Goal: Task Accomplishment & Management: Complete application form

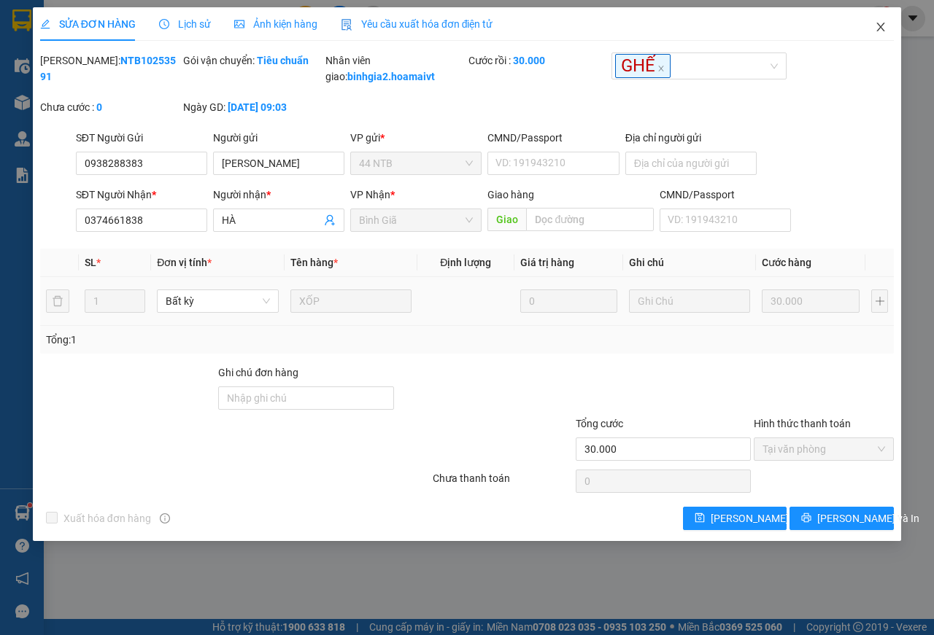
click at [887, 22] on span "Close" at bounding box center [880, 27] width 41 height 41
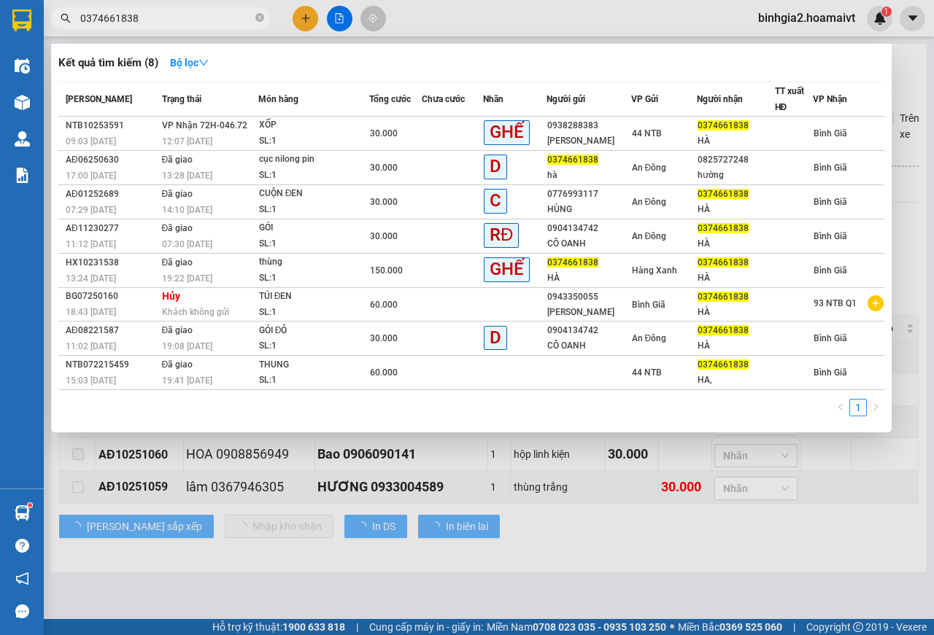
click at [186, 17] on input "0374661838" at bounding box center [166, 18] width 172 height 16
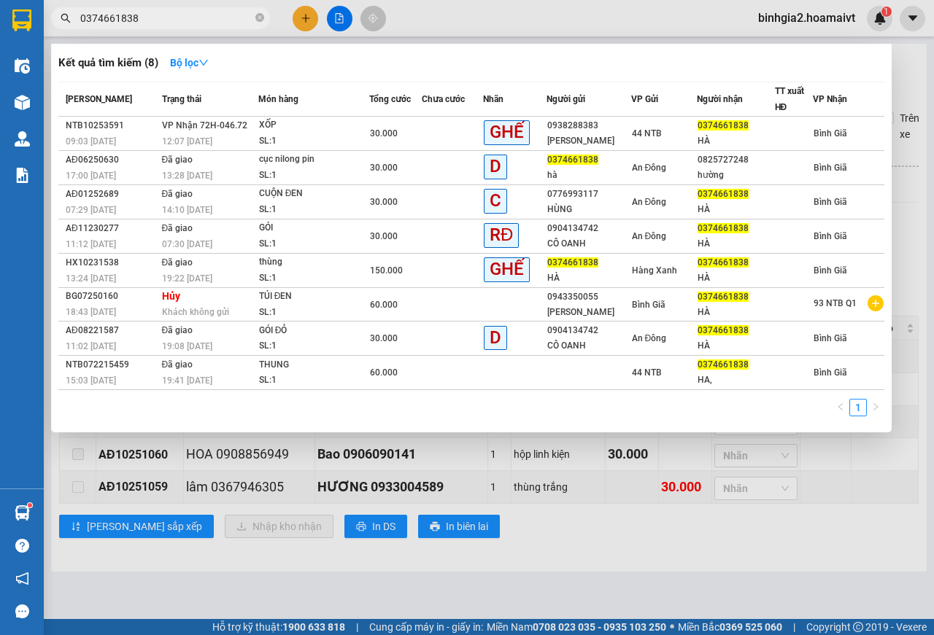
click at [186, 17] on input "0374661838" at bounding box center [166, 18] width 172 height 16
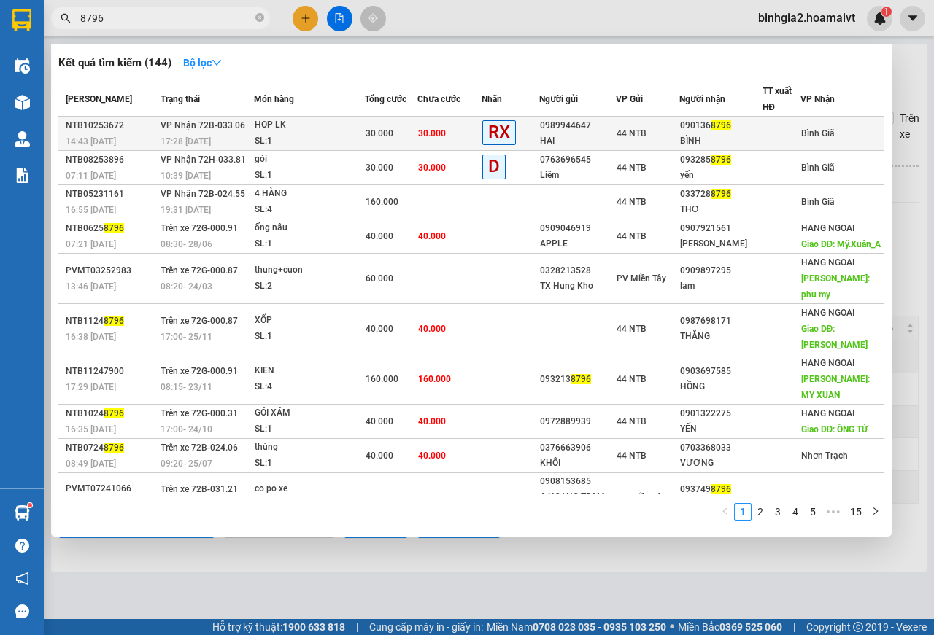
type input "8796"
click at [341, 131] on div "HOP LK" at bounding box center [309, 125] width 109 height 16
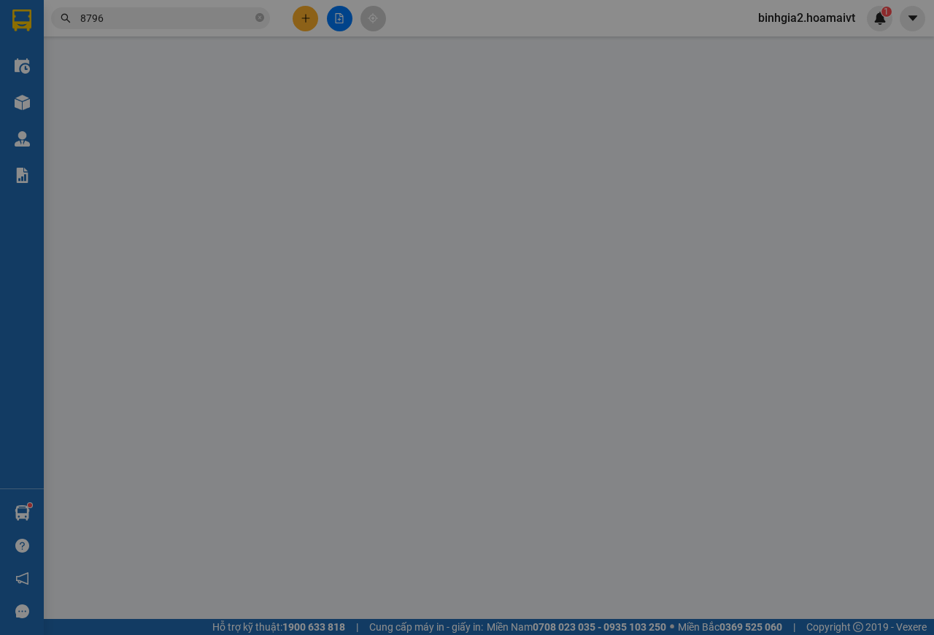
type input "0989944647"
type input "HAI"
type input "0901368796"
type input "BÌNH"
type input "30.000"
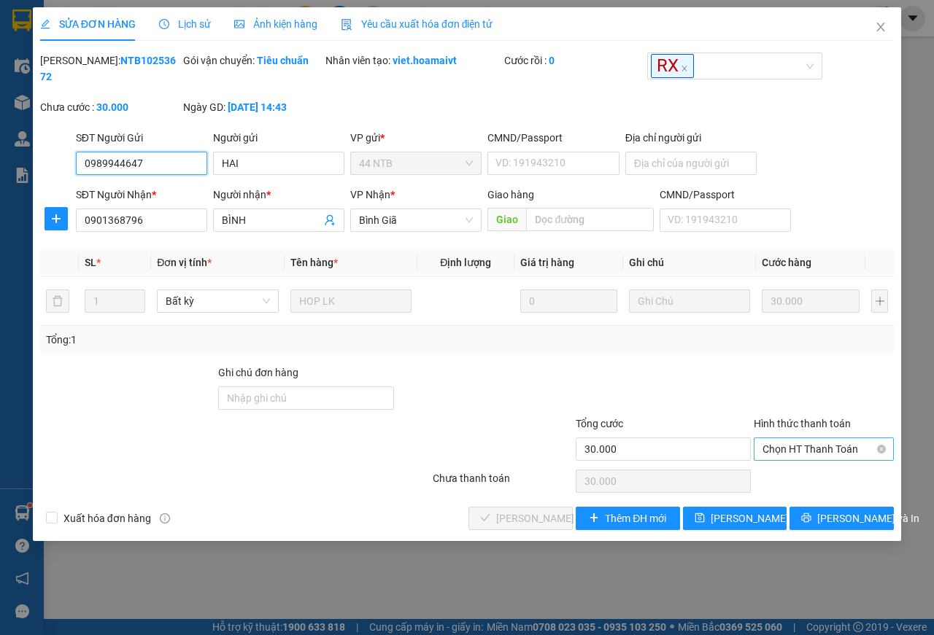
click at [786, 454] on span "Chọn HT Thanh Toán" at bounding box center [823, 449] width 123 height 22
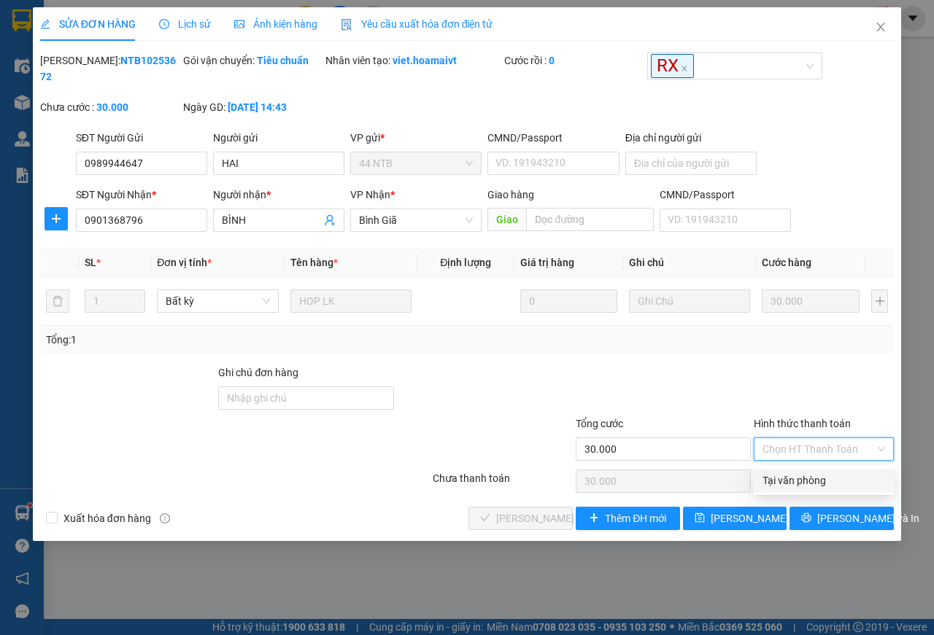
click at [790, 476] on div "Tại văn phòng" at bounding box center [823, 481] width 123 height 16
type input "0"
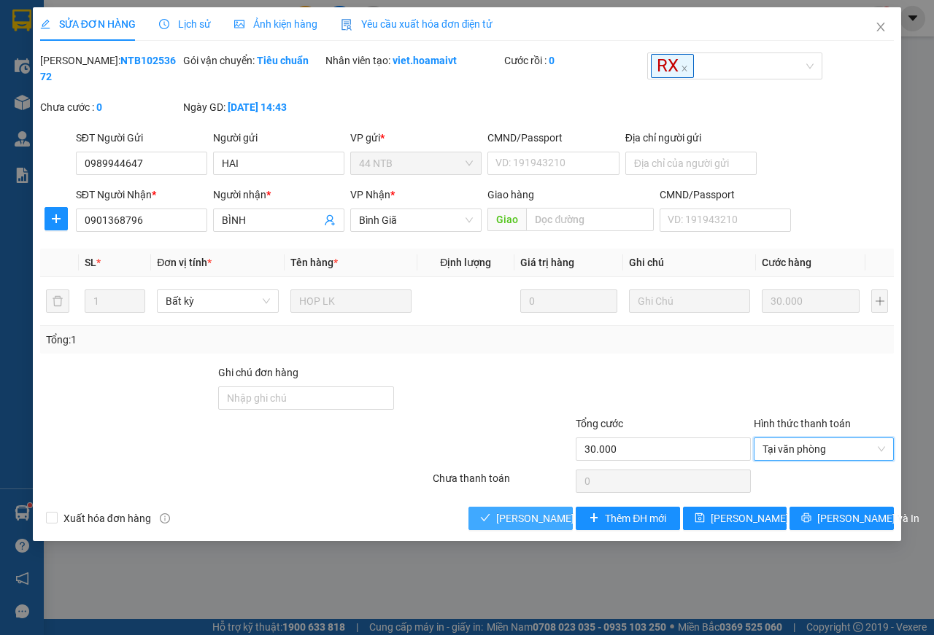
click at [536, 519] on span "[PERSON_NAME] và Giao hàng" at bounding box center [566, 519] width 140 height 16
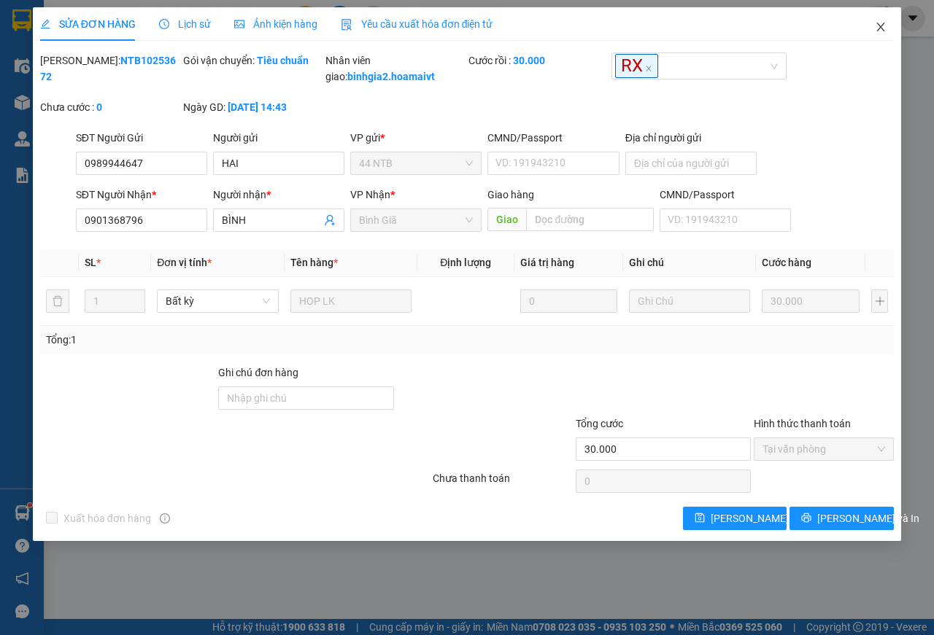
click at [876, 30] on icon "close" at bounding box center [881, 27] width 12 height 12
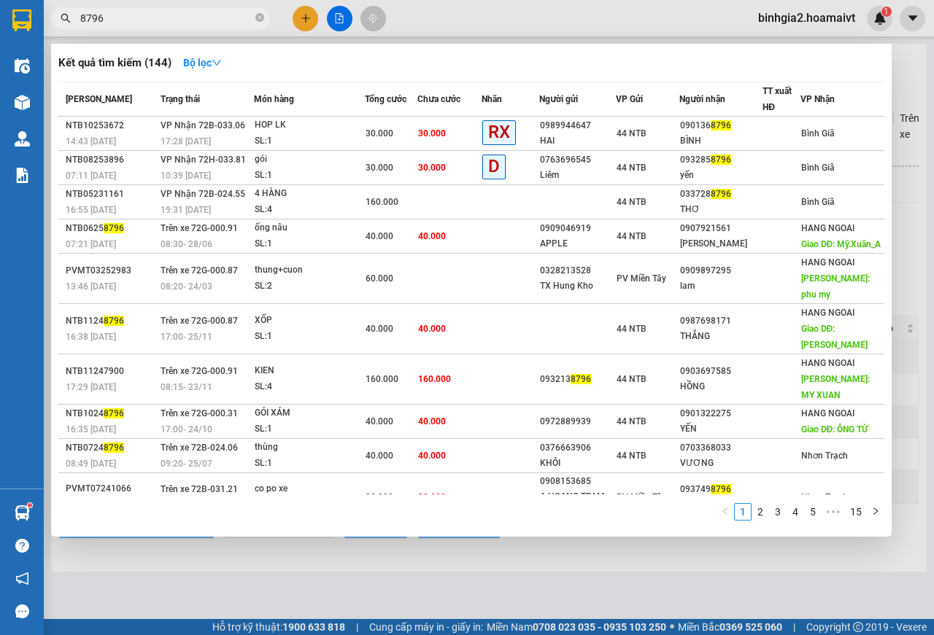
click at [175, 19] on input "8796" at bounding box center [166, 18] width 172 height 16
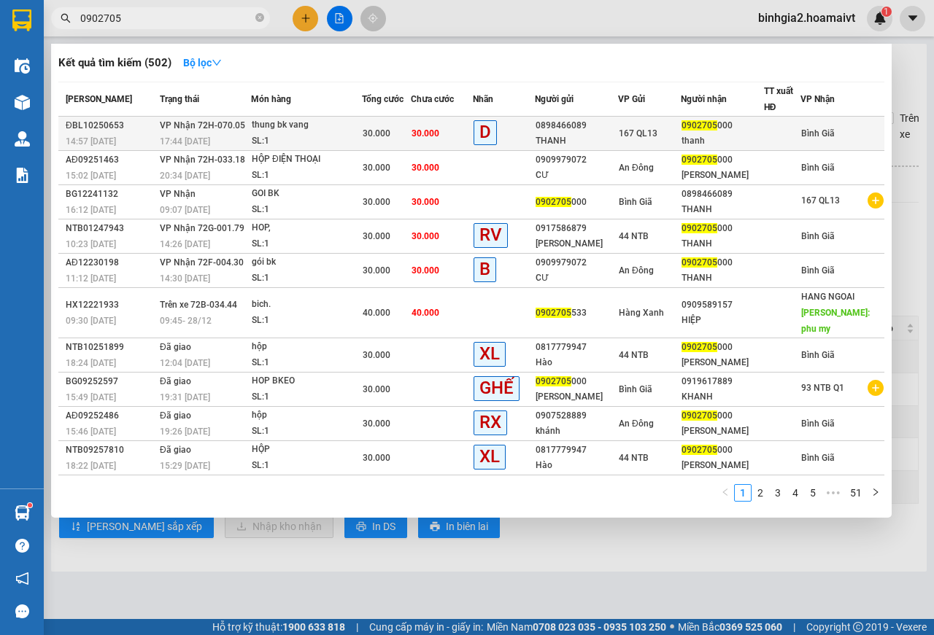
type input "0902705"
click at [312, 125] on div "thung bk vang" at bounding box center [306, 125] width 109 height 16
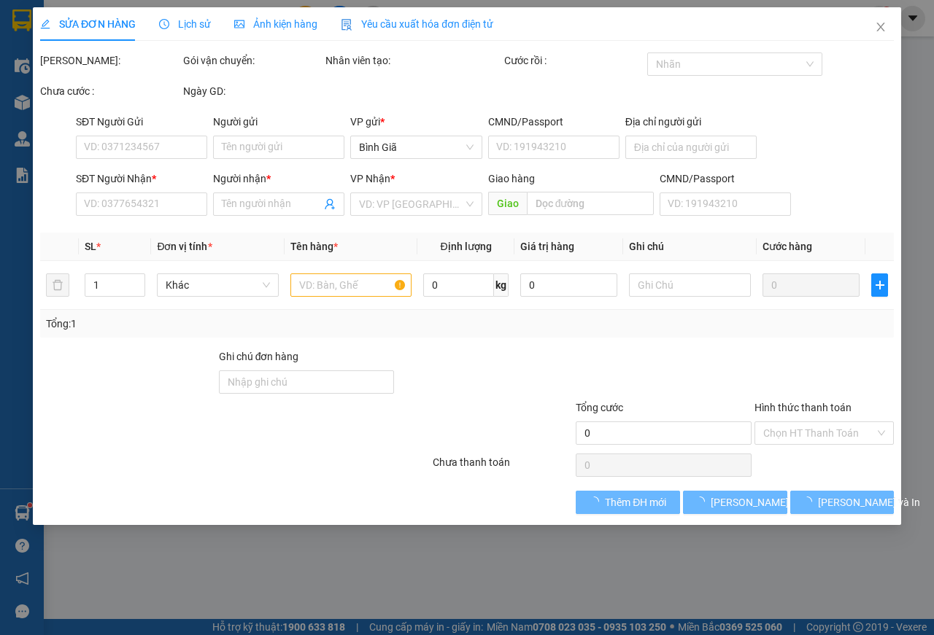
type input "0898466089"
type input "THANH"
type input "0902705000"
type input "thanh"
type input "30.000"
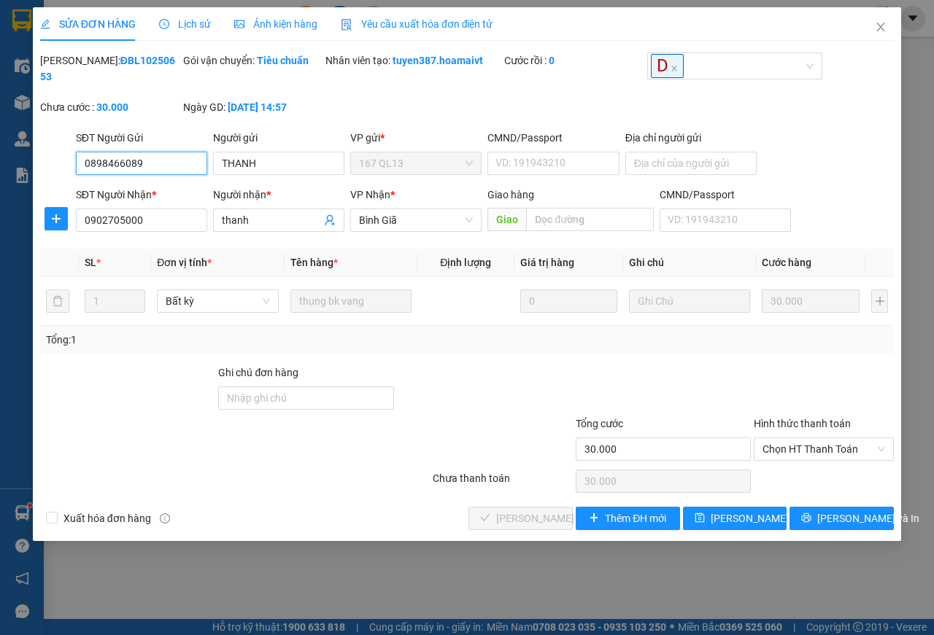
drag, startPoint x: 787, startPoint y: 452, endPoint x: 784, endPoint y: 465, distance: 14.2
click at [786, 452] on span "Chọn HT Thanh Toán" at bounding box center [823, 449] width 123 height 22
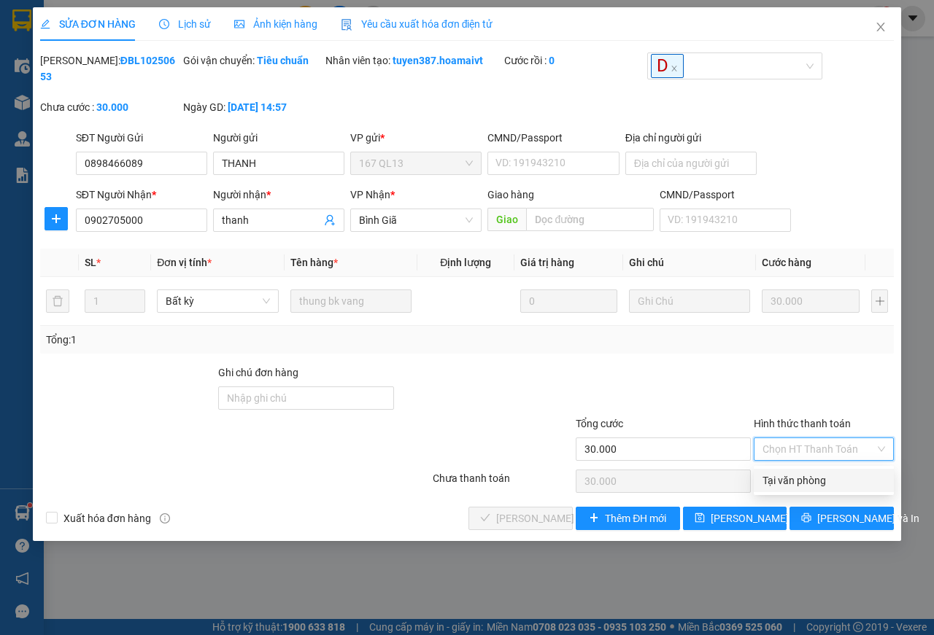
click at [773, 483] on div "Tại văn phòng" at bounding box center [823, 481] width 123 height 16
type input "0"
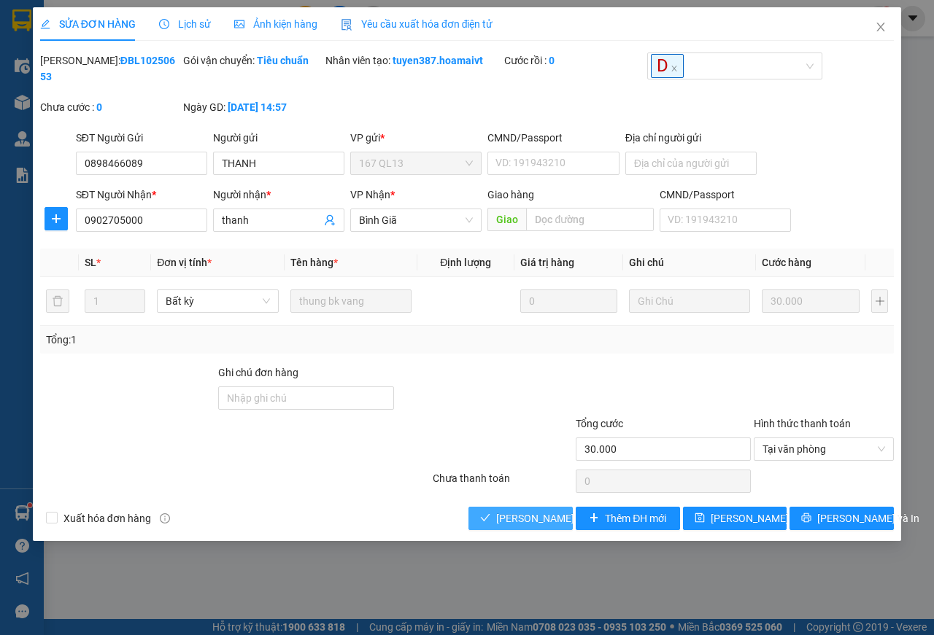
drag, startPoint x: 549, startPoint y: 522, endPoint x: 840, endPoint y: 158, distance: 465.6
click at [550, 519] on span "[PERSON_NAME] và Giao hàng" at bounding box center [566, 519] width 140 height 16
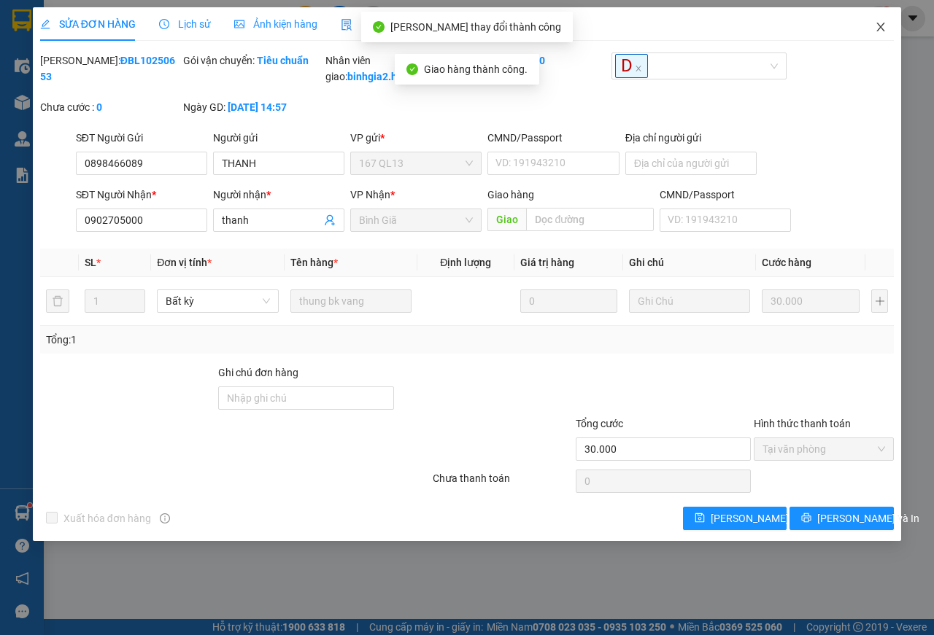
click at [875, 24] on icon "close" at bounding box center [881, 27] width 12 height 12
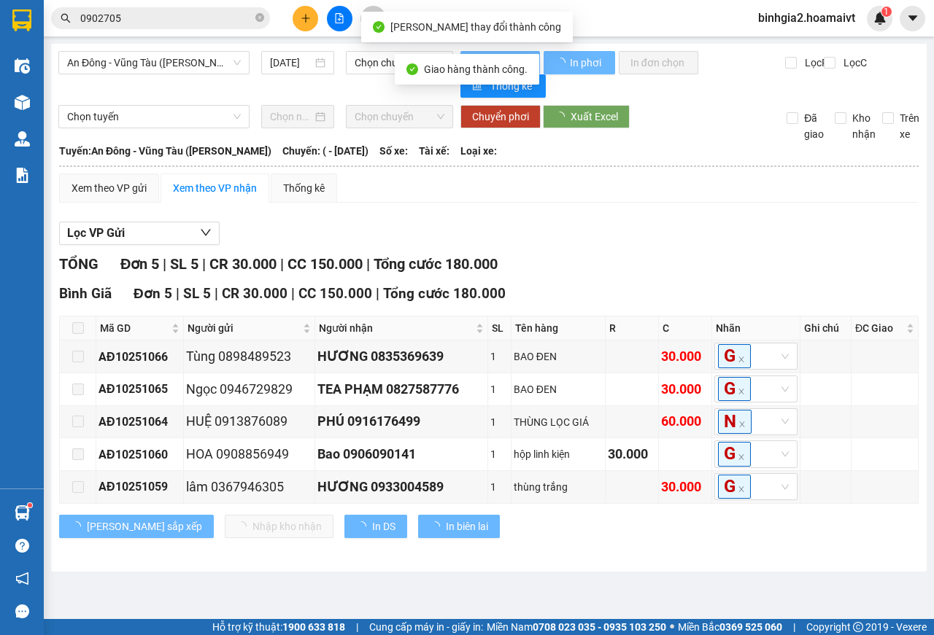
click at [158, 19] on input "0902705" at bounding box center [166, 18] width 172 height 16
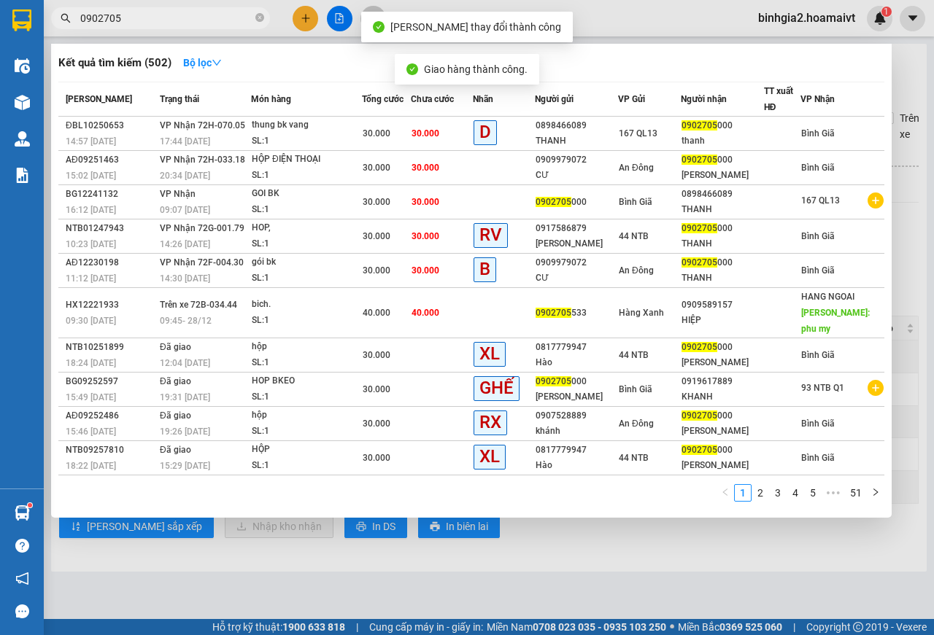
click at [158, 19] on input "0902705" at bounding box center [166, 18] width 172 height 16
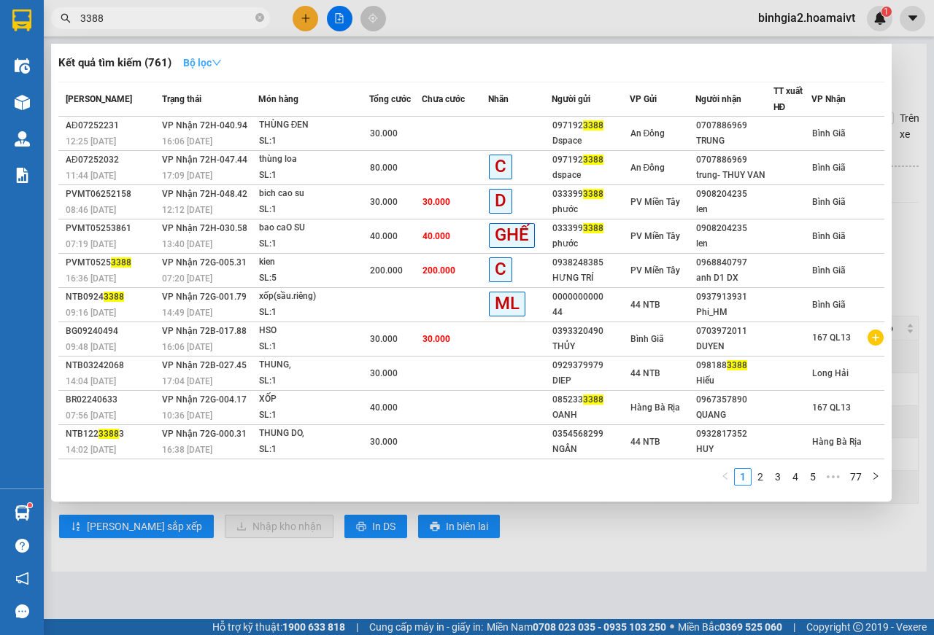
type input "3388"
click at [219, 61] on icon "down" at bounding box center [217, 63] width 10 height 10
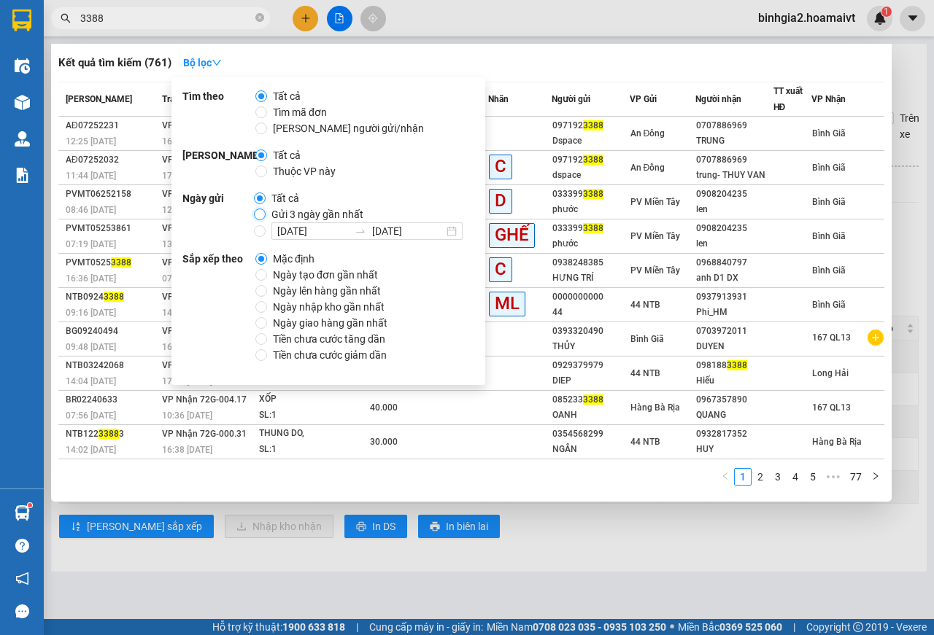
click at [257, 216] on input "Gửi 3 ngày gần nhất" at bounding box center [260, 215] width 12 height 12
radio input "true"
radio input "false"
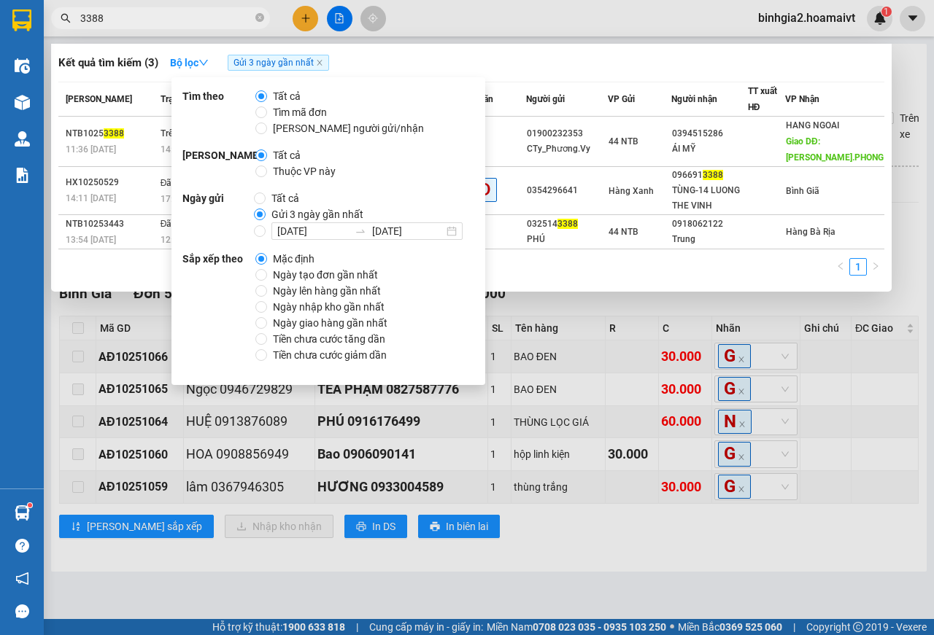
drag, startPoint x: 822, startPoint y: 613, endPoint x: 820, endPoint y: 557, distance: 56.9
click at [821, 613] on div at bounding box center [467, 317] width 934 height 635
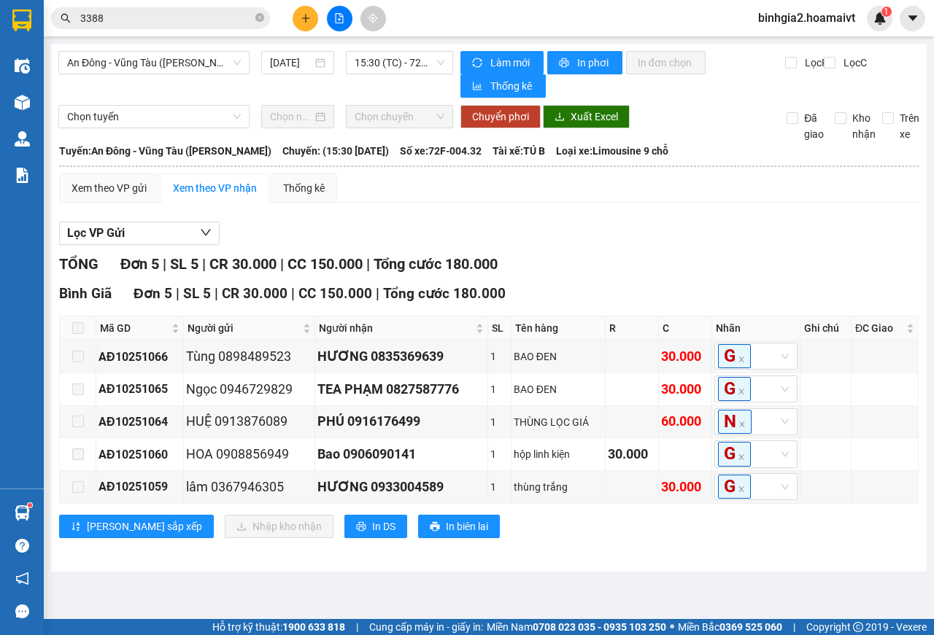
click at [171, 12] on input "3388" at bounding box center [166, 18] width 172 height 16
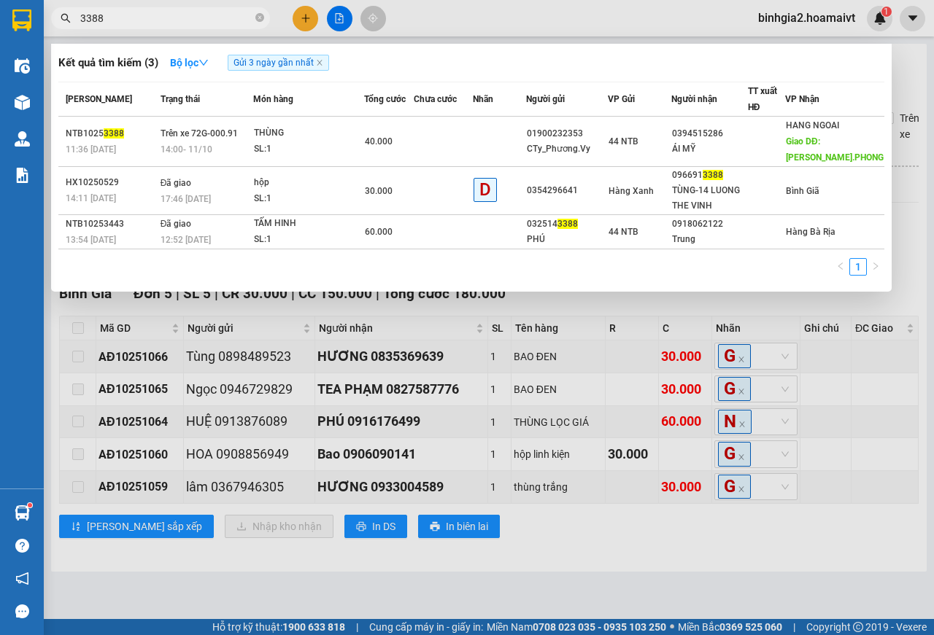
click at [171, 12] on input "3388" at bounding box center [166, 18] width 172 height 16
drag, startPoint x: 737, startPoint y: 588, endPoint x: 740, endPoint y: 579, distance: 9.2
click at [738, 584] on div at bounding box center [467, 317] width 934 height 635
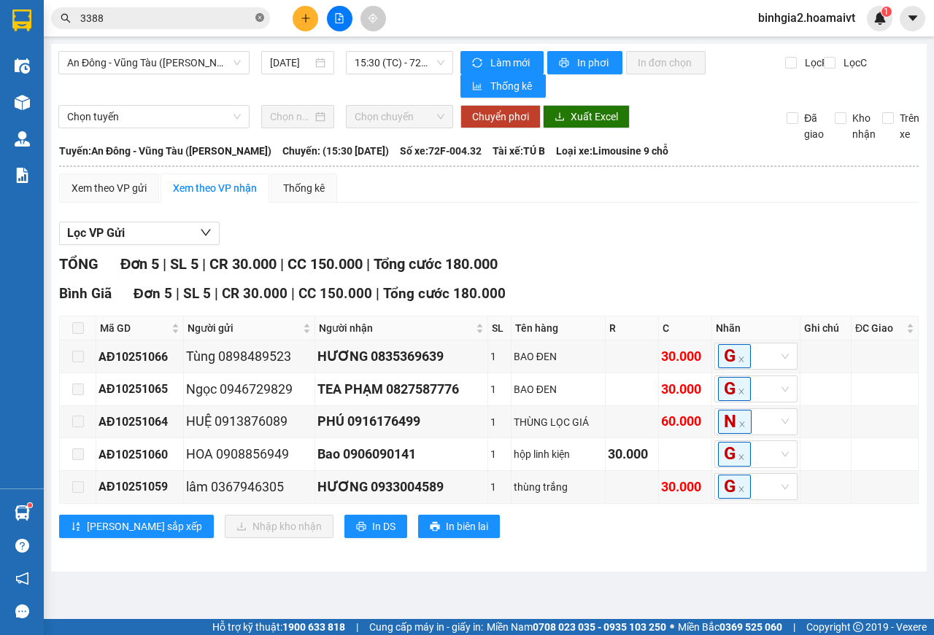
click at [259, 16] on icon "close-circle" at bounding box center [259, 17] width 9 height 9
click at [193, 19] on input "text" at bounding box center [166, 18] width 172 height 16
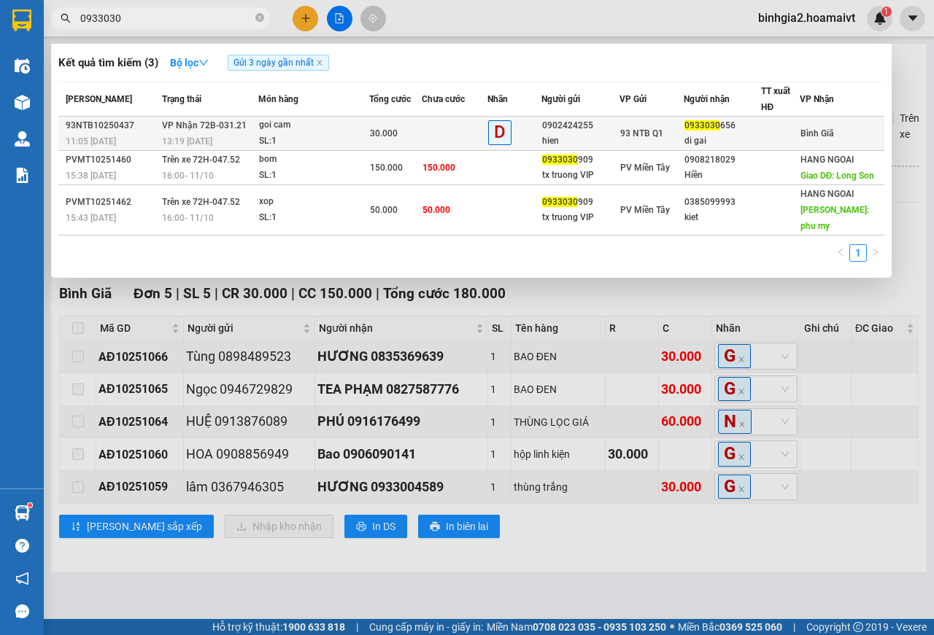
type input "0933030"
click at [333, 130] on div "goi cam" at bounding box center [313, 125] width 109 height 16
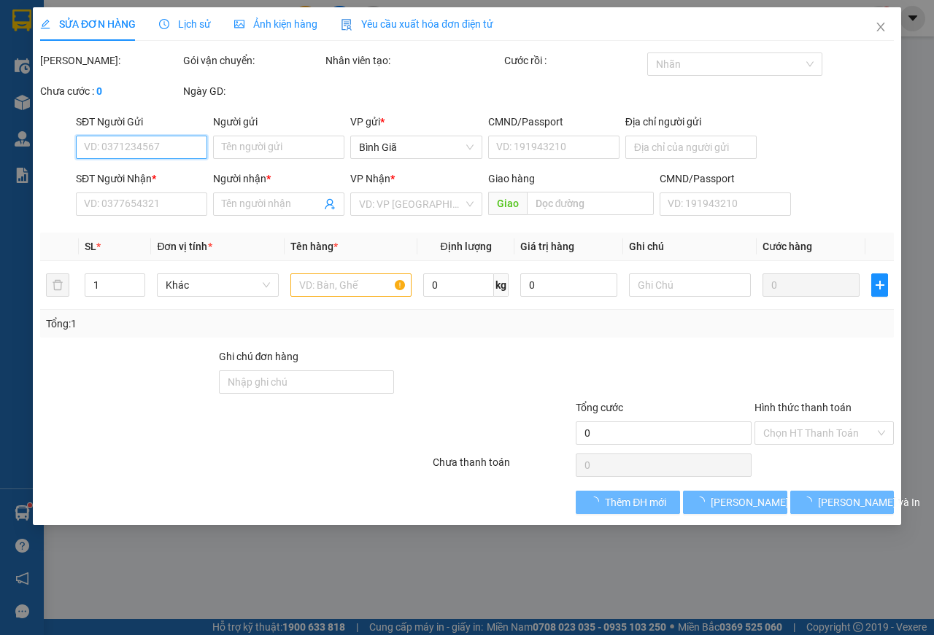
type input "0902424255"
type input "hien"
type input "056190011574"
type input "0933030656"
type input "di gai"
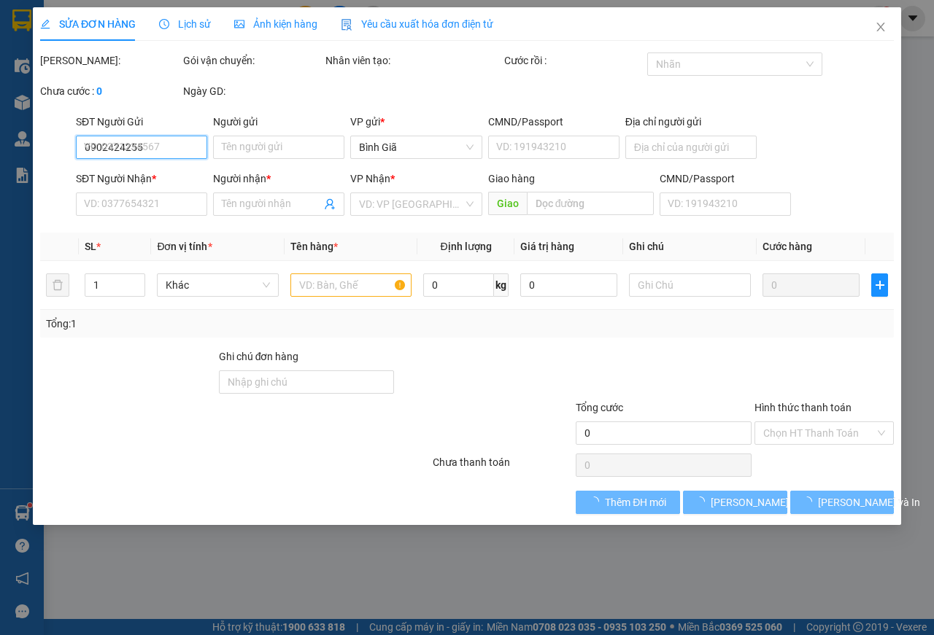
type input "30.000"
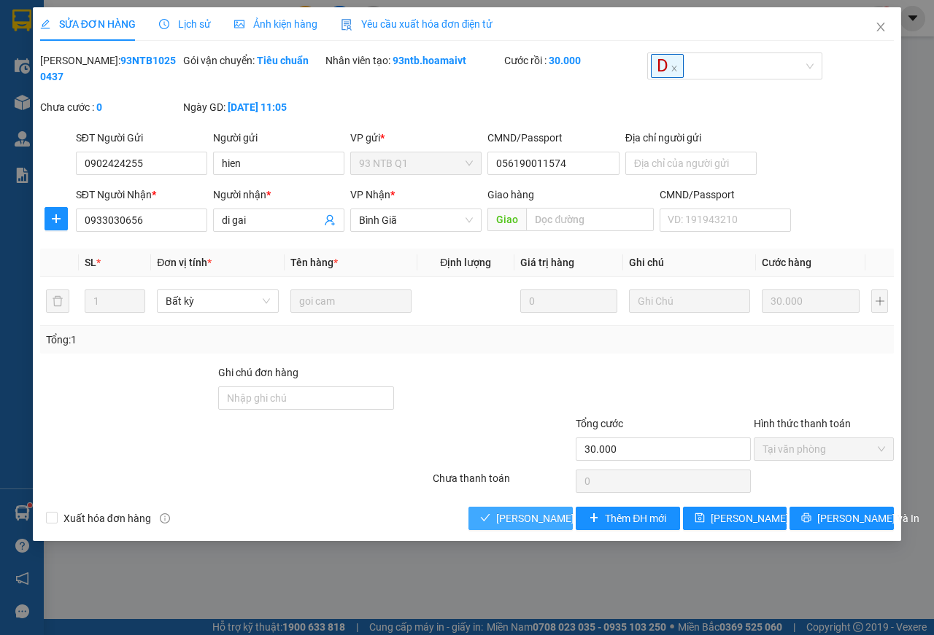
click at [543, 523] on span "[PERSON_NAME] và Giao hàng" at bounding box center [566, 519] width 140 height 16
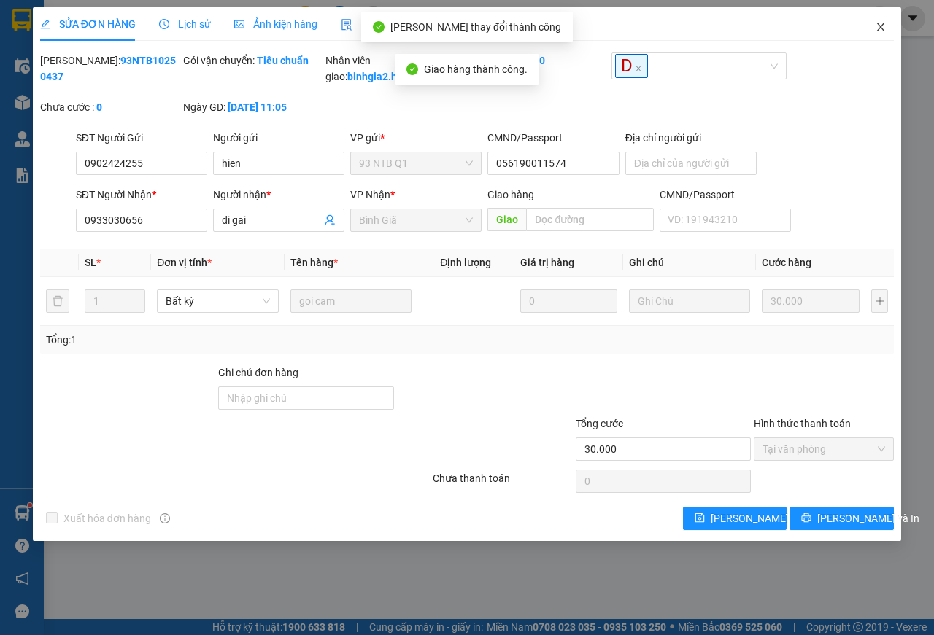
click at [880, 27] on icon "close" at bounding box center [881, 27] width 8 height 9
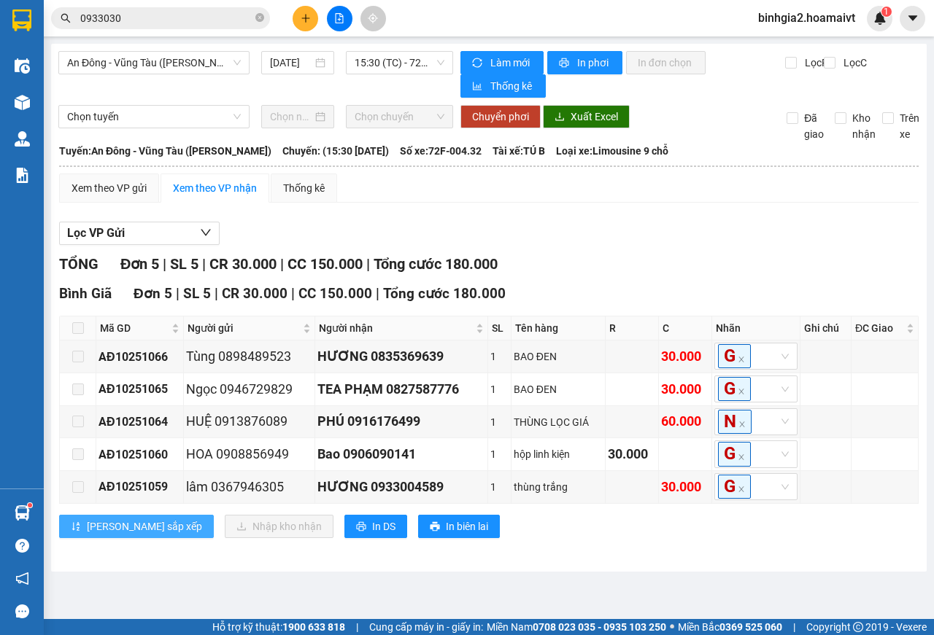
click at [71, 516] on button "[PERSON_NAME] sắp xếp" at bounding box center [136, 526] width 155 height 23
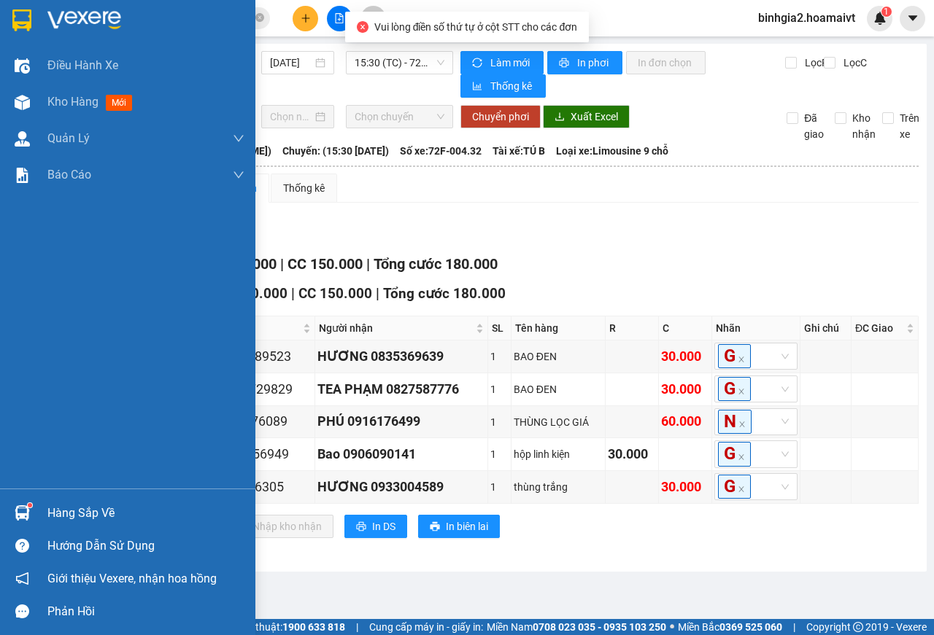
drag, startPoint x: 66, startPoint y: 511, endPoint x: 138, endPoint y: 517, distance: 71.7
click at [66, 512] on div "Hàng sắp về" at bounding box center [145, 514] width 197 height 22
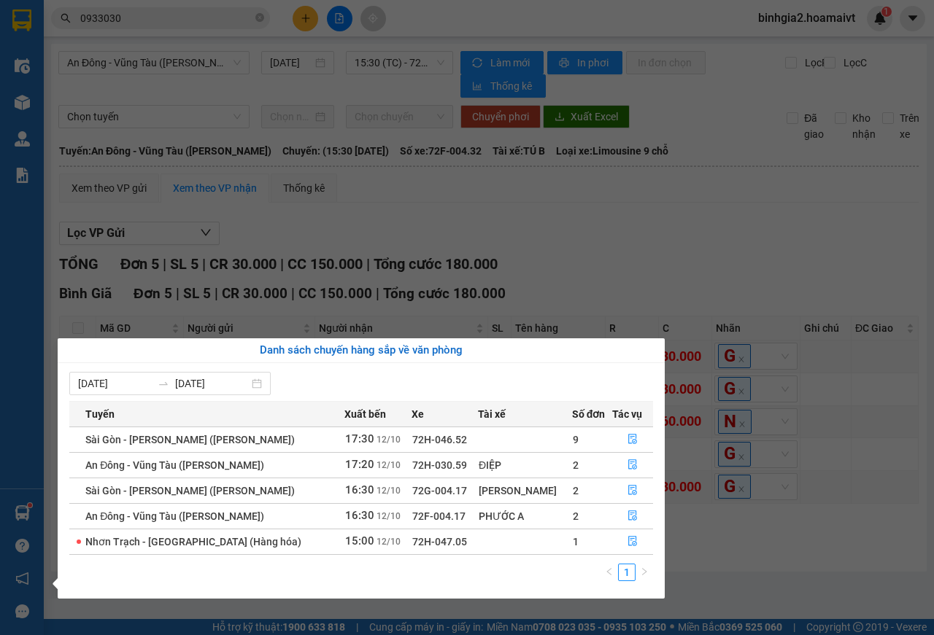
click at [654, 236] on section "Kết quả tìm kiếm ( 3 ) Bộ lọc Gửi 3 ngày gần nhất Mã ĐH Trạng thái Món hàng Tổn…" at bounding box center [467, 317] width 934 height 635
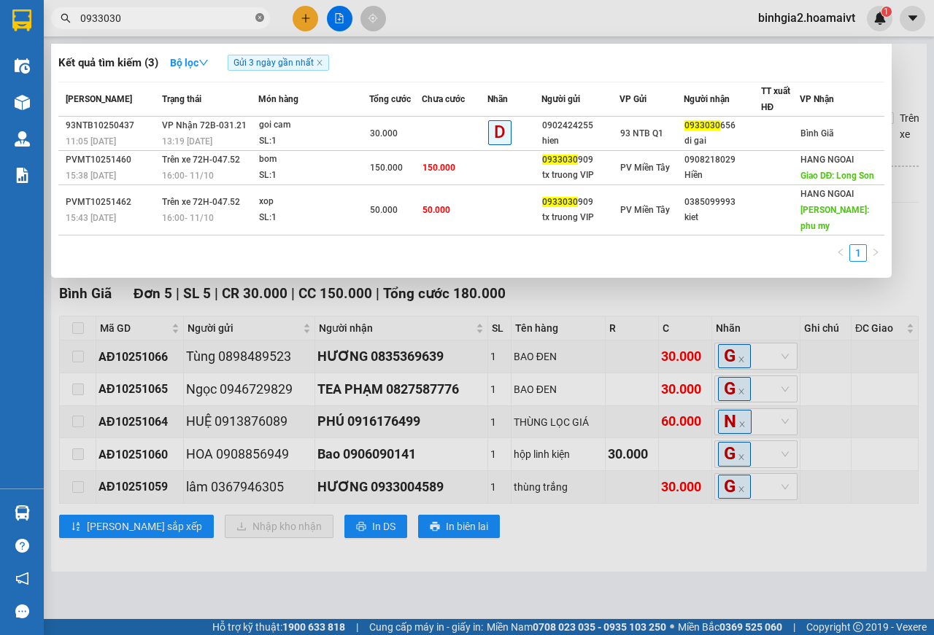
click at [258, 18] on icon "close-circle" at bounding box center [259, 17] width 9 height 9
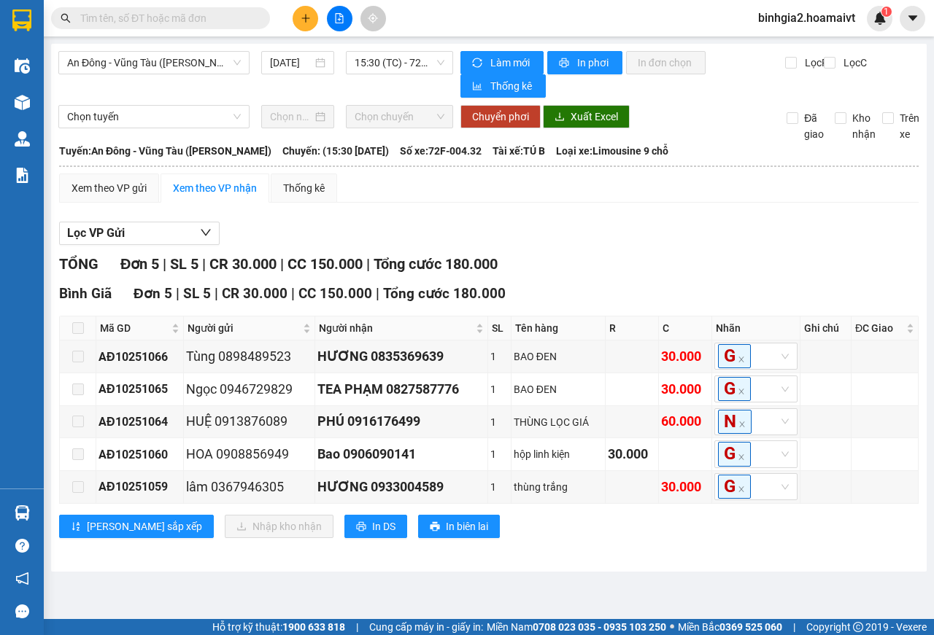
drag, startPoint x: 247, startPoint y: 19, endPoint x: 254, endPoint y: 15, distance: 7.9
click at [254, 15] on span at bounding box center [160, 18] width 219 height 22
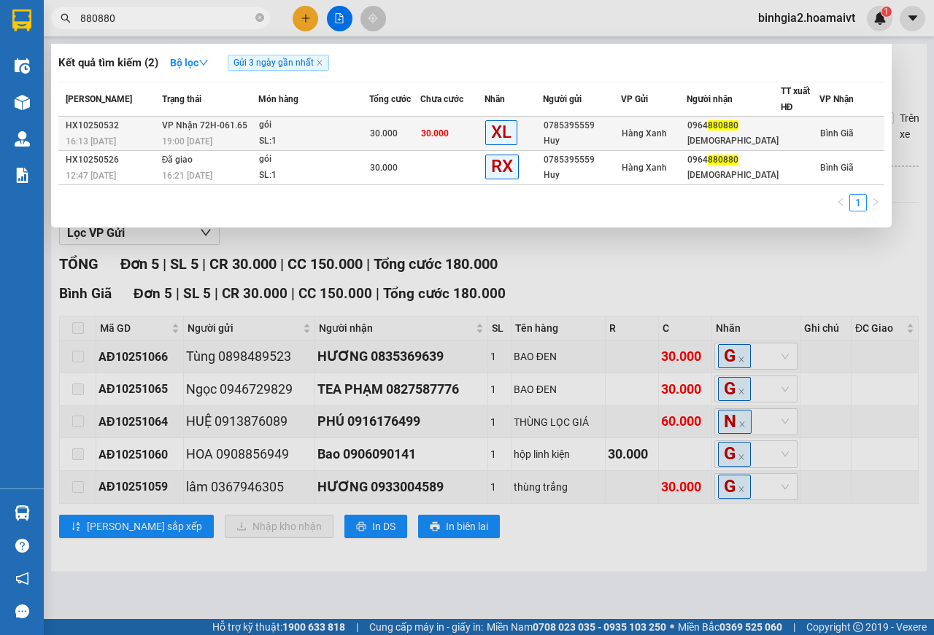
type input "880880"
click at [430, 129] on span "30.000" at bounding box center [435, 133] width 28 height 10
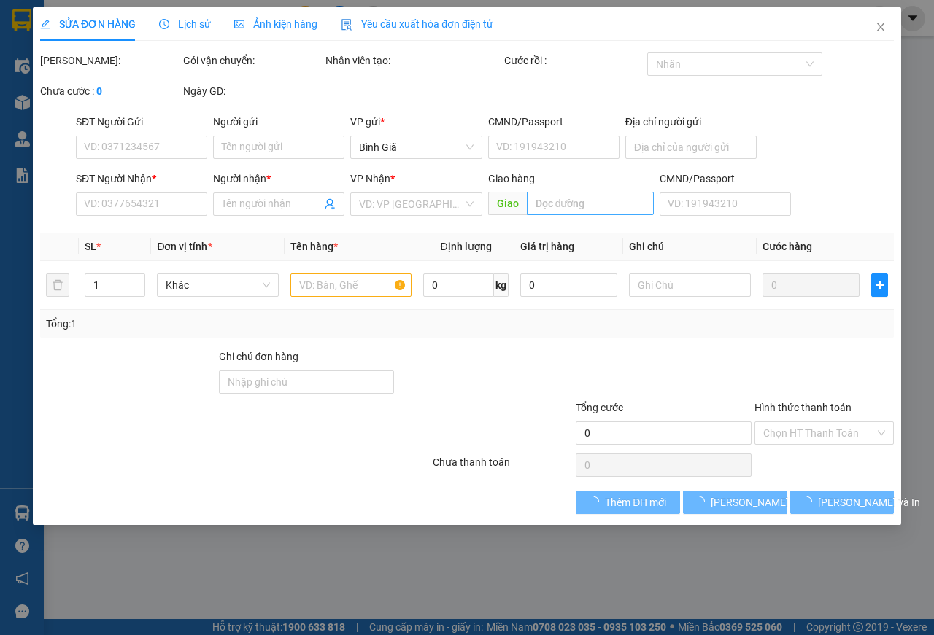
type input "0785395559"
type input "Huy"
type input "0964880880"
type input "[DEMOGRAPHIC_DATA]"
type input "30.000"
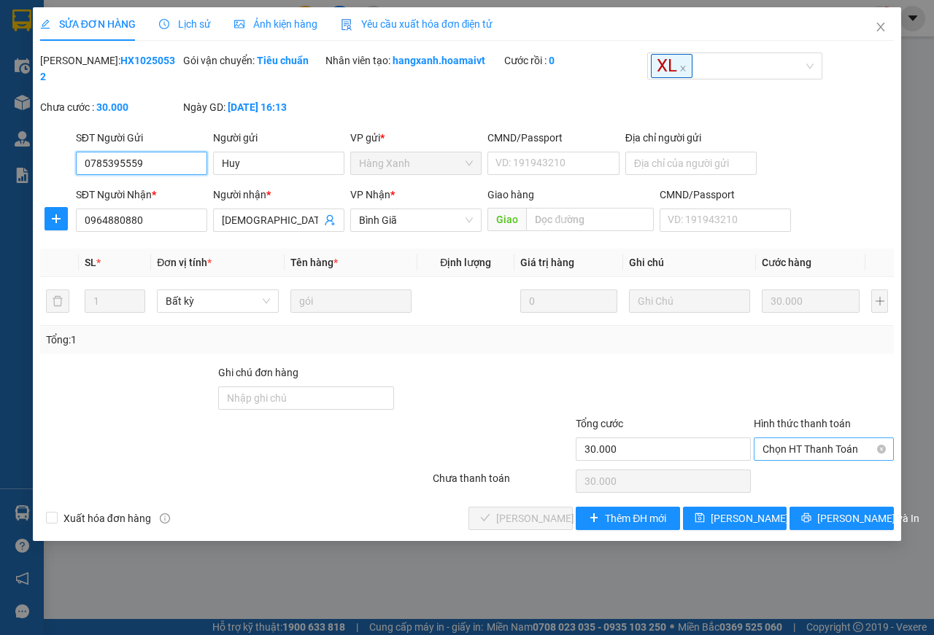
drag, startPoint x: 818, startPoint y: 450, endPoint x: 816, endPoint y: 459, distance: 9.2
click at [818, 454] on span "Chọn HT Thanh Toán" at bounding box center [823, 449] width 123 height 22
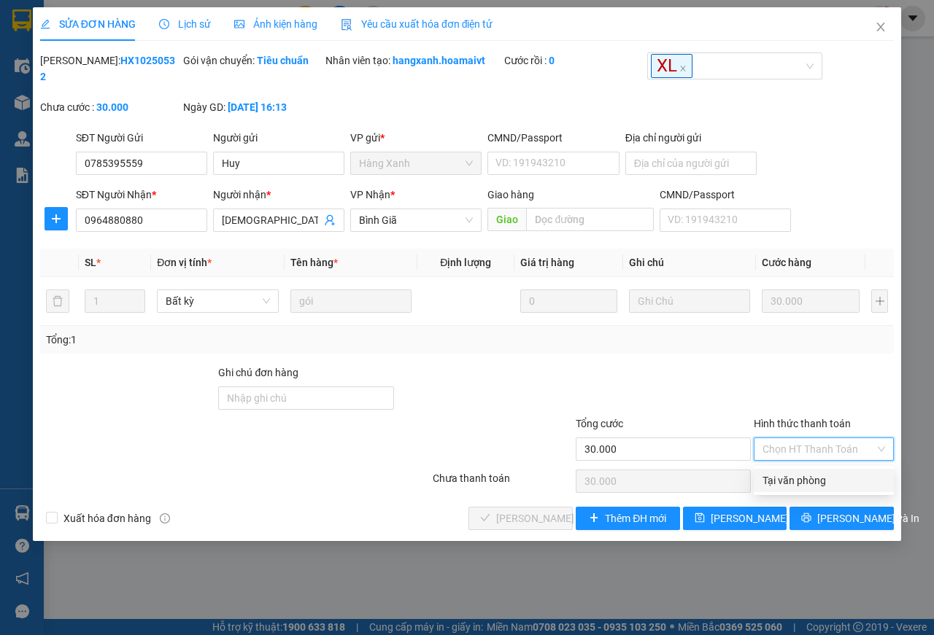
click at [794, 484] on div "Tại văn phòng" at bounding box center [823, 481] width 123 height 16
type input "0"
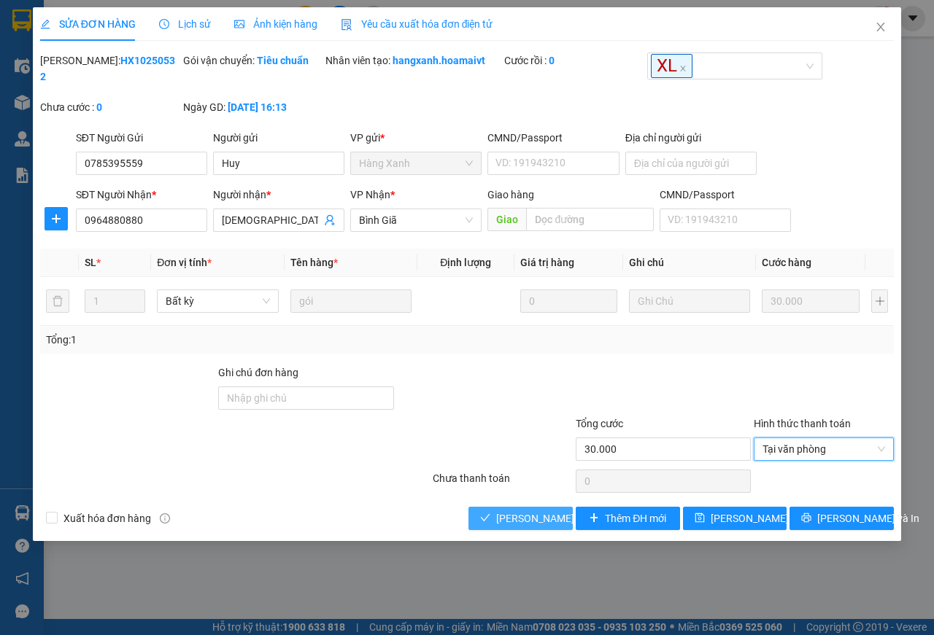
click at [548, 526] on span "[PERSON_NAME] và Giao hàng" at bounding box center [566, 519] width 140 height 16
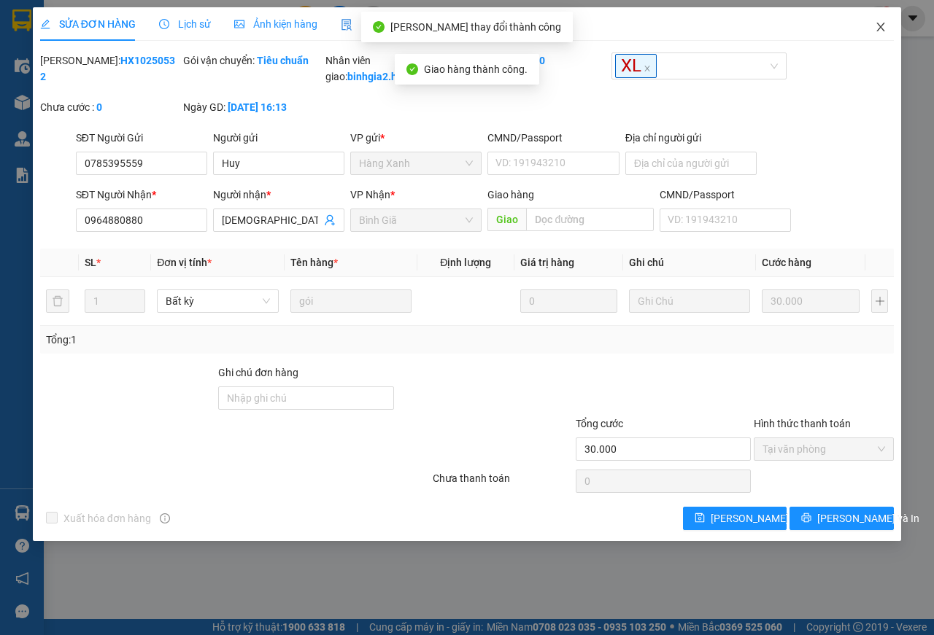
click at [882, 26] on icon "close" at bounding box center [881, 27] width 8 height 9
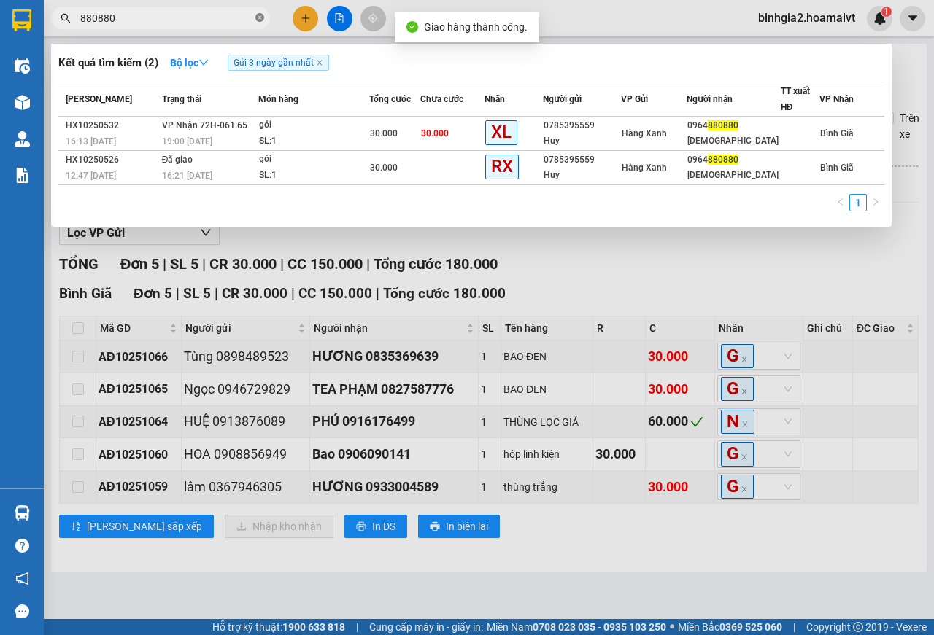
click at [259, 17] on icon "close-circle" at bounding box center [259, 17] width 9 height 9
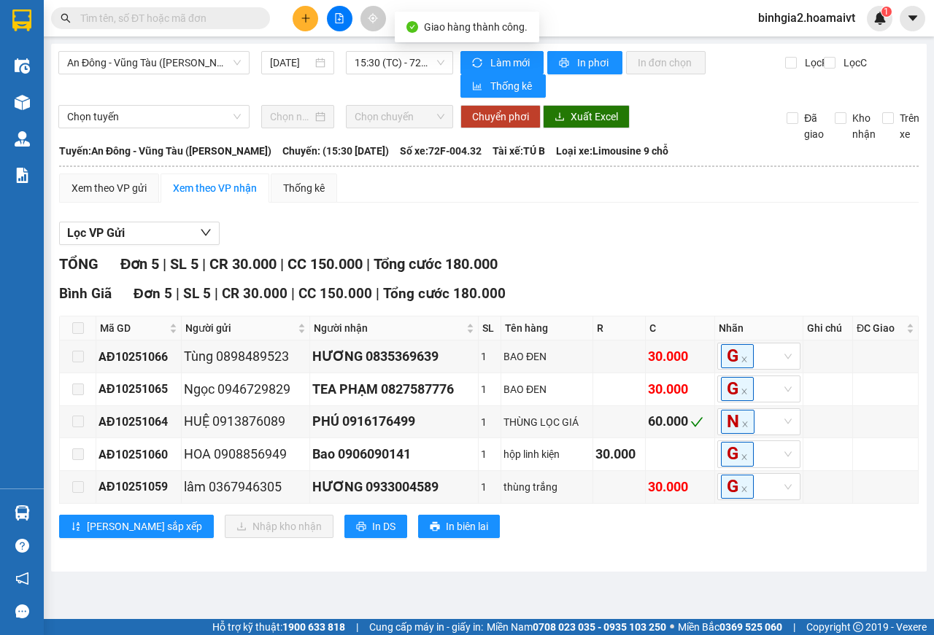
click at [219, 20] on input "text" at bounding box center [166, 18] width 172 height 16
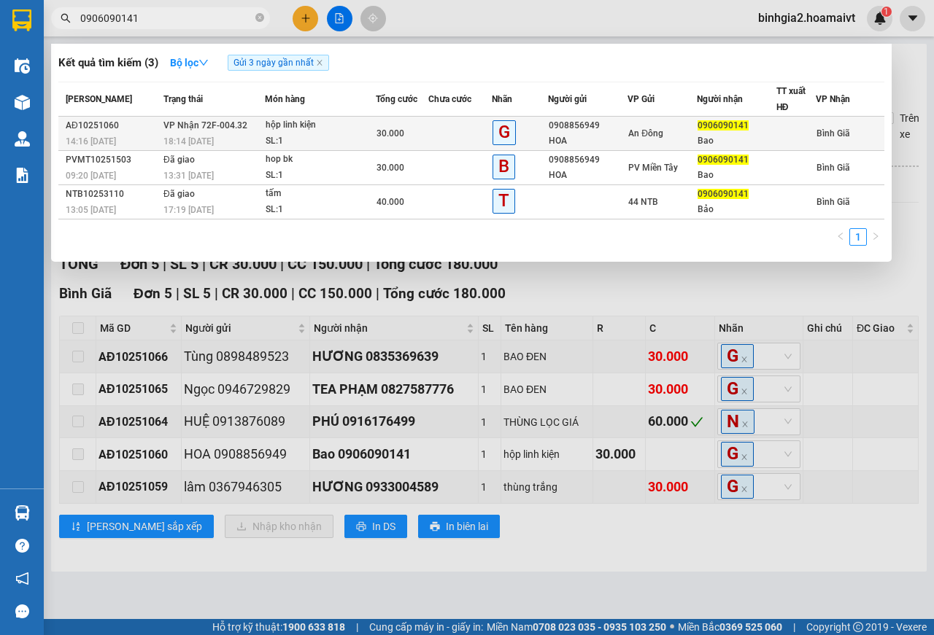
type input "0906090141"
click at [376, 132] on span "30.000" at bounding box center [390, 133] width 28 height 10
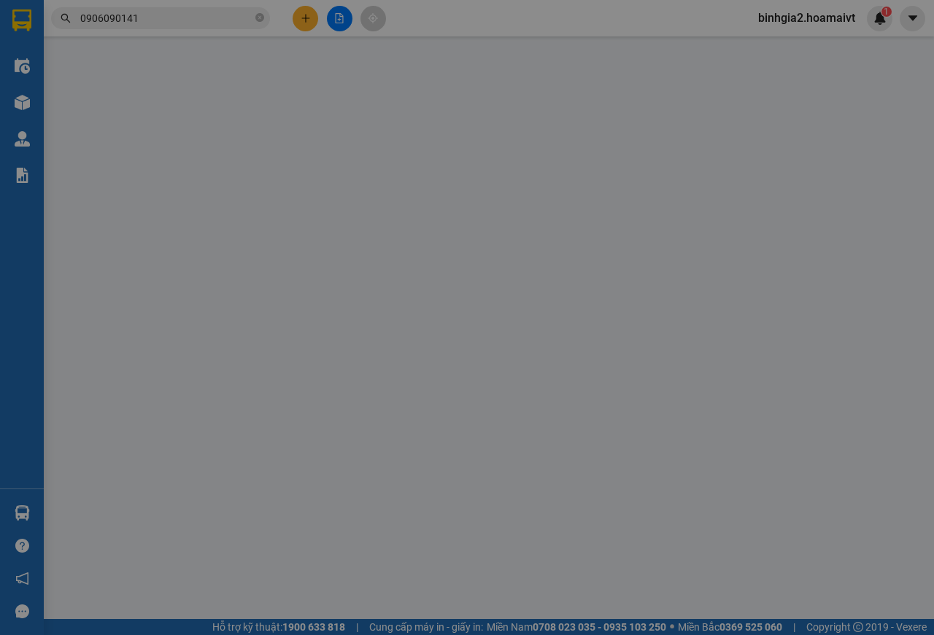
type input "0908856949"
type input "HOA"
type input "0906090141"
type input "Bao"
type input "30.000"
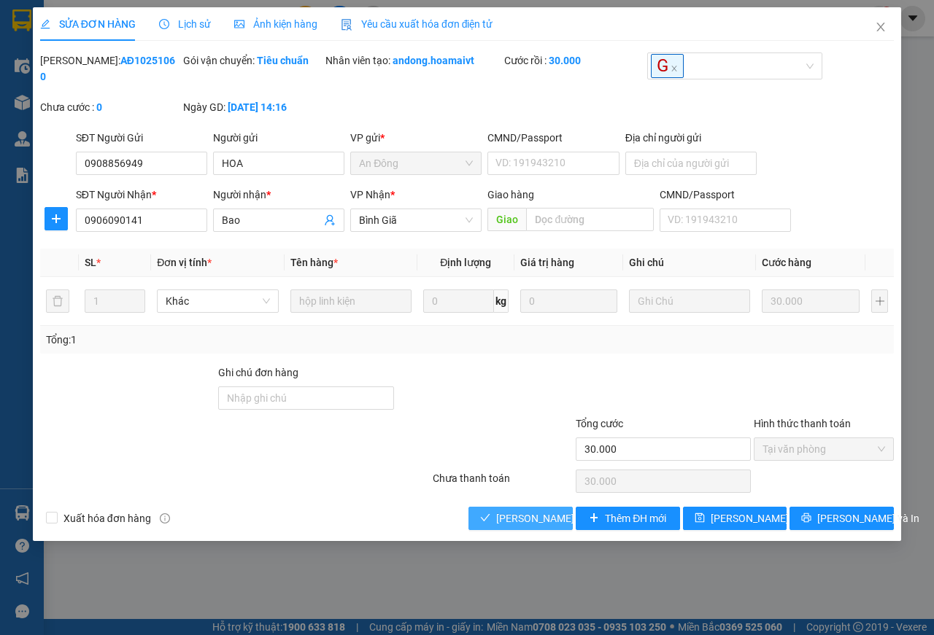
click at [538, 523] on span "[PERSON_NAME] và Giao hàng" at bounding box center [566, 519] width 140 height 16
type input "0"
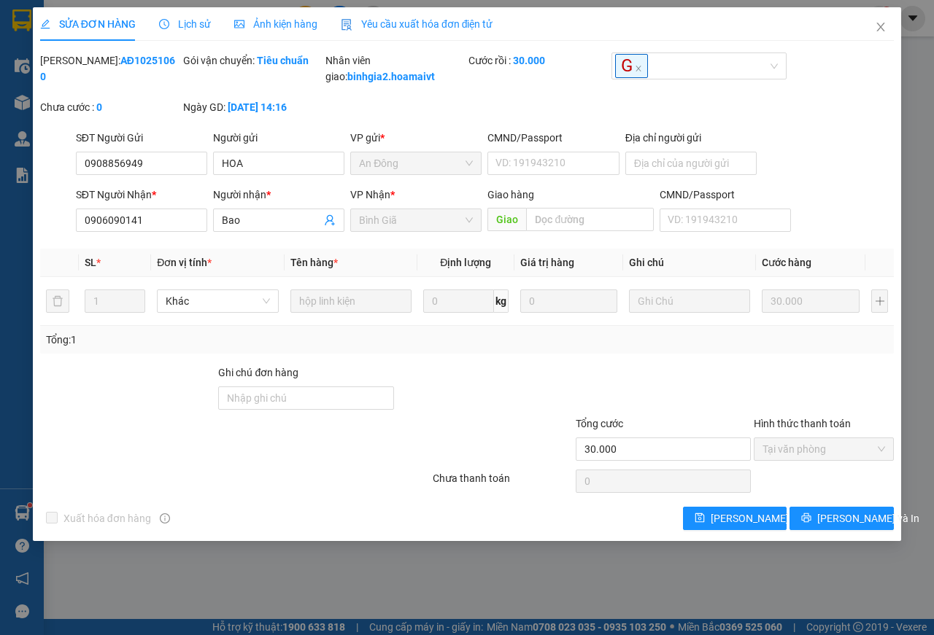
click at [101, 203] on div "SĐT Người Nhận *" at bounding box center [141, 195] width 131 height 16
click at [101, 215] on input "0906090141" at bounding box center [141, 220] width 131 height 23
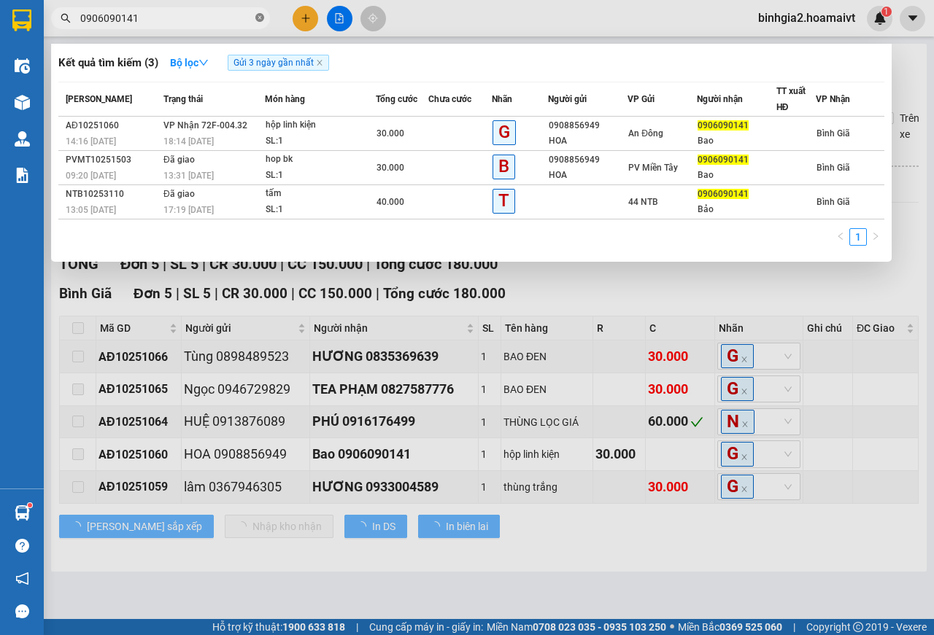
click at [257, 18] on icon "close-circle" at bounding box center [259, 17] width 9 height 9
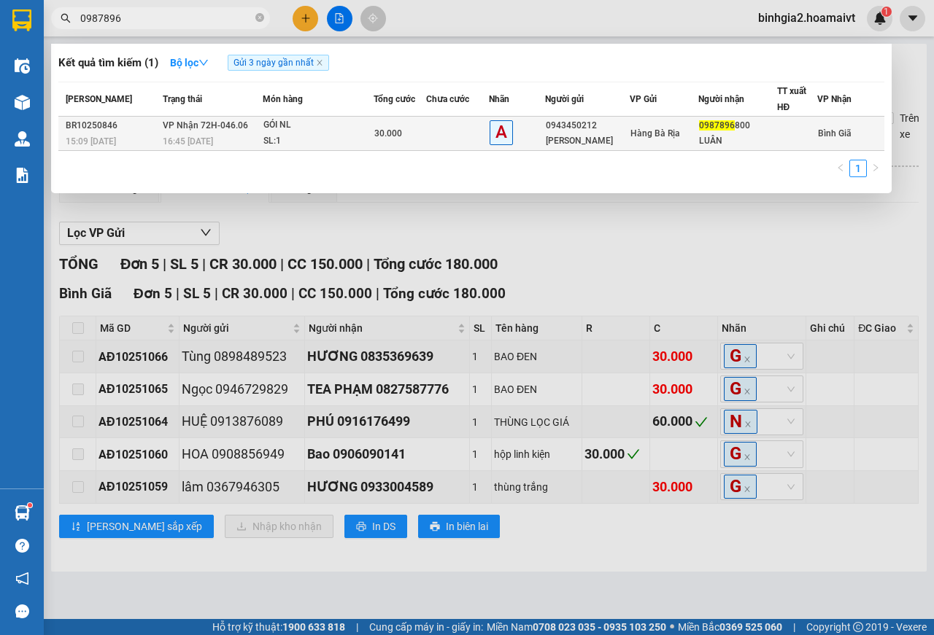
type input "0987896"
click at [467, 133] on td at bounding box center [457, 134] width 63 height 34
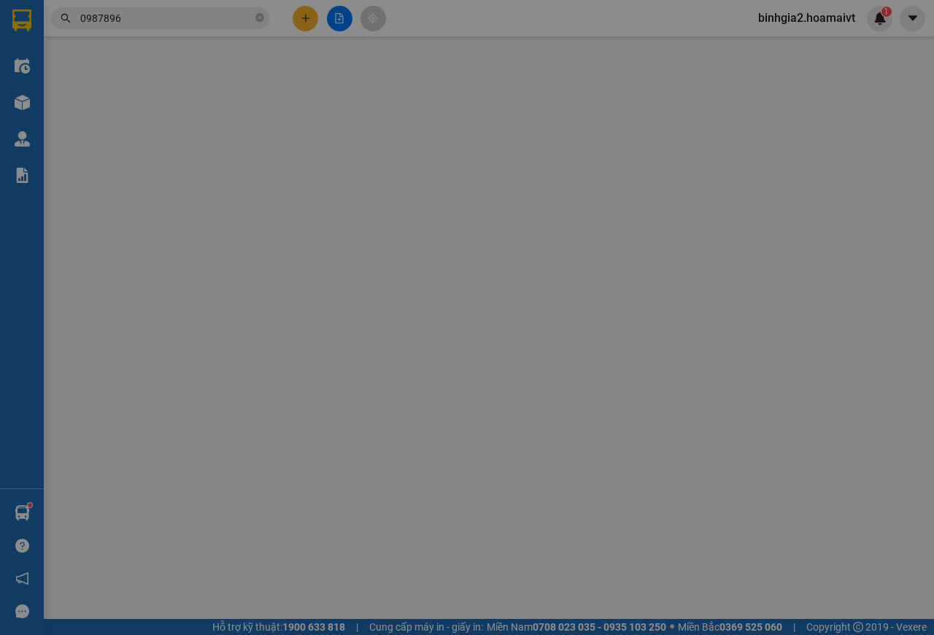
type input "0943450212"
type input "[PERSON_NAME]"
type input "034091023449"
type input "0987896800"
type input "LUÂN"
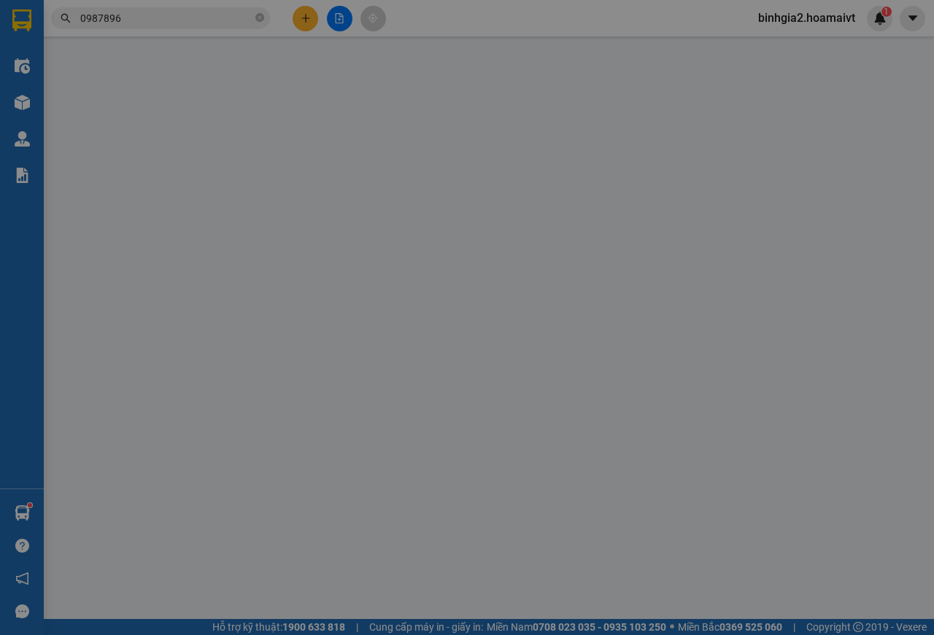
type input "30.000"
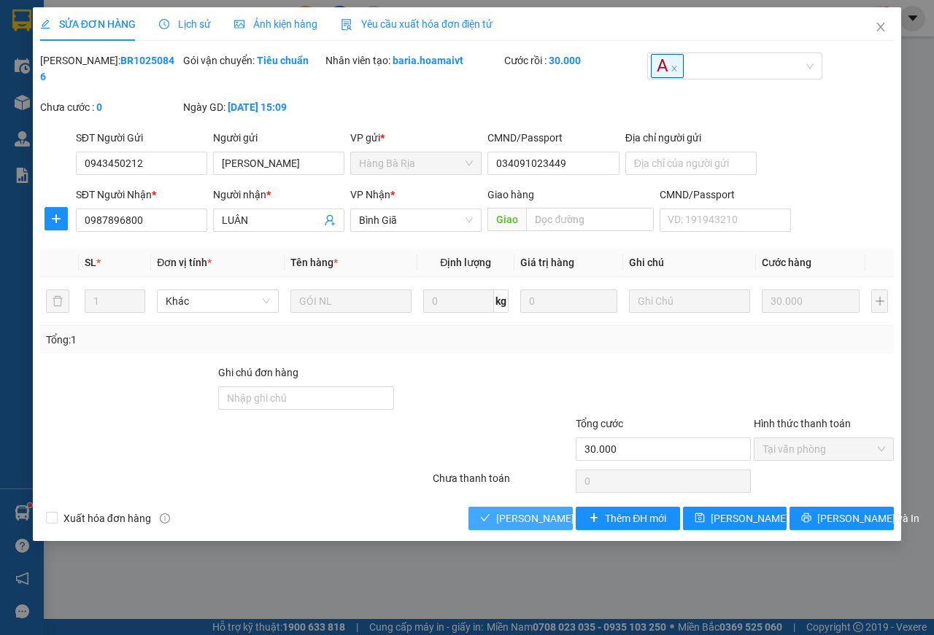
click at [525, 524] on span "[PERSON_NAME] và Giao hàng" at bounding box center [566, 519] width 140 height 16
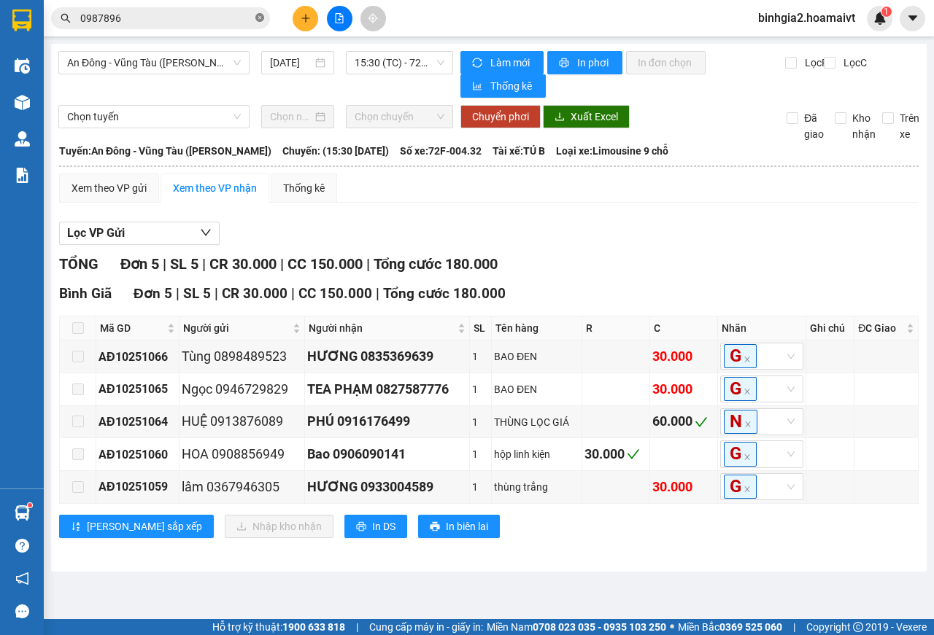
click at [258, 18] on icon "close-circle" at bounding box center [259, 17] width 9 height 9
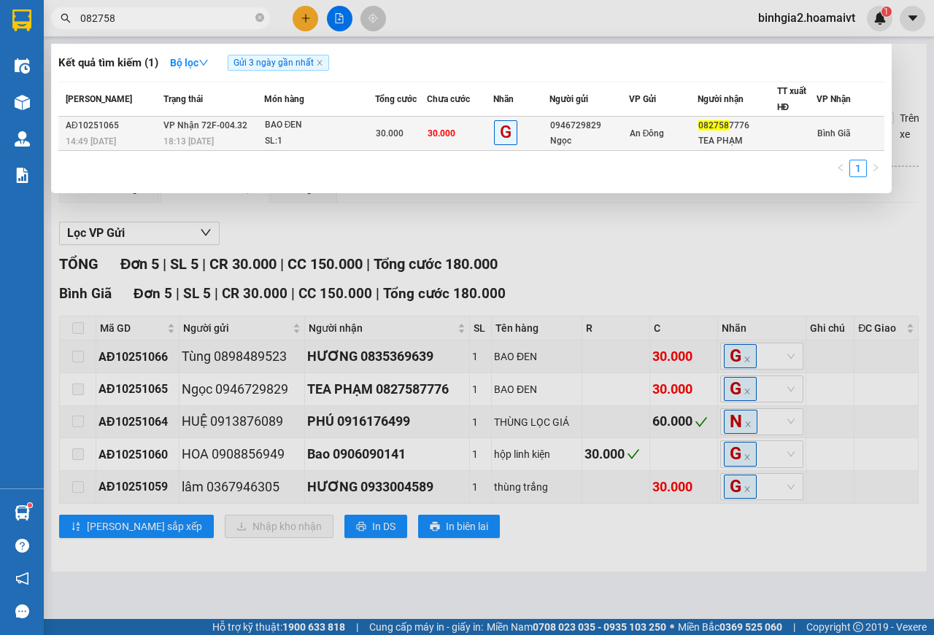
type input "082758"
click at [474, 141] on td "30.000" at bounding box center [460, 134] width 66 height 34
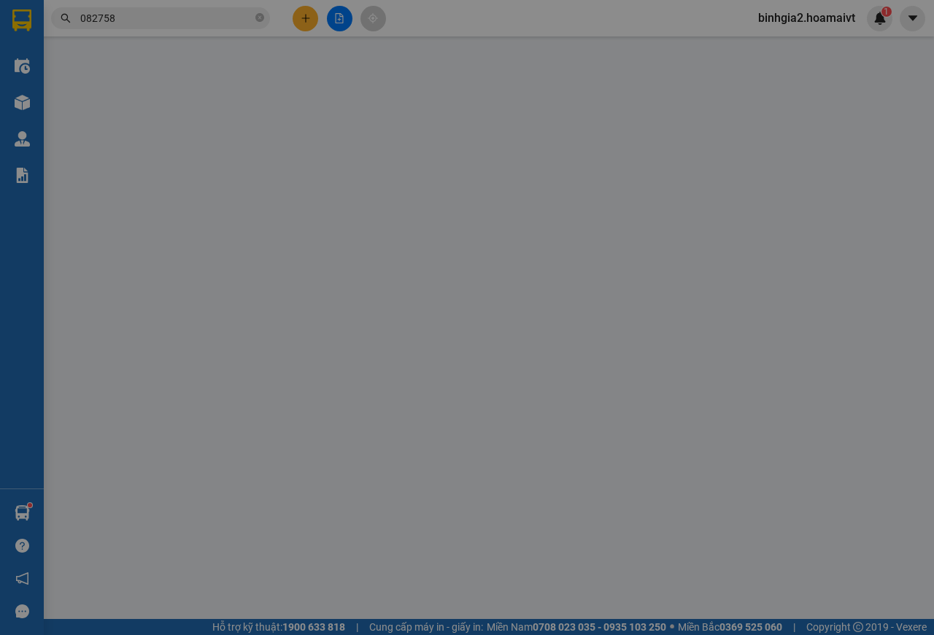
type input "0946729829"
type input "Ngọc"
type input "0827587776"
type input "TEA PHẠM"
type input "30.000"
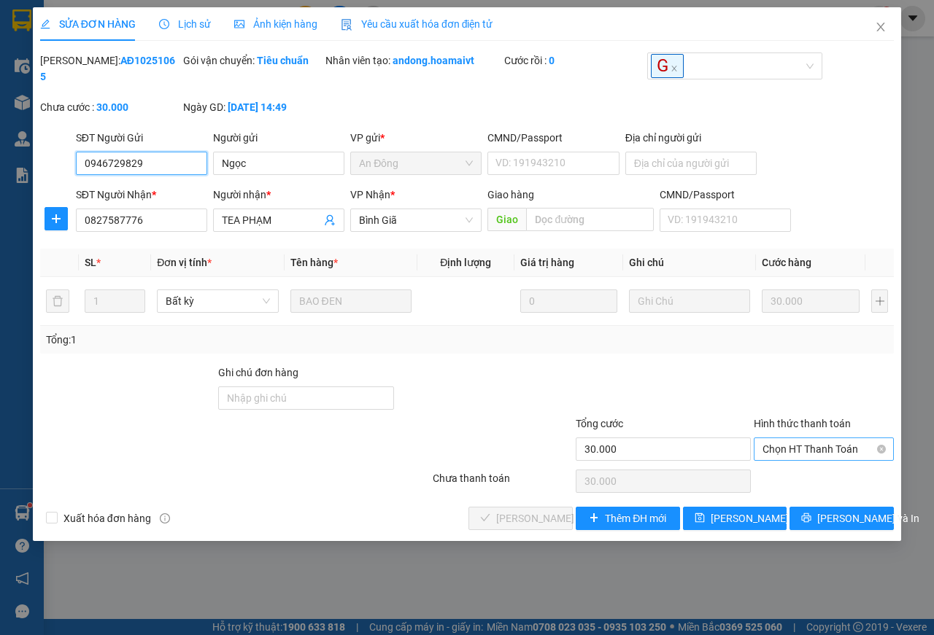
click at [807, 454] on span "Chọn HT Thanh Toán" at bounding box center [823, 449] width 123 height 22
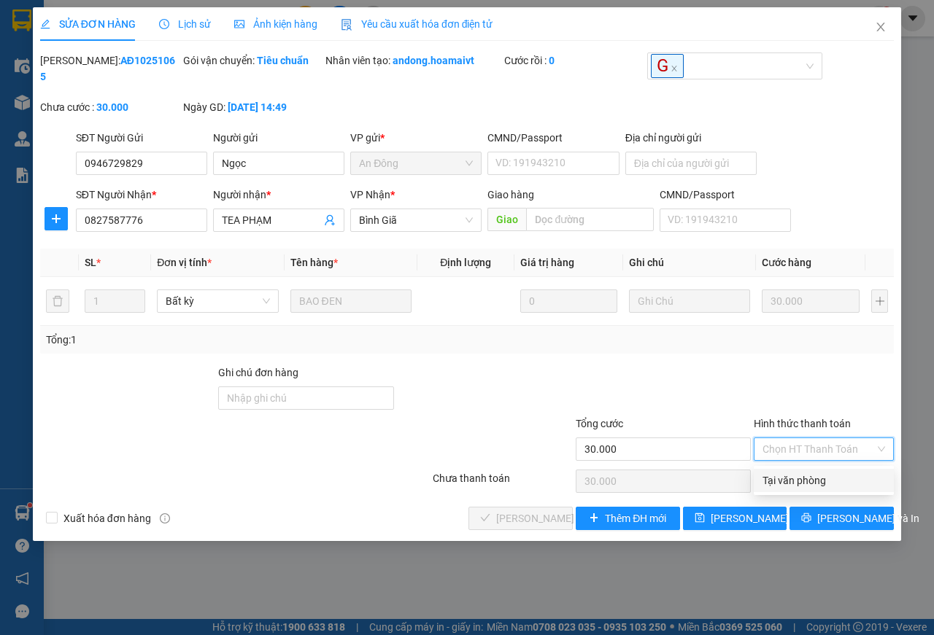
drag, startPoint x: 805, startPoint y: 479, endPoint x: 583, endPoint y: 517, distance: 225.0
click at [802, 479] on div "Tại văn phòng" at bounding box center [823, 481] width 123 height 16
type input "0"
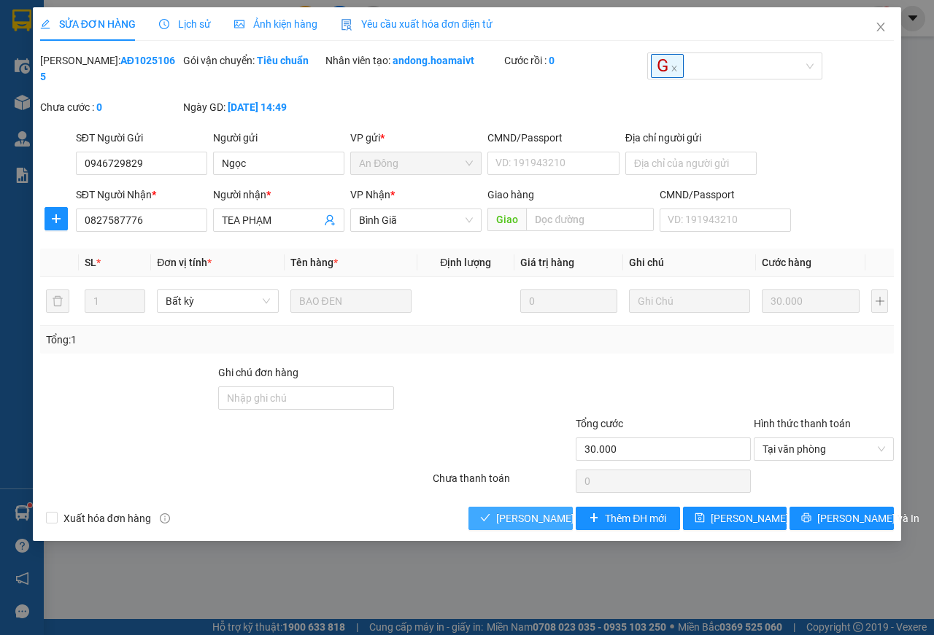
click at [504, 519] on span "[PERSON_NAME] và Giao hàng" at bounding box center [566, 519] width 140 height 16
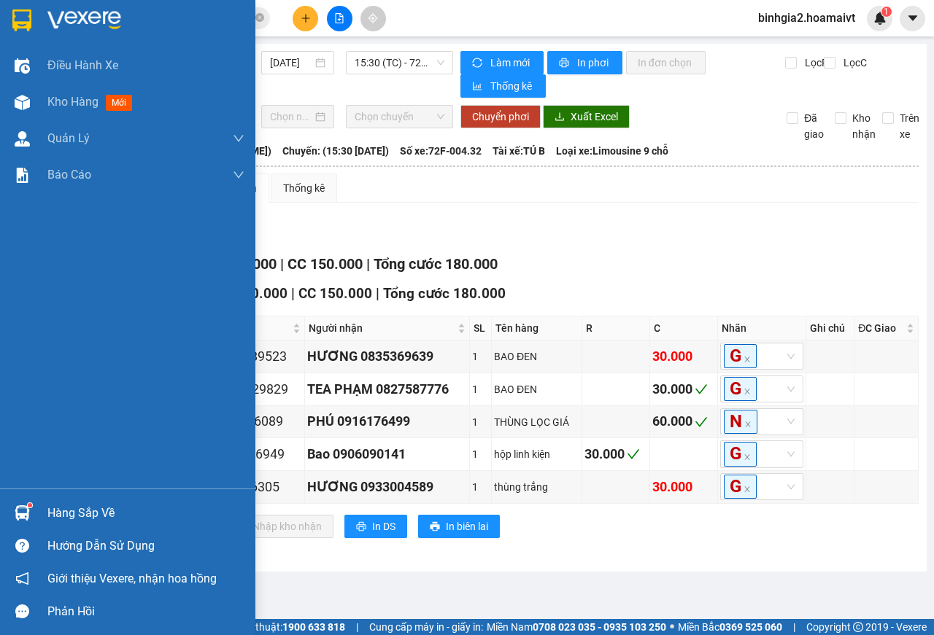
click at [74, 514] on div "Hàng sắp về" at bounding box center [145, 514] width 197 height 22
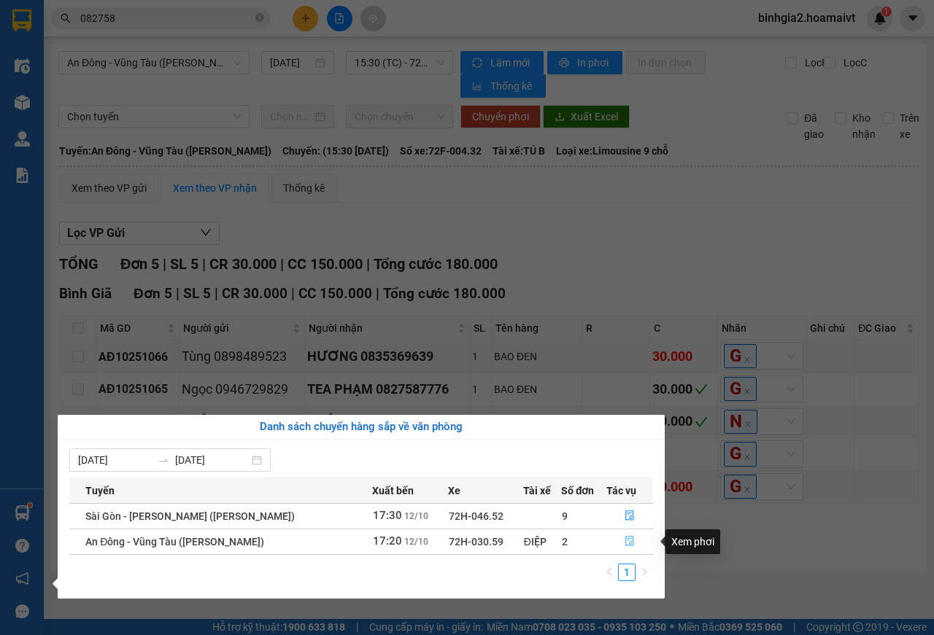
click at [625, 537] on icon "file-done" at bounding box center [629, 542] width 9 height 10
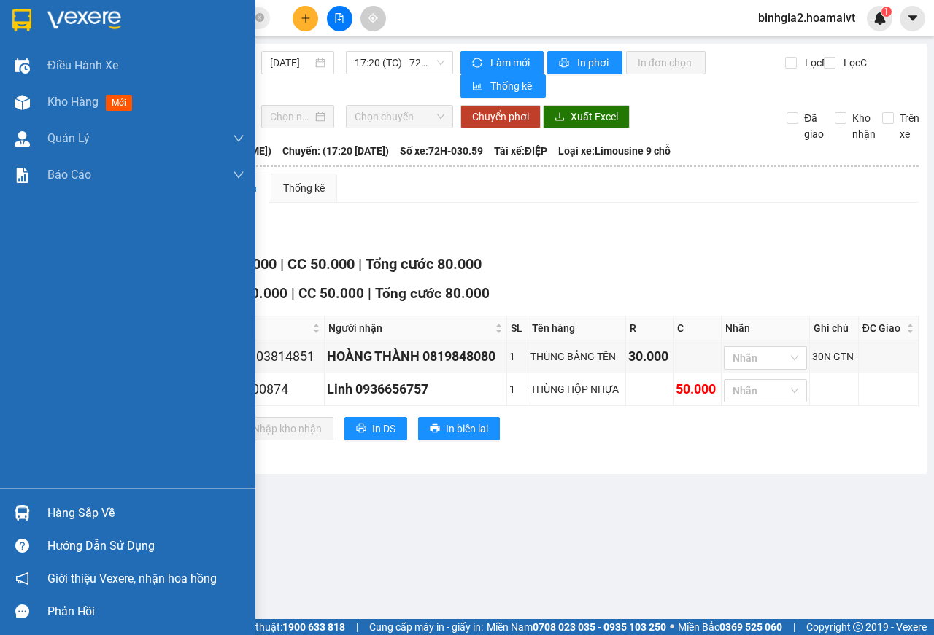
click at [84, 508] on div "Hàng sắp về" at bounding box center [145, 514] width 197 height 22
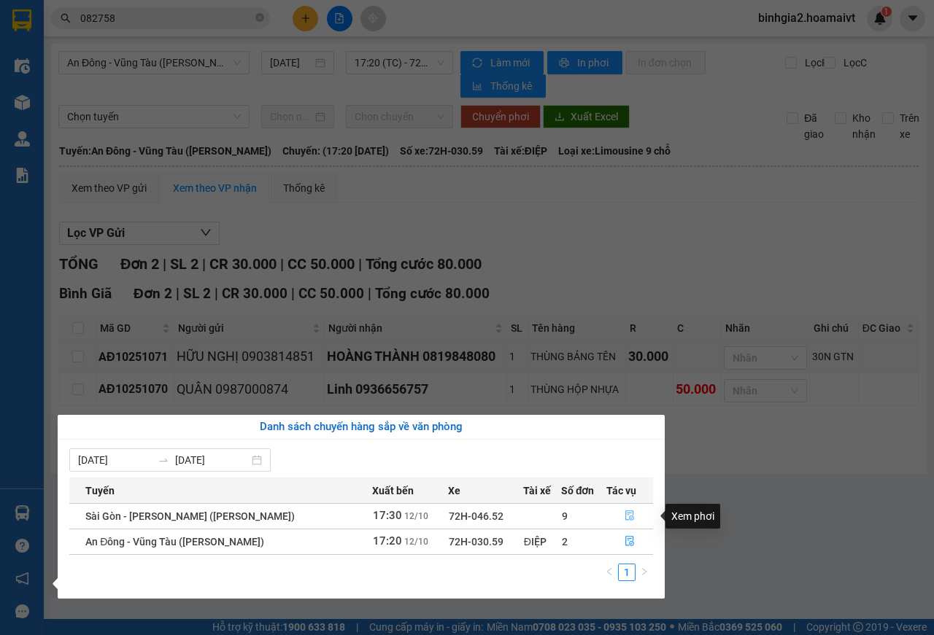
click at [624, 513] on icon "file-done" at bounding box center [629, 516] width 10 height 10
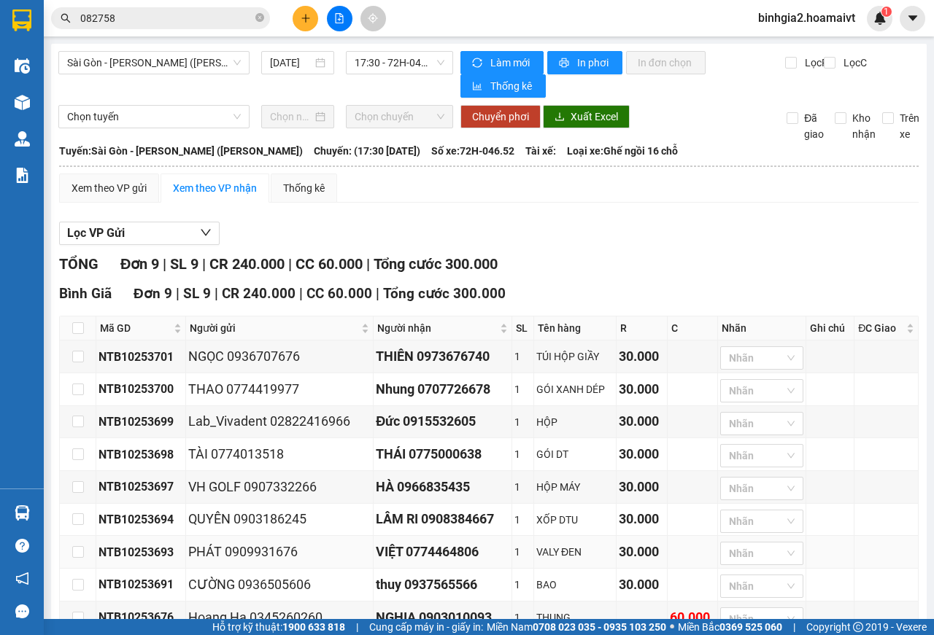
scroll to position [98, 0]
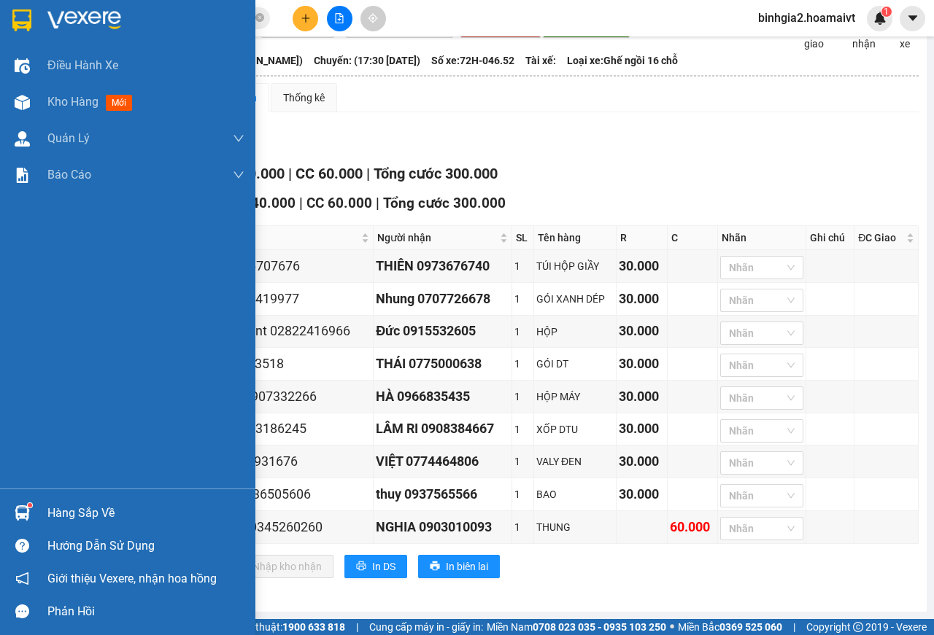
click at [88, 516] on div "Hàng sắp về" at bounding box center [145, 514] width 197 height 22
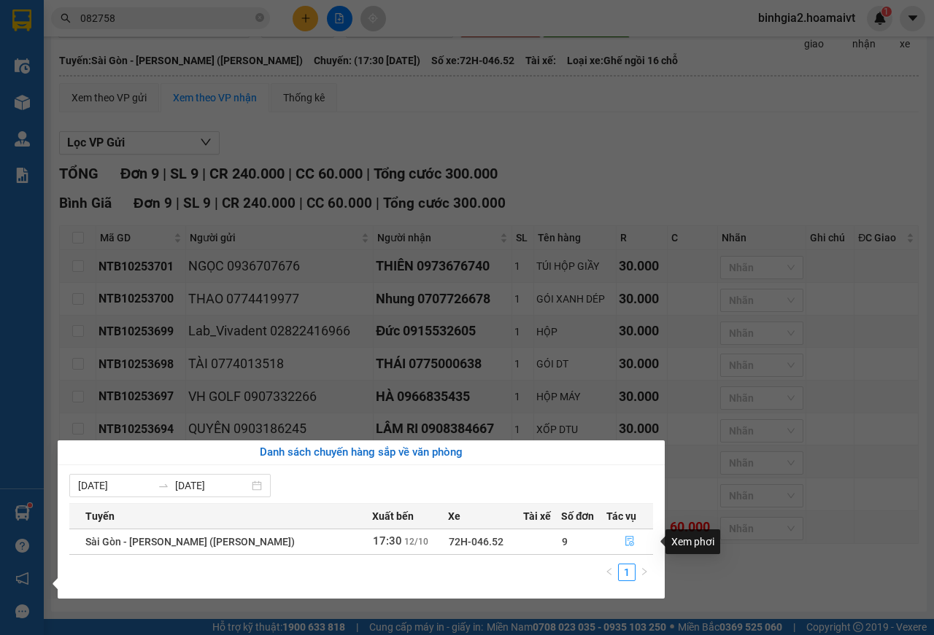
click at [626, 540] on icon "file-done" at bounding box center [629, 541] width 10 height 10
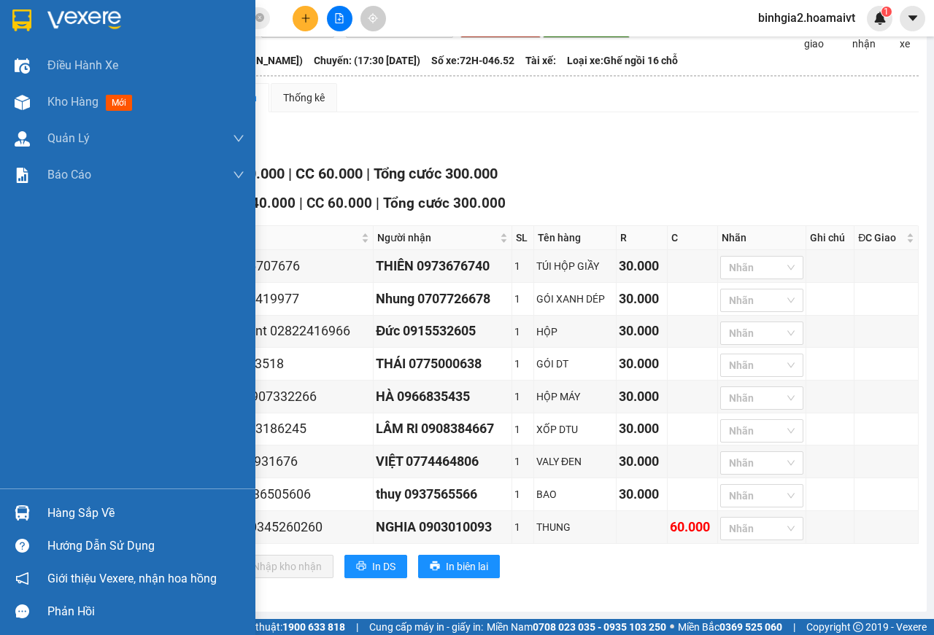
click at [82, 510] on div "Hàng sắp về" at bounding box center [145, 514] width 197 height 22
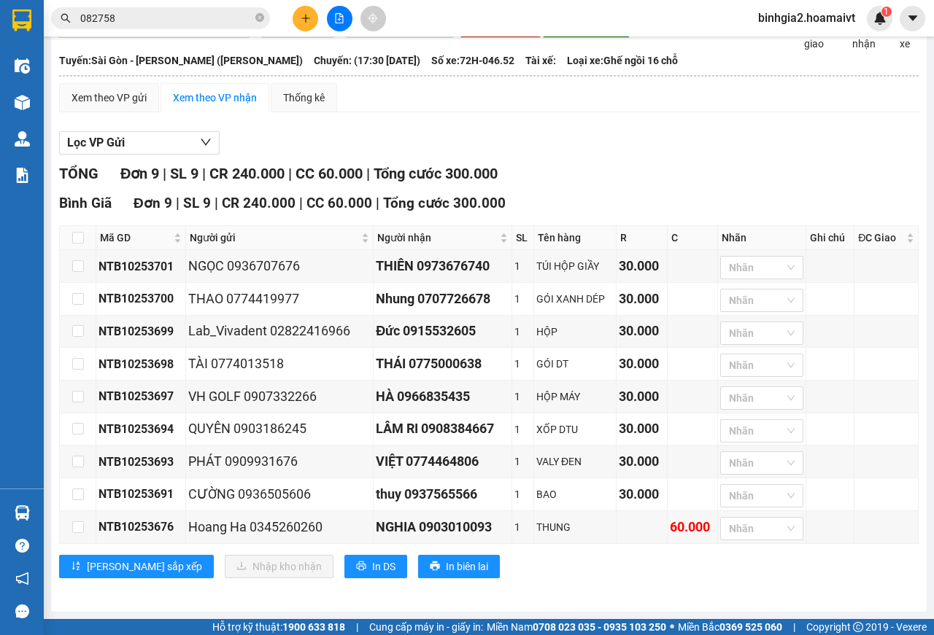
click at [660, 180] on section "Kết quả tìm kiếm ( 1 ) Bộ lọc Gửi 3 ngày gần nhất Mã ĐH Trạng thái Món hàng Tổn…" at bounding box center [467, 317] width 934 height 635
click at [883, 16] on sup "1" at bounding box center [886, 12] width 10 height 10
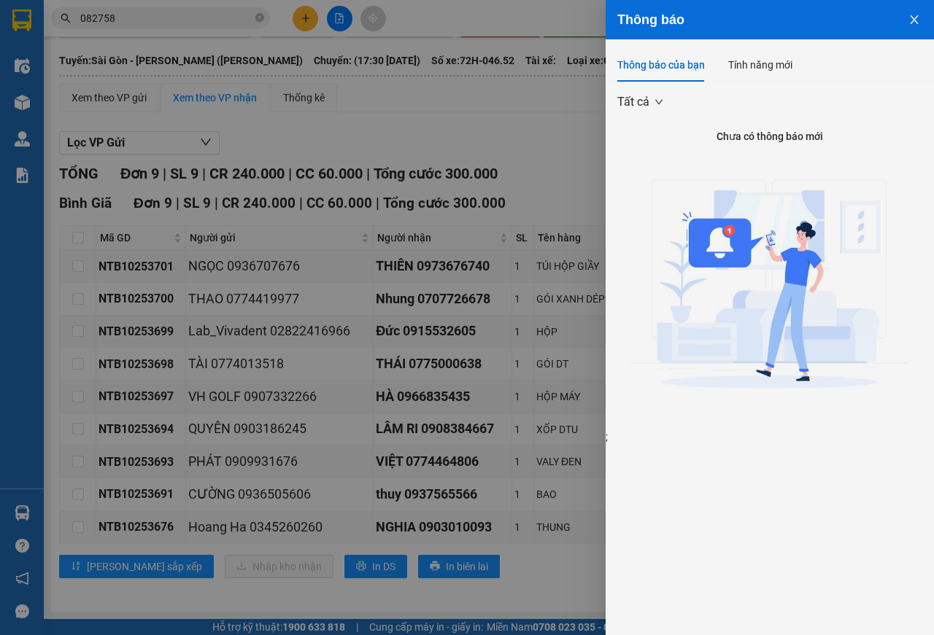
click at [913, 21] on icon "close" at bounding box center [914, 19] width 8 height 9
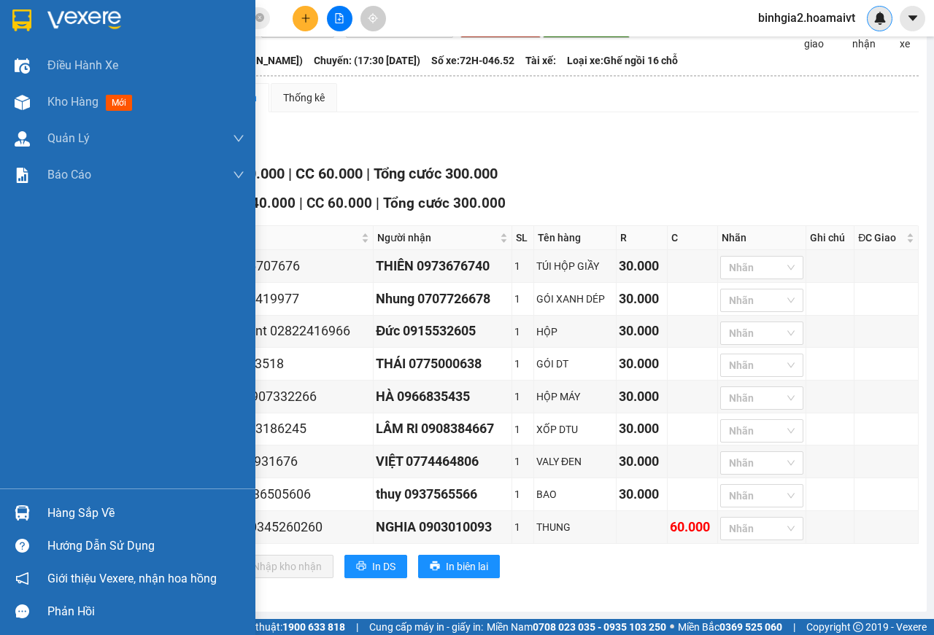
click at [50, 511] on div "Hàng sắp về" at bounding box center [145, 514] width 197 height 22
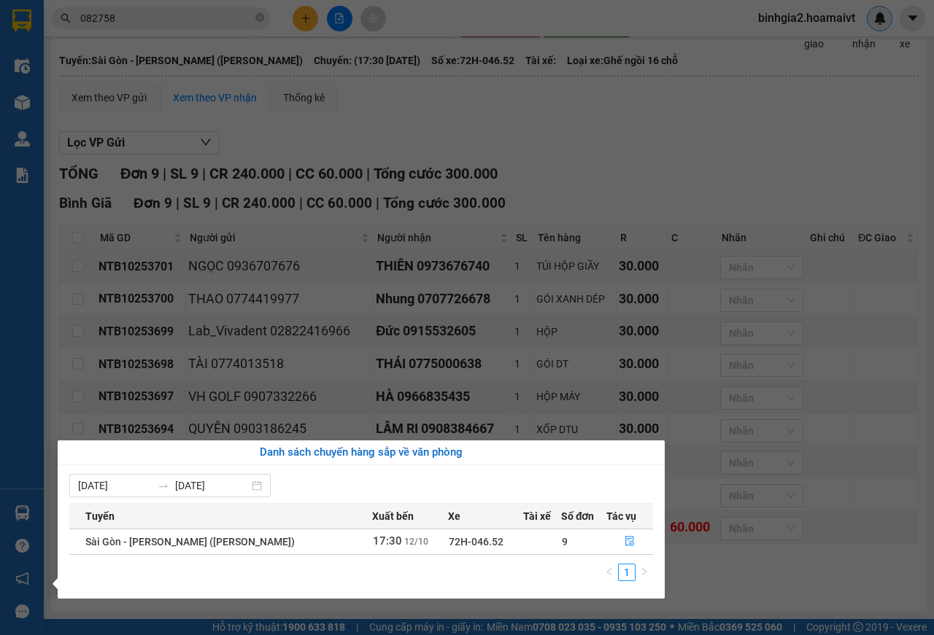
click at [679, 139] on section "Kết quả tìm kiếm ( 1 ) Bộ lọc Gửi 3 ngày gần nhất Mã ĐH Trạng thái Món hàng Tổn…" at bounding box center [467, 317] width 934 height 635
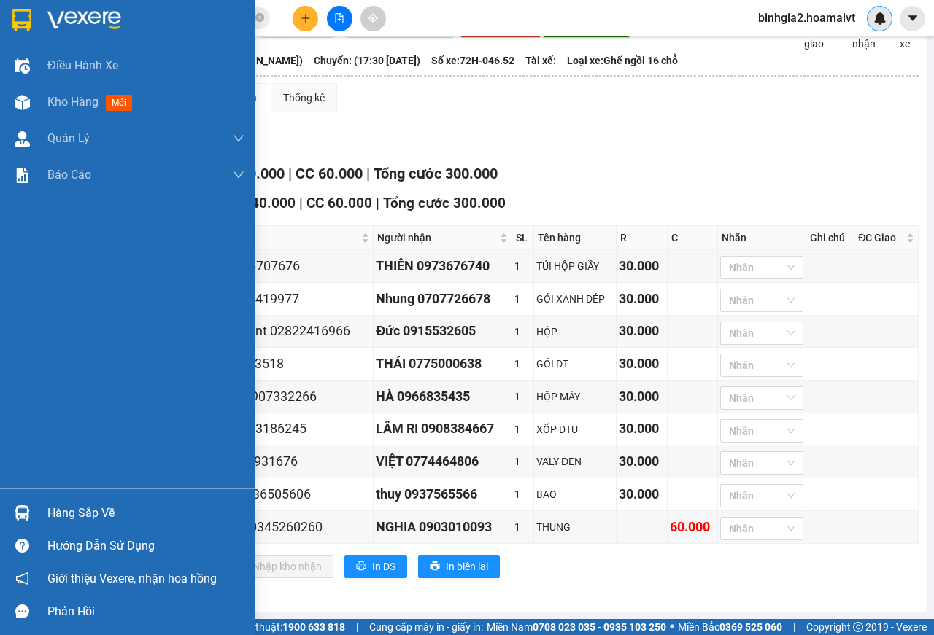
click at [71, 513] on div "Hàng sắp về" at bounding box center [145, 514] width 197 height 22
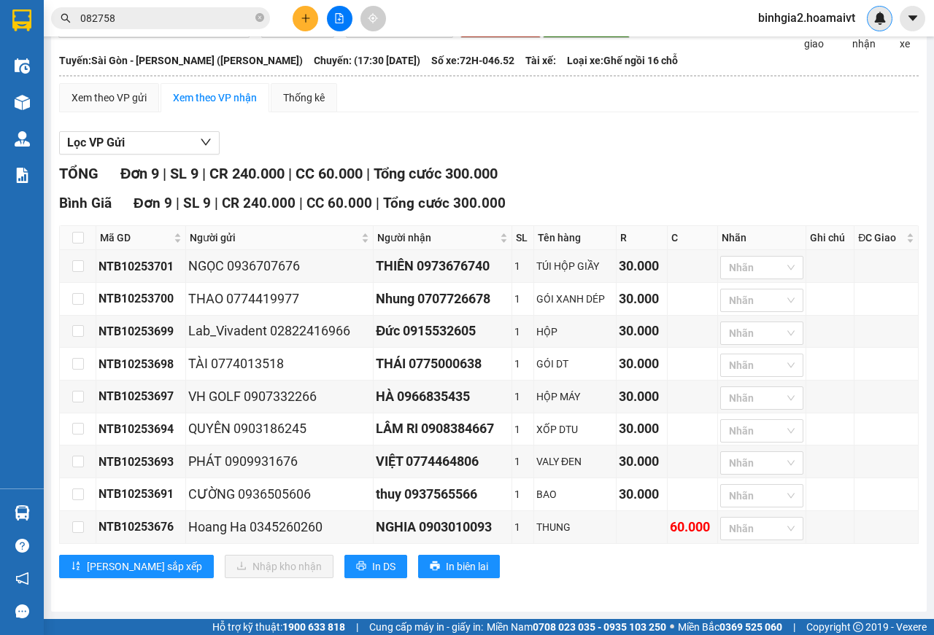
click at [665, 150] on section "Kết quả tìm kiếm ( 1 ) Bộ lọc Gửi 3 ngày gần nhất Mã ĐH Trạng thái Món hàng Tổn…" at bounding box center [467, 317] width 934 height 635
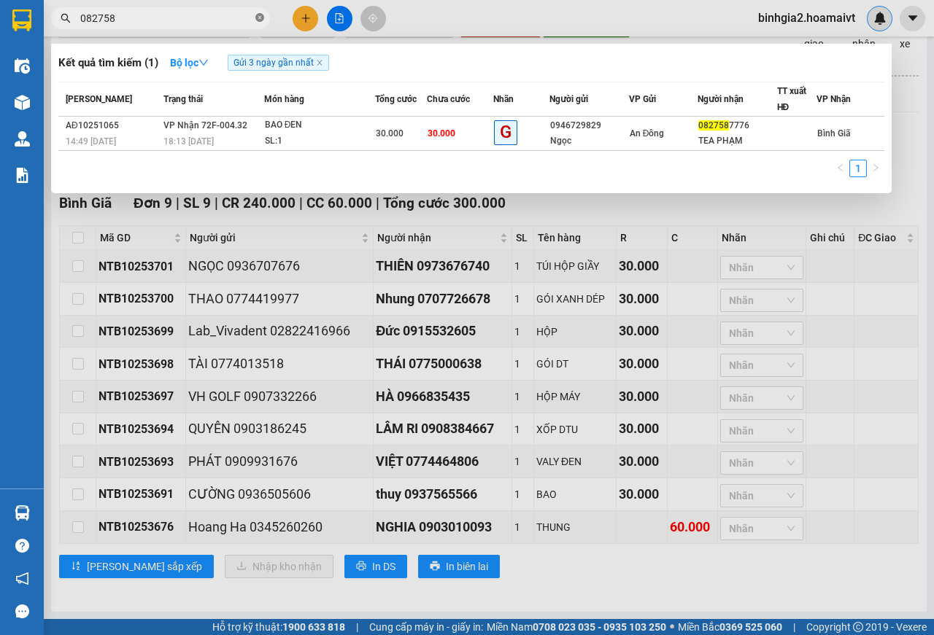
click at [261, 18] on icon "close-circle" at bounding box center [259, 17] width 9 height 9
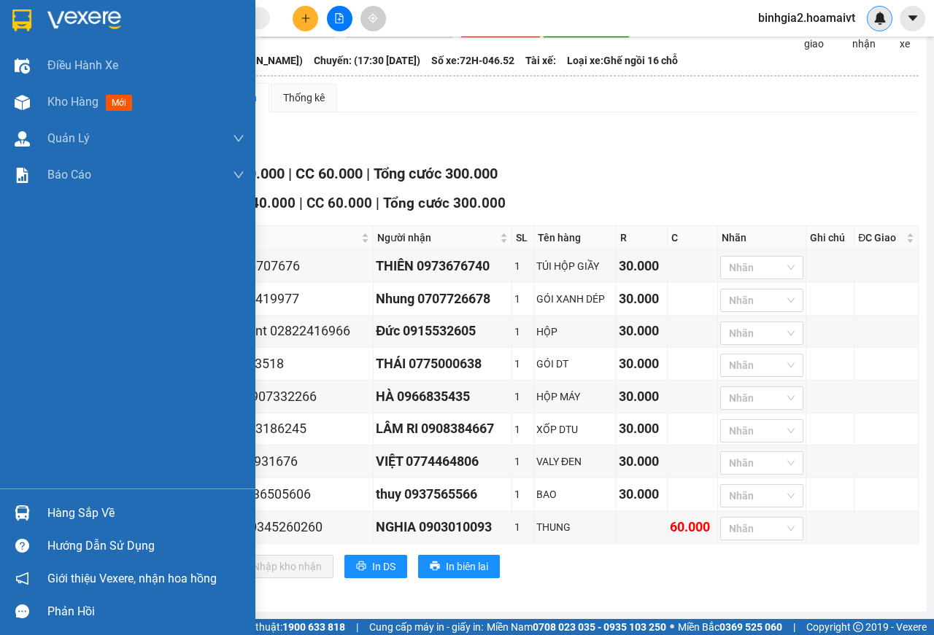
click at [81, 509] on div "Hàng sắp về" at bounding box center [145, 514] width 197 height 22
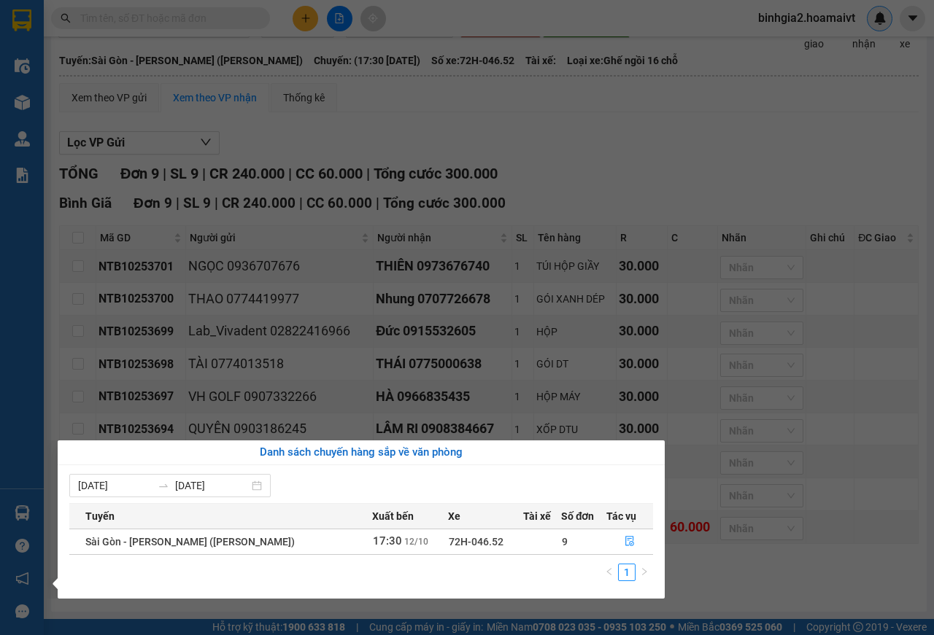
click at [553, 143] on section "Kết quả tìm kiếm ( 1 ) Bộ lọc Gửi 3 ngày gần nhất Mã ĐH Trạng thái Món hàng Tổn…" at bounding box center [467, 317] width 934 height 635
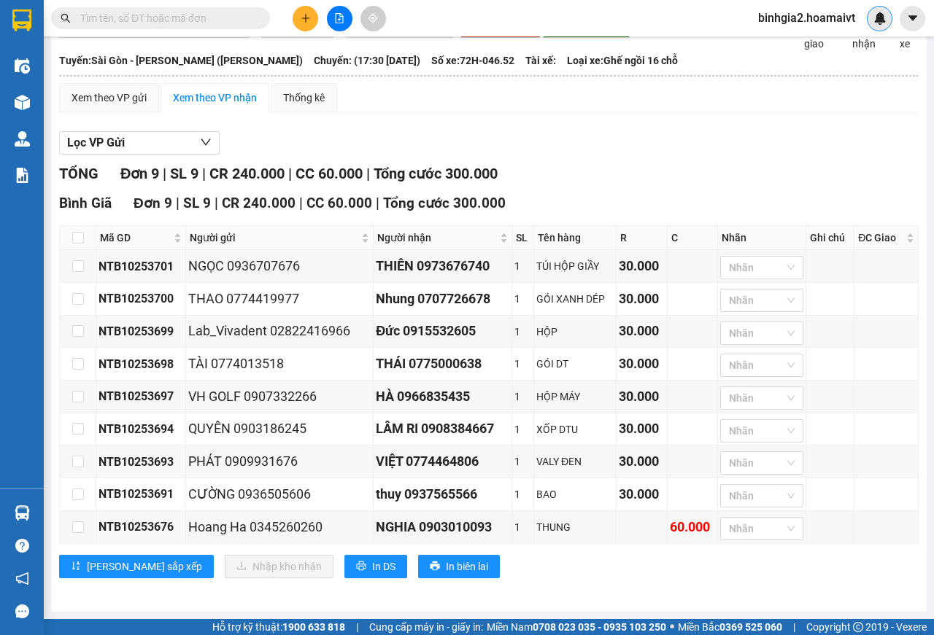
click at [173, 24] on input "text" at bounding box center [166, 18] width 172 height 16
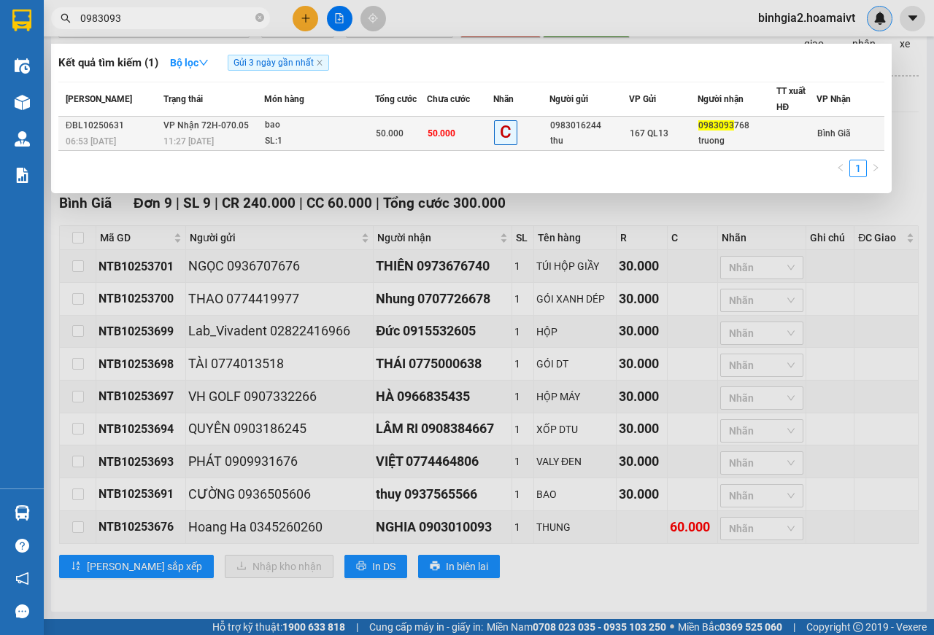
type input "0983093"
click at [317, 134] on div "SL: 1" at bounding box center [319, 141] width 109 height 16
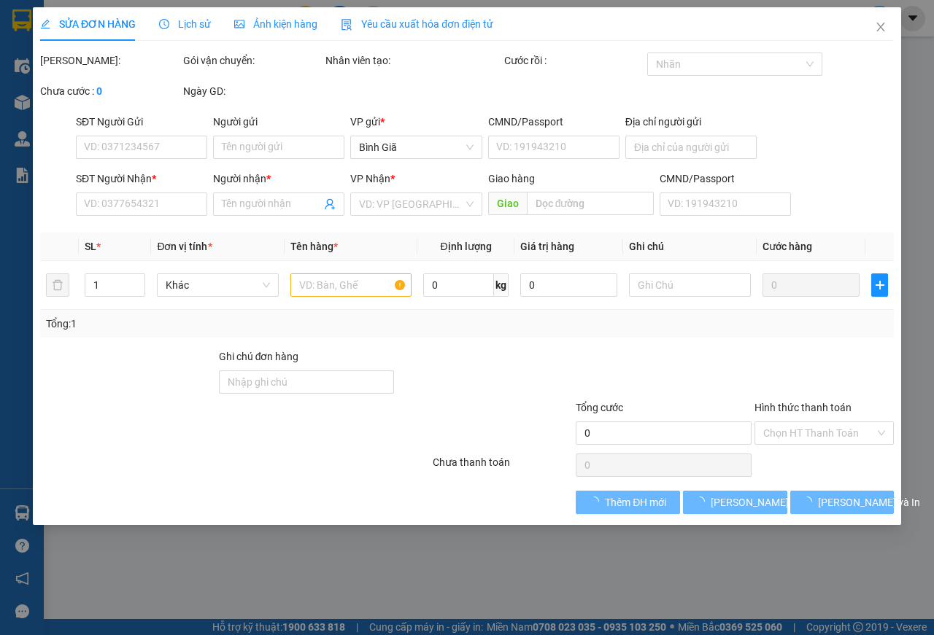
type input "0983016244"
type input "thu"
type input "0983093768"
type input "truong"
type input "50.000"
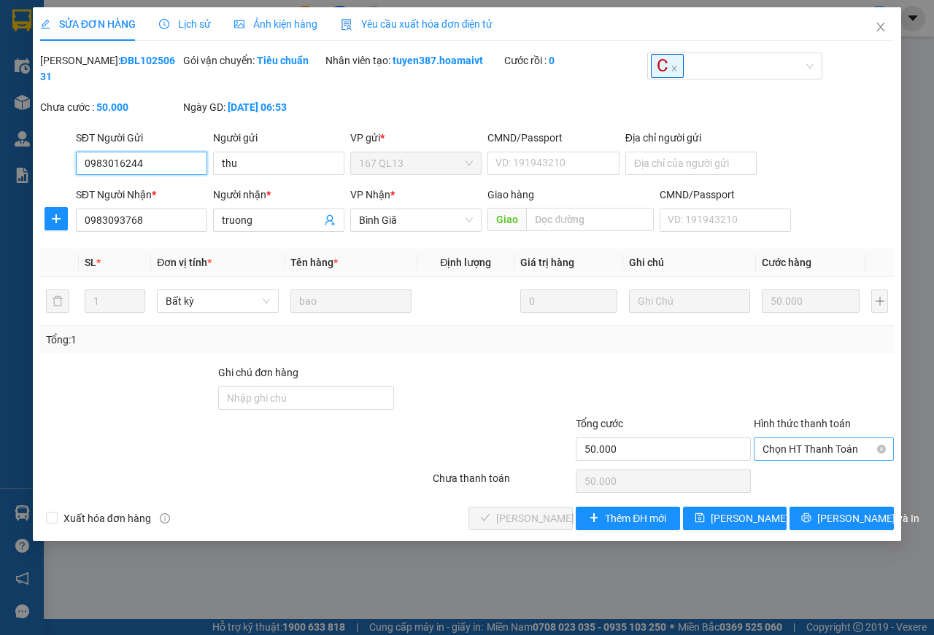
click at [798, 452] on span "Chọn HT Thanh Toán" at bounding box center [823, 449] width 123 height 22
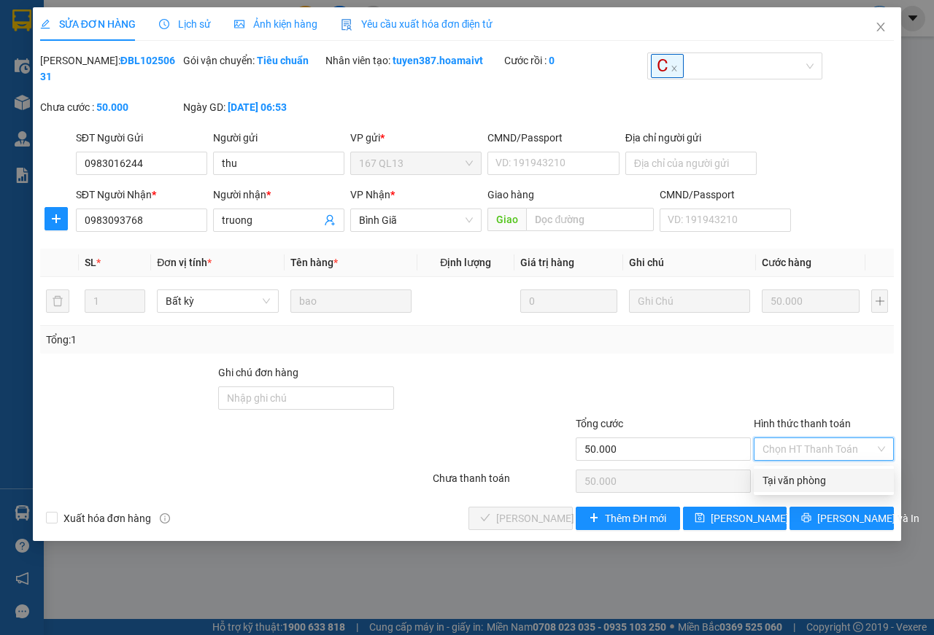
drag, startPoint x: 798, startPoint y: 476, endPoint x: 675, endPoint y: 502, distance: 125.2
click at [795, 478] on div "Tại văn phòng" at bounding box center [823, 481] width 123 height 16
type input "0"
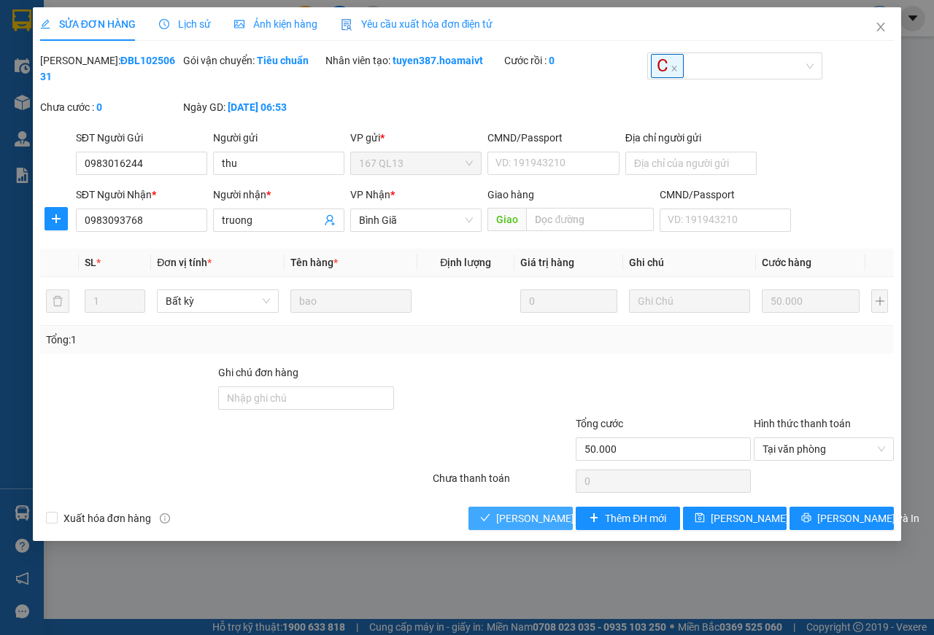
click at [534, 519] on span "[PERSON_NAME] và Giao hàng" at bounding box center [566, 519] width 140 height 16
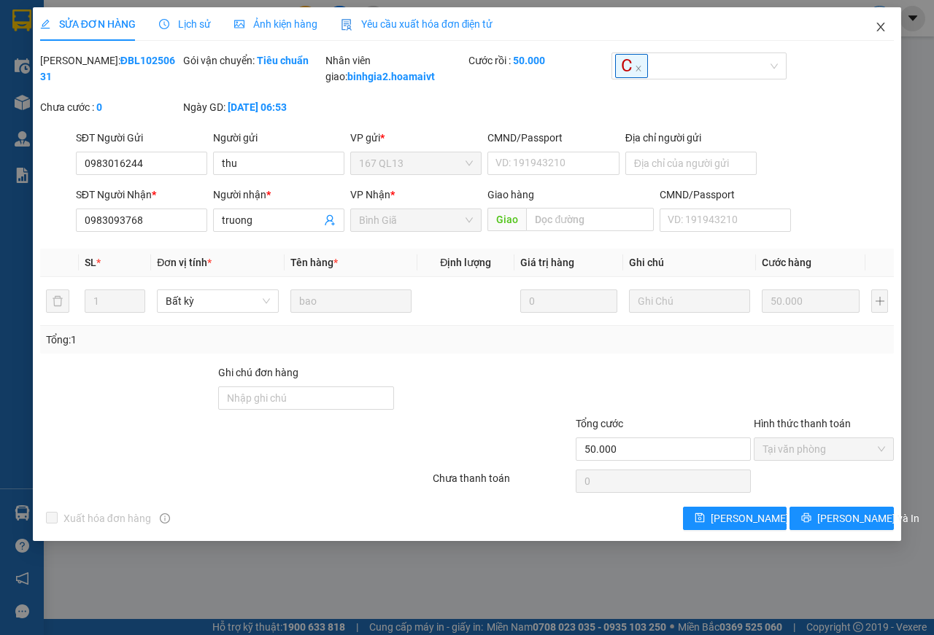
click at [876, 31] on icon "close" at bounding box center [881, 27] width 12 height 12
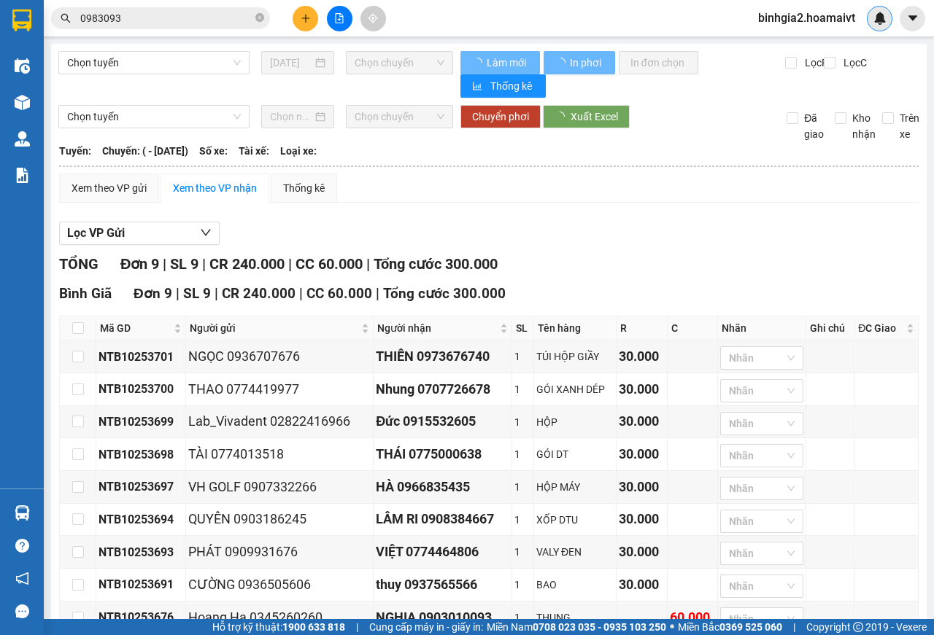
click at [175, 10] on input "0983093" at bounding box center [166, 18] width 172 height 16
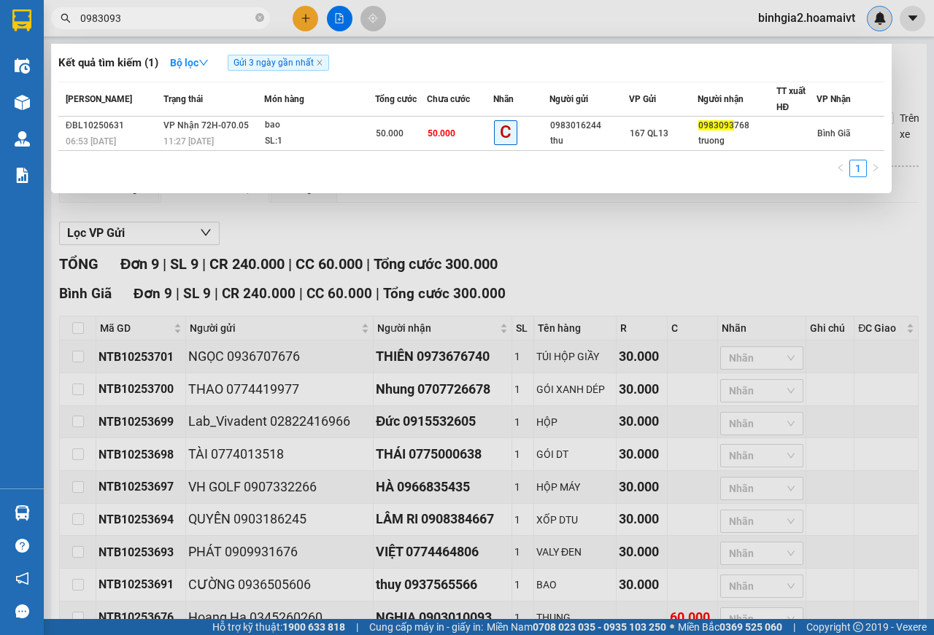
click at [175, 10] on input "0983093" at bounding box center [166, 18] width 172 height 16
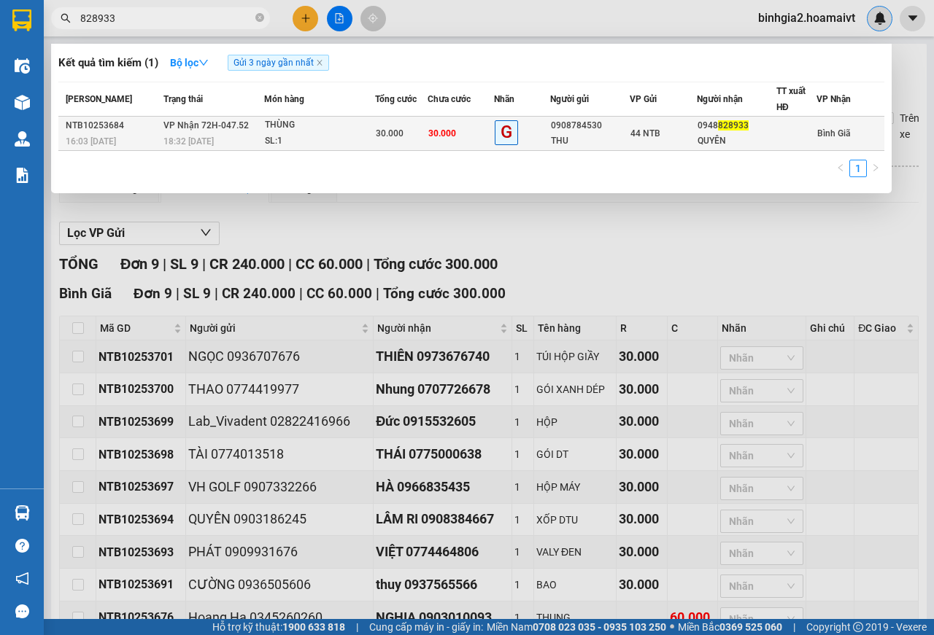
type input "828933"
click at [331, 125] on div "THÙNG" at bounding box center [319, 125] width 109 height 16
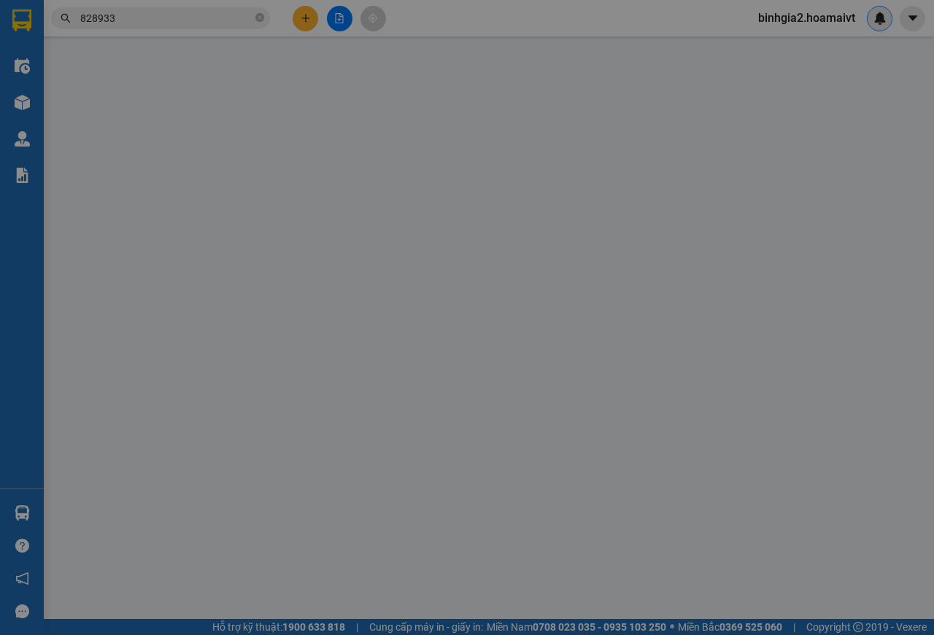
type input "0908784530"
type input "THU"
type input "0948828933"
type input "QUYÊN"
type input "30.000"
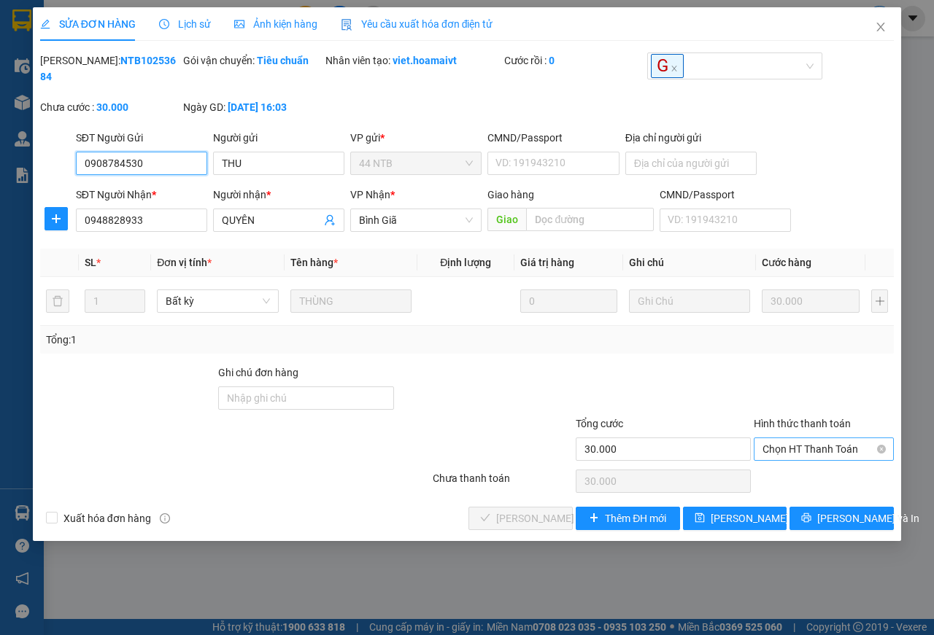
click at [772, 452] on span "Chọn HT Thanh Toán" at bounding box center [823, 449] width 123 height 22
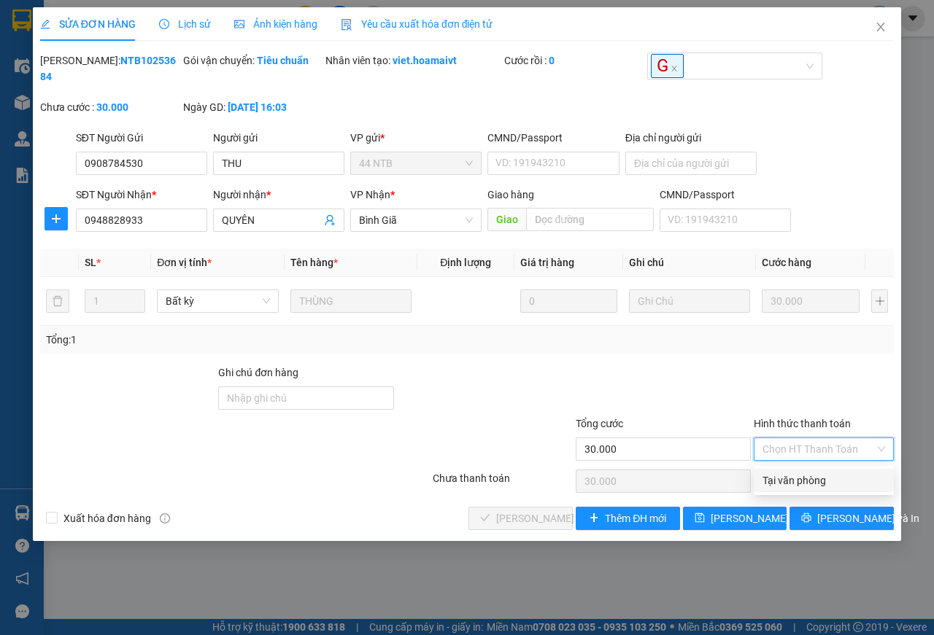
click at [788, 483] on div "Tại văn phòng" at bounding box center [823, 481] width 123 height 16
type input "0"
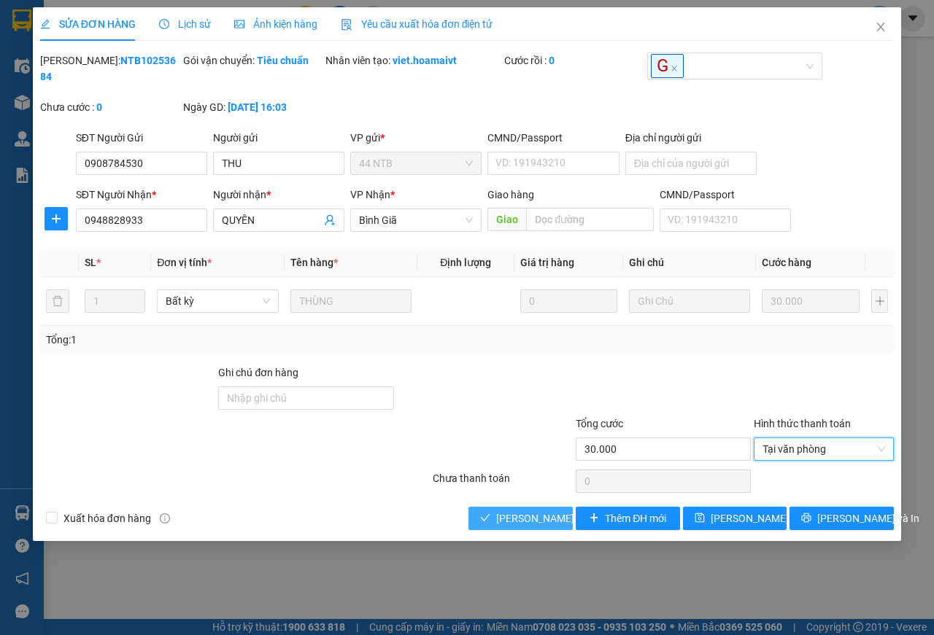
click at [515, 519] on span "[PERSON_NAME] và Giao hàng" at bounding box center [566, 519] width 140 height 16
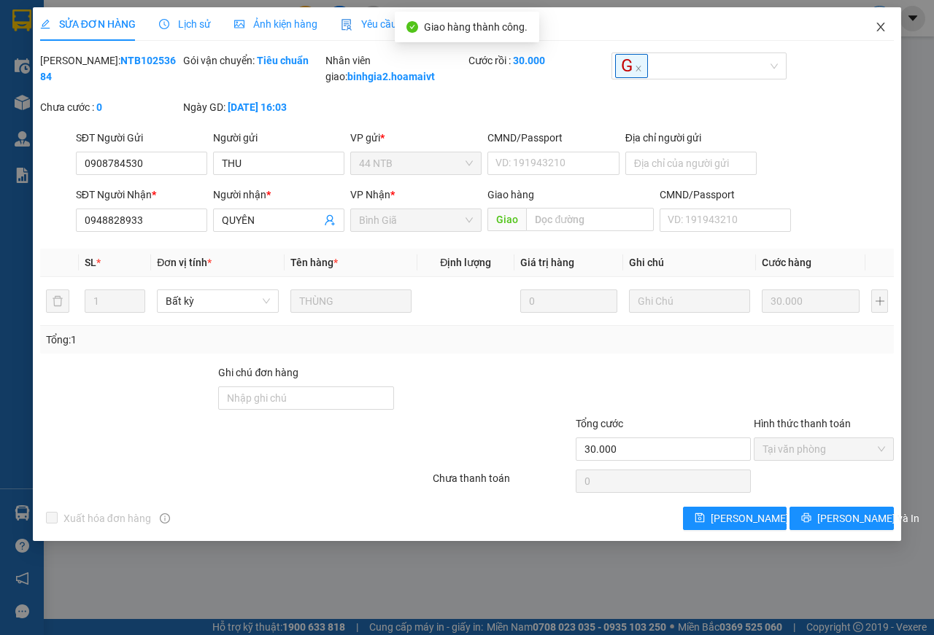
click at [878, 27] on icon "close" at bounding box center [881, 27] width 12 height 12
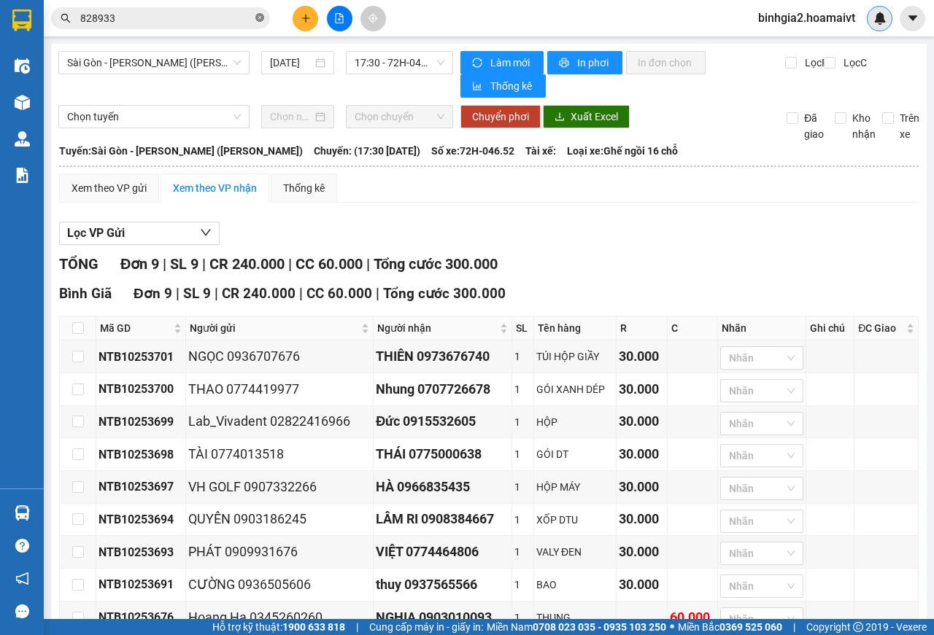
click at [261, 18] on icon "close-circle" at bounding box center [259, 17] width 9 height 9
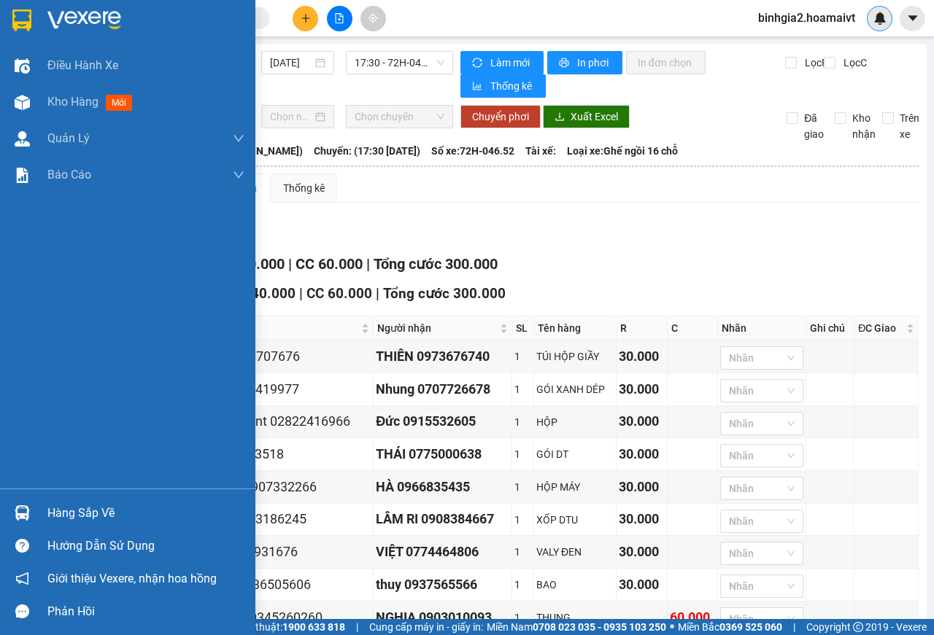
click at [63, 518] on div "Hàng sắp về" at bounding box center [145, 514] width 197 height 22
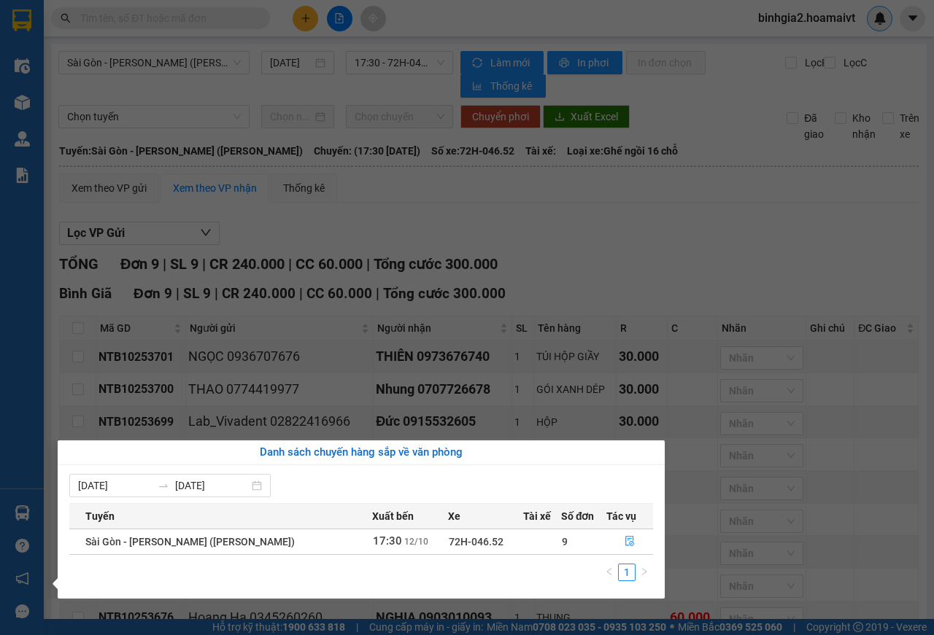
click at [727, 261] on section "Kết quả tìm kiếm ( 1 ) Bộ lọc Gửi 3 ngày gần nhất Mã ĐH Trạng thái Món hàng Tổn…" at bounding box center [467, 317] width 934 height 635
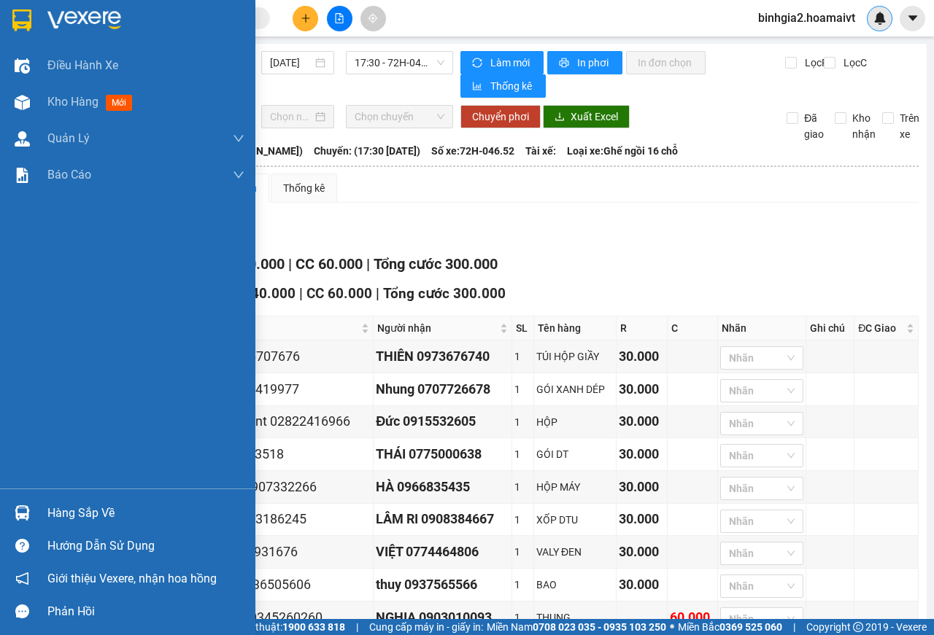
click at [82, 517] on div "Hàng sắp về" at bounding box center [145, 514] width 197 height 22
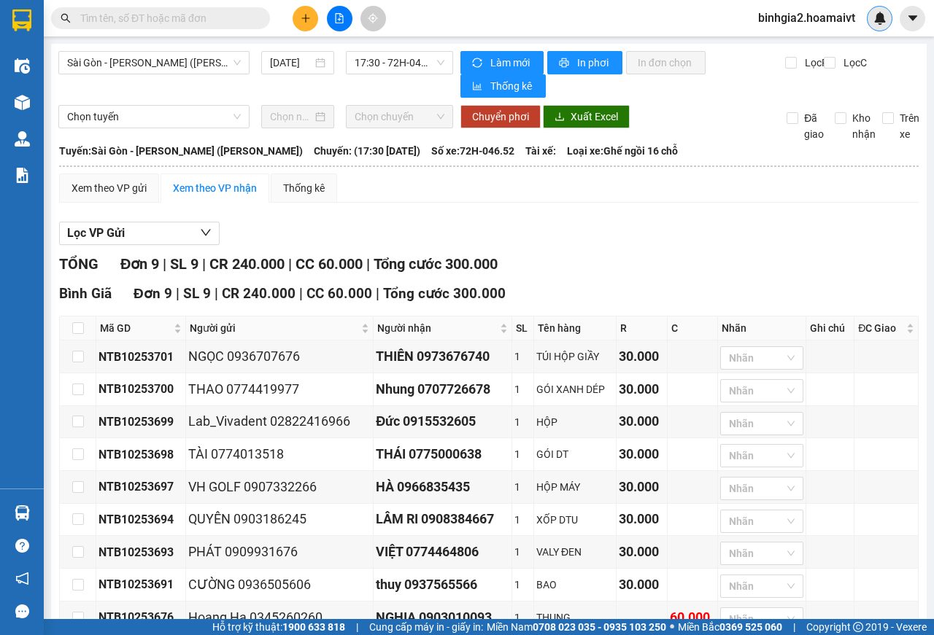
click at [651, 249] on section "Kết quả tìm kiếm ( 1 ) Bộ lọc Gửi 3 ngày gần nhất Mã ĐH Trạng thái Món hàng Tổn…" at bounding box center [467, 317] width 934 height 635
click at [179, 19] on input "text" at bounding box center [166, 18] width 172 height 16
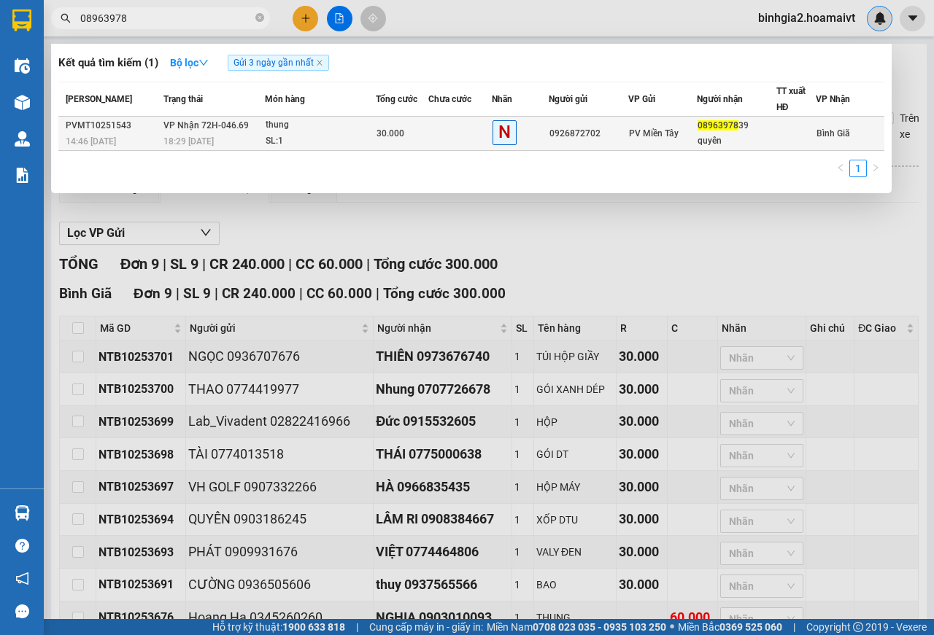
type input "08963978"
click at [325, 123] on div "thung" at bounding box center [320, 125] width 109 height 16
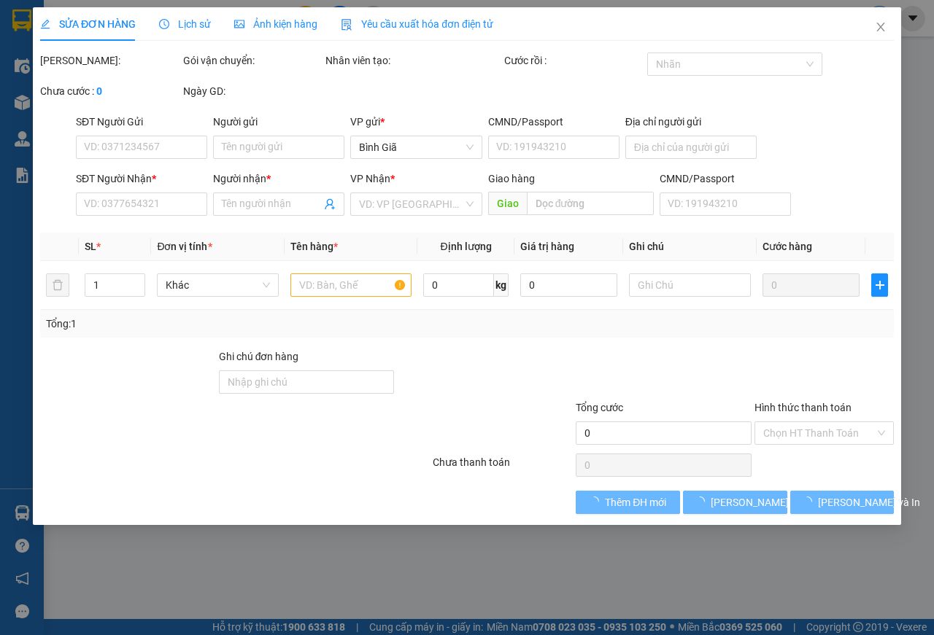
type input "0926872702"
type input "0896397839"
type input "quyên"
type input "30.000"
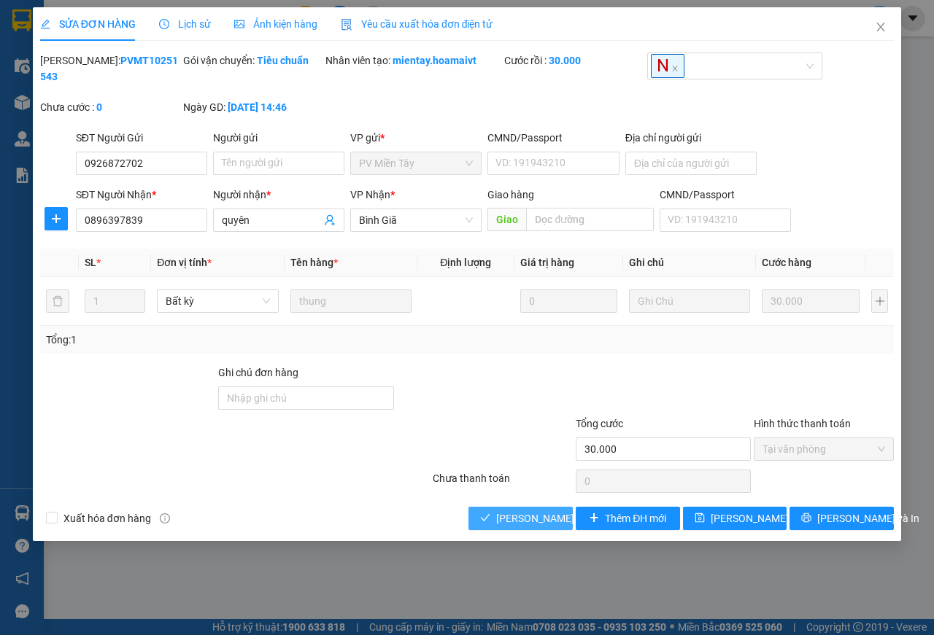
drag, startPoint x: 494, startPoint y: 520, endPoint x: 541, endPoint y: 492, distance: 54.9
click at [495, 519] on button "[PERSON_NAME] và Giao hàng" at bounding box center [520, 518] width 104 height 23
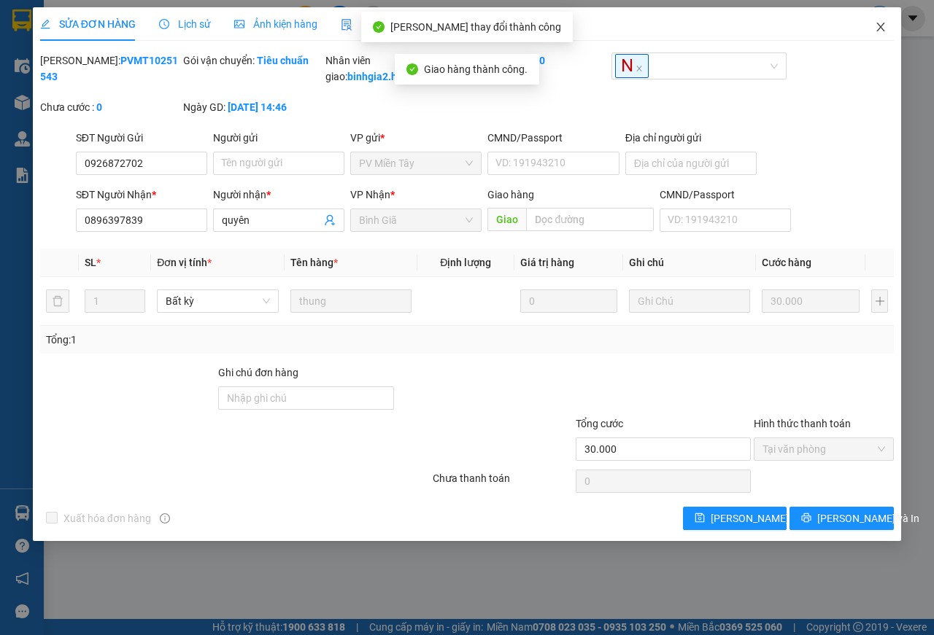
drag, startPoint x: 878, startPoint y: 25, endPoint x: 868, endPoint y: 26, distance: 10.3
click at [875, 26] on icon "close" at bounding box center [881, 27] width 12 height 12
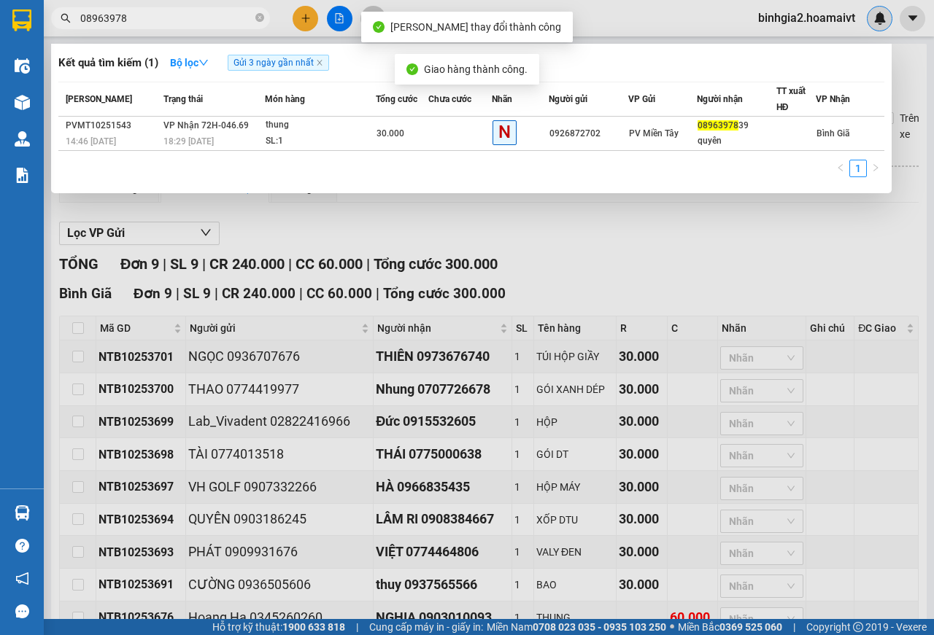
click at [232, 26] on input "08963978" at bounding box center [166, 18] width 172 height 16
click at [321, 65] on icon "close" at bounding box center [319, 62] width 7 height 7
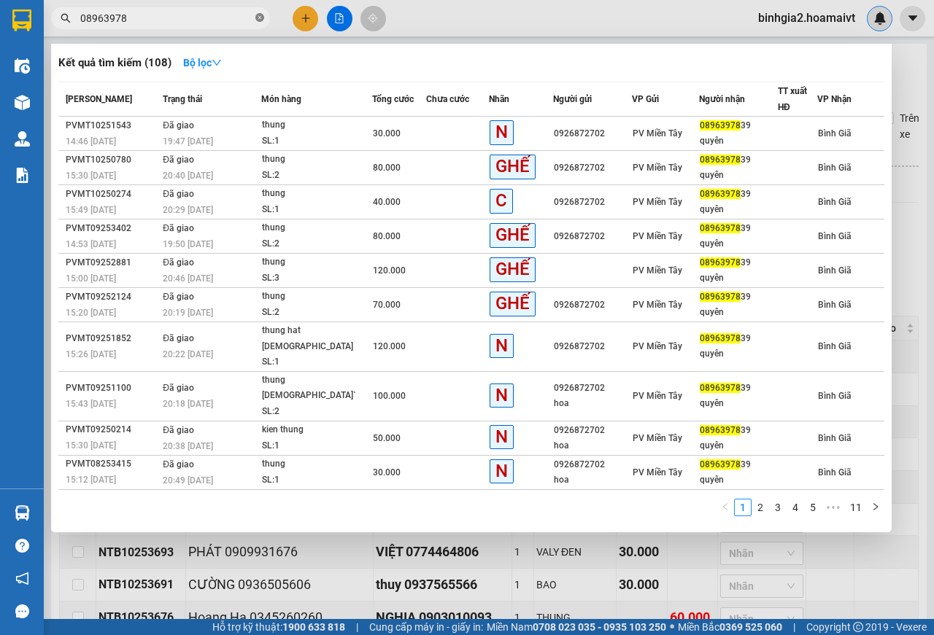
click at [260, 18] on icon "close-circle" at bounding box center [259, 17] width 9 height 9
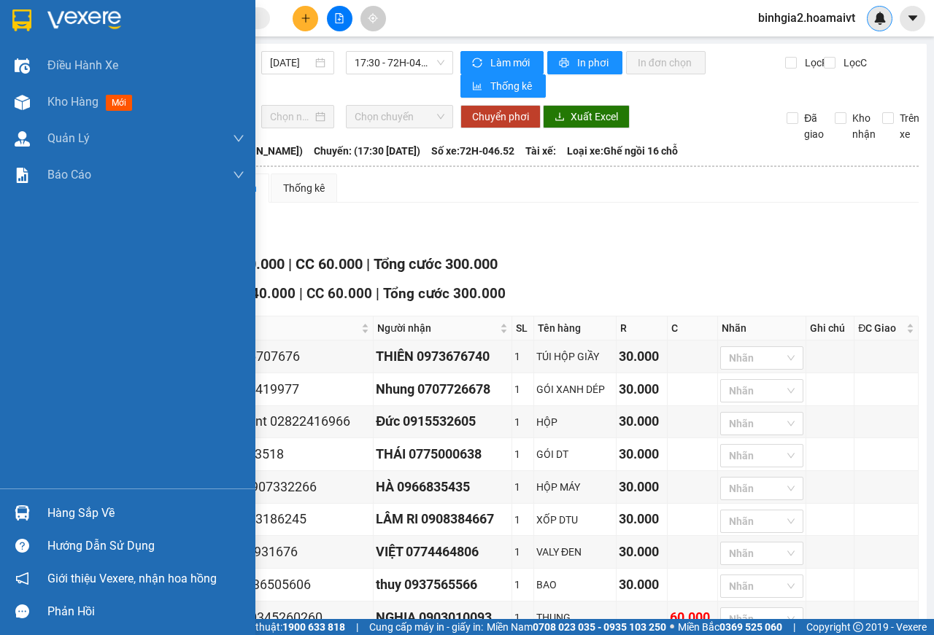
click at [87, 514] on div "Hàng sắp về" at bounding box center [145, 514] width 197 height 22
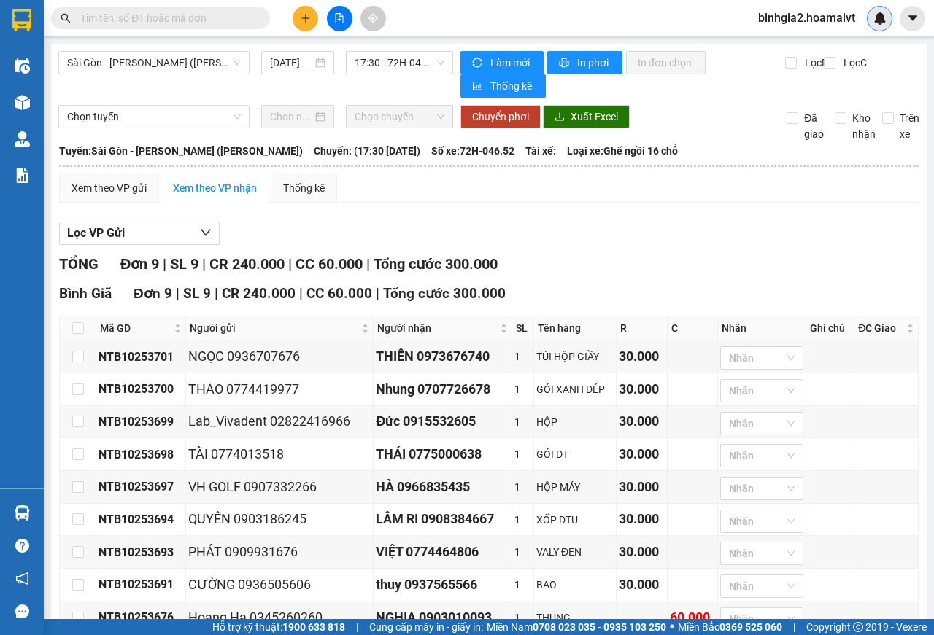
click at [719, 232] on section "Kết quả tìm kiếm ( 108 ) Bộ lọc Mã ĐH Trạng thái Món hàng Tổng cước Chưa cước N…" at bounding box center [467, 317] width 934 height 635
click at [160, 19] on input "text" at bounding box center [166, 18] width 172 height 16
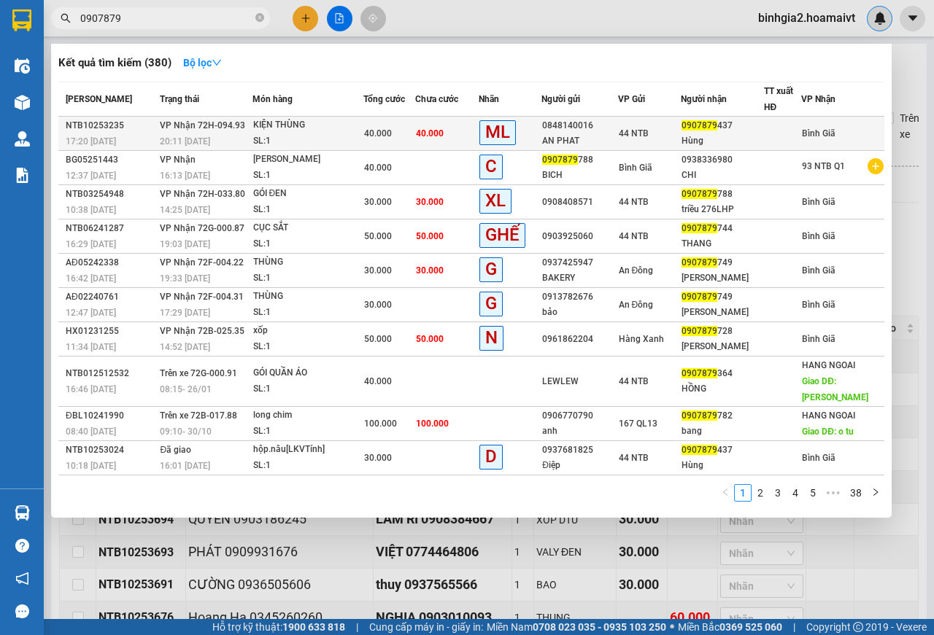
type input "0907879"
click at [332, 129] on div "KIỆN THÙNG" at bounding box center [307, 125] width 109 height 16
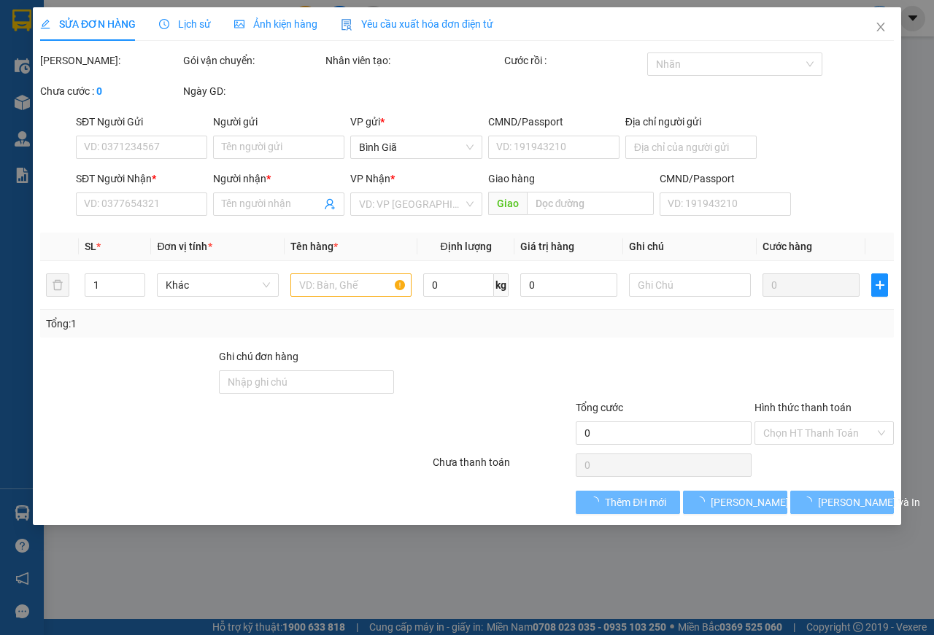
type input "0848140016"
type input "AN PHAT"
type input "286/1 [PERSON_NAME]"
type input "0907879437"
type input "Hùng"
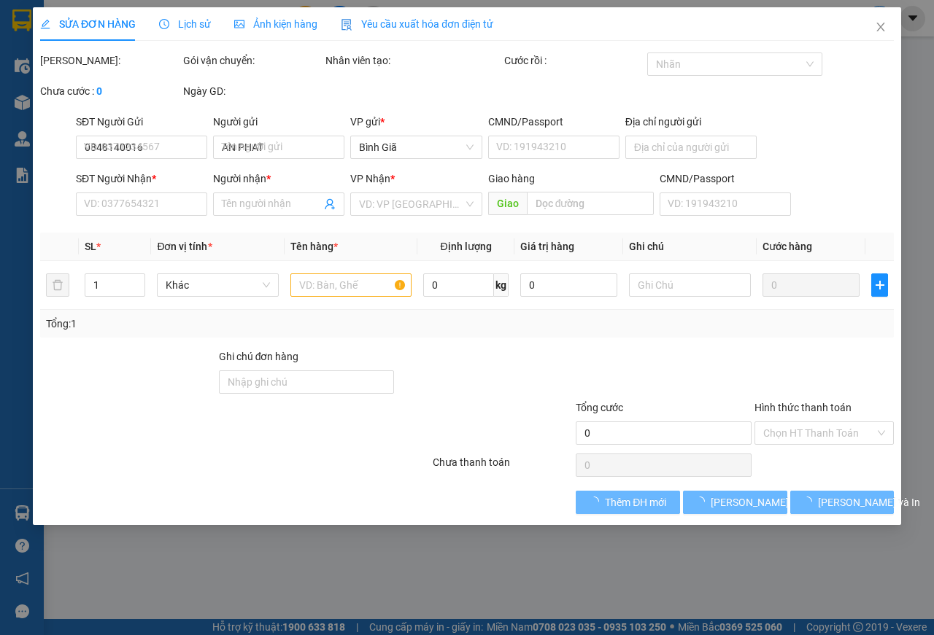
type input "40.000"
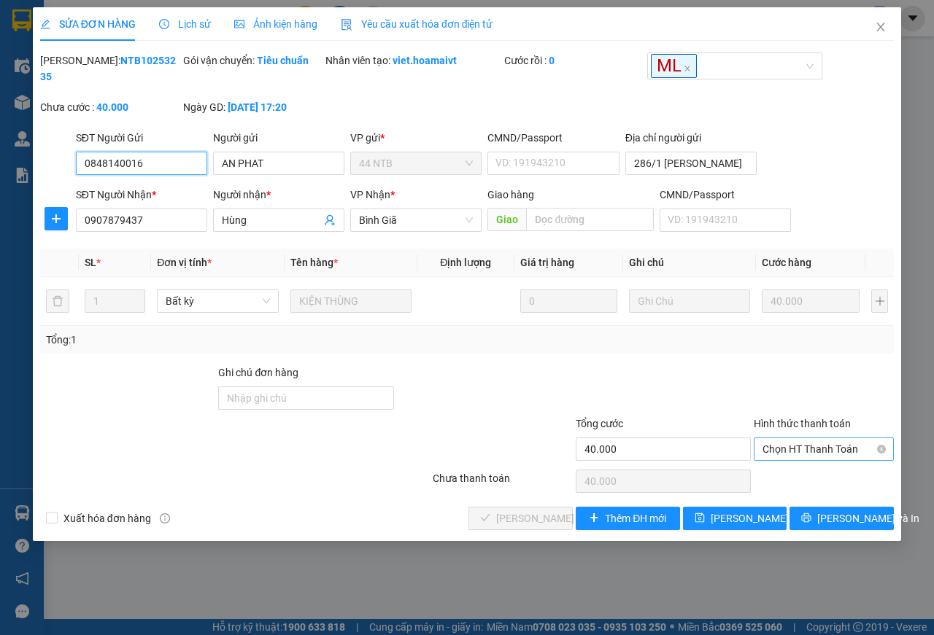
click at [810, 451] on span "Chọn HT Thanh Toán" at bounding box center [823, 449] width 123 height 22
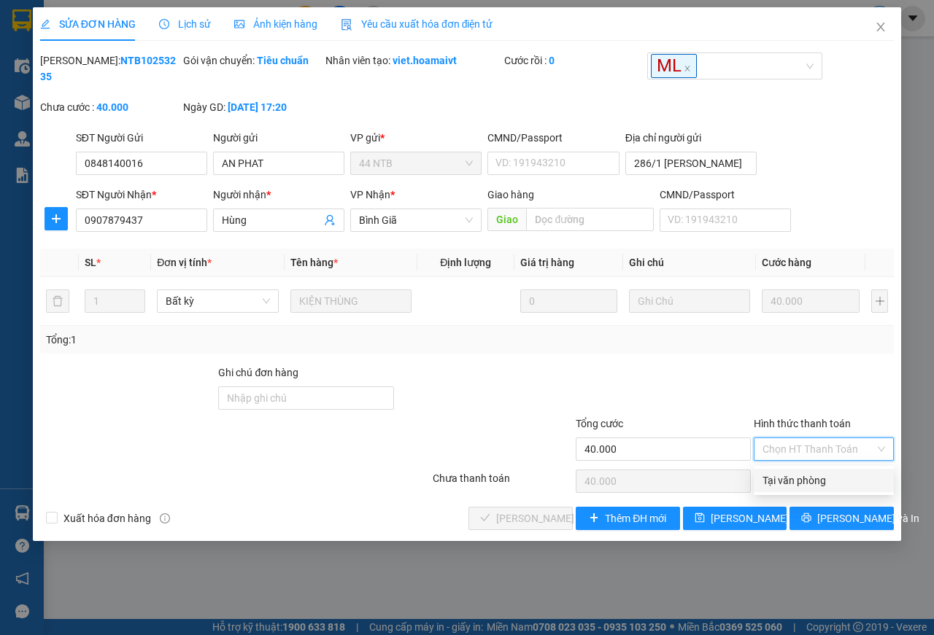
click at [792, 479] on div "Tại văn phòng" at bounding box center [823, 481] width 123 height 16
type input "0"
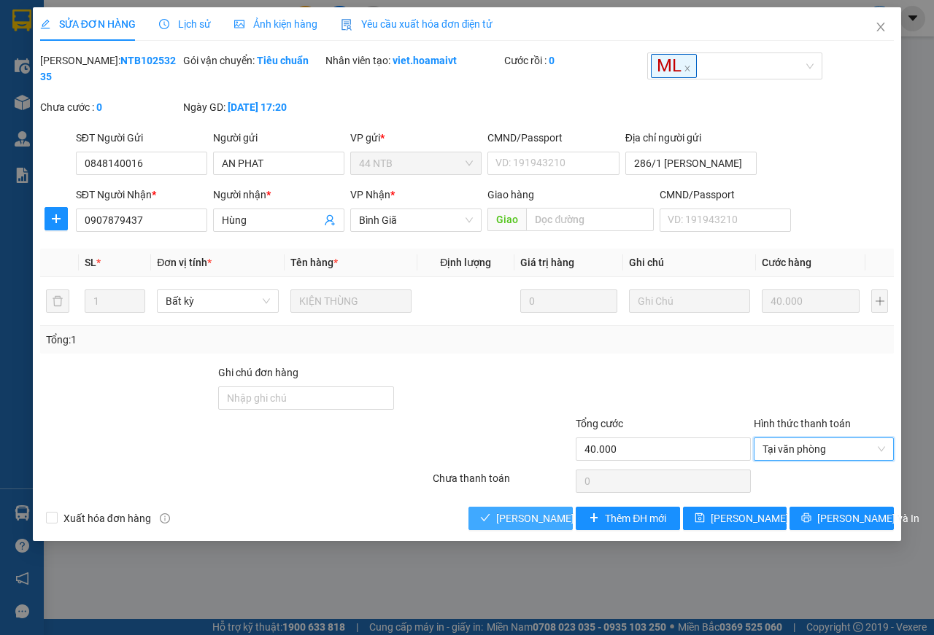
click at [497, 519] on span "[PERSON_NAME] và Giao hàng" at bounding box center [566, 519] width 140 height 16
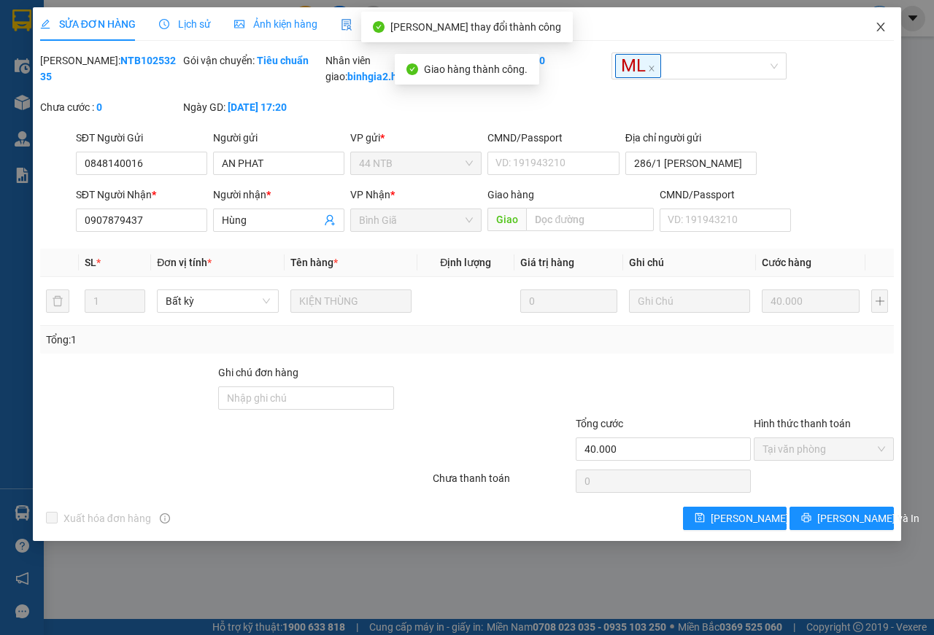
click at [883, 26] on icon "close" at bounding box center [881, 27] width 12 height 12
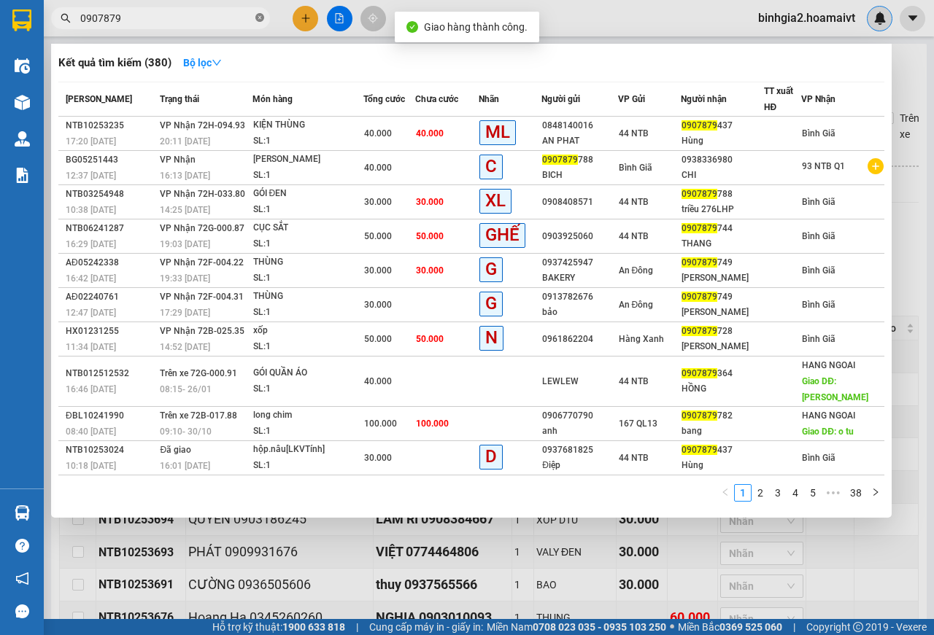
click at [263, 18] on icon "close-circle" at bounding box center [259, 17] width 9 height 9
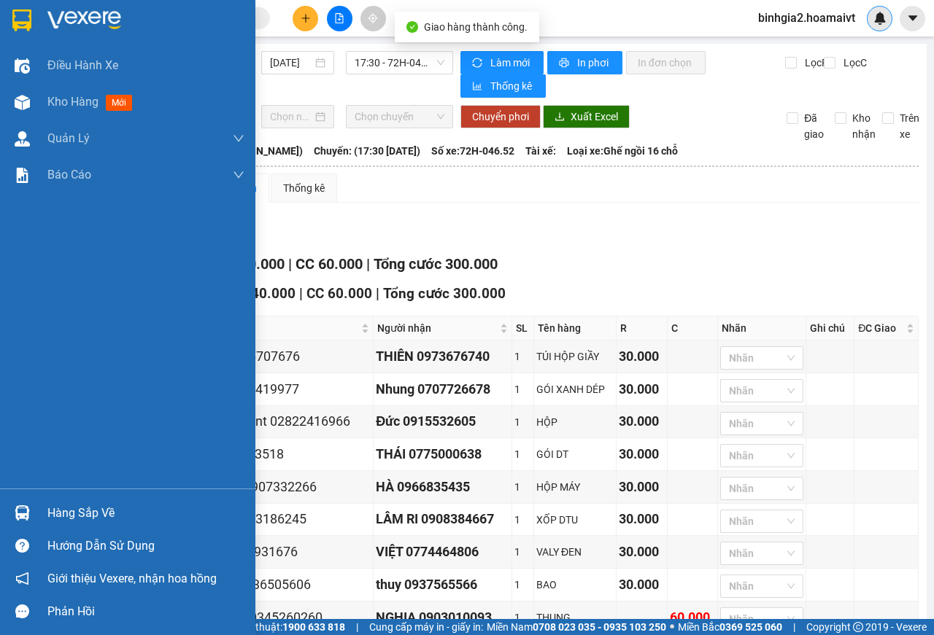
click at [73, 515] on div "Hàng sắp về" at bounding box center [145, 514] width 197 height 22
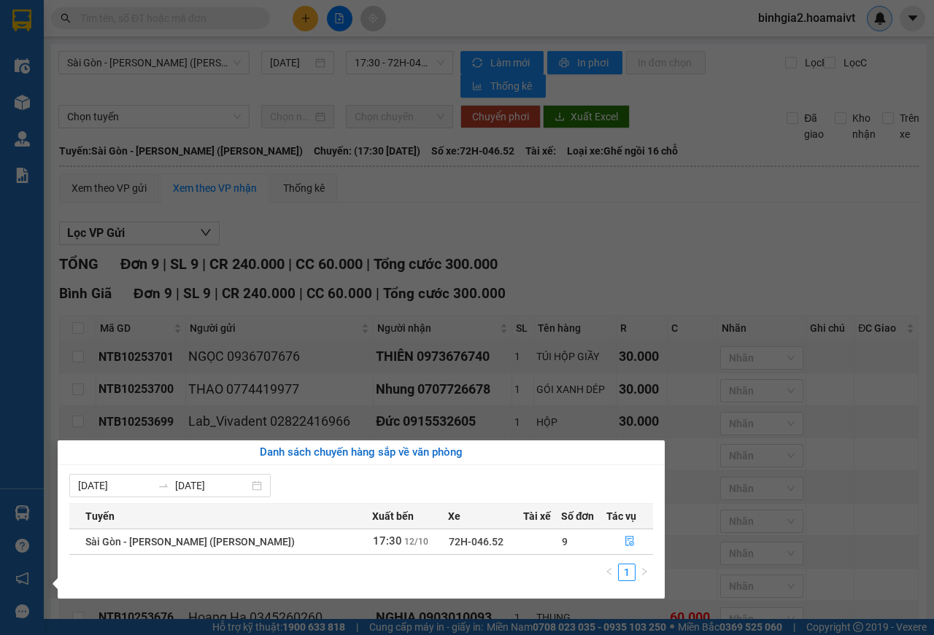
click at [706, 269] on section "Kết quả tìm kiếm ( 380 ) Bộ lọc Mã ĐH Trạng thái Món hàng Tổng cước Chưa cước N…" at bounding box center [467, 317] width 934 height 635
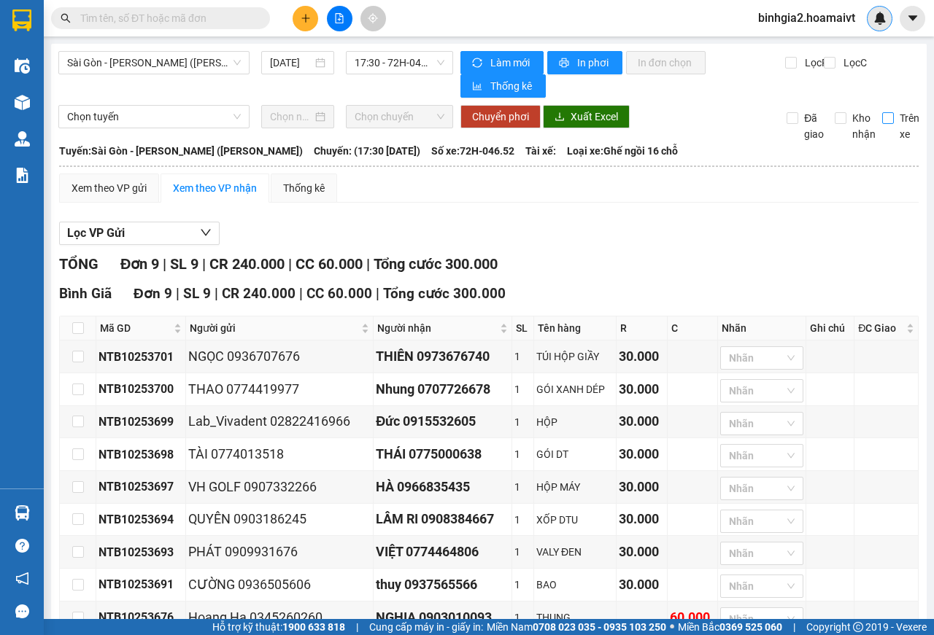
click at [882, 121] on input "Trên xe" at bounding box center [888, 118] width 12 height 12
checkbox input "true"
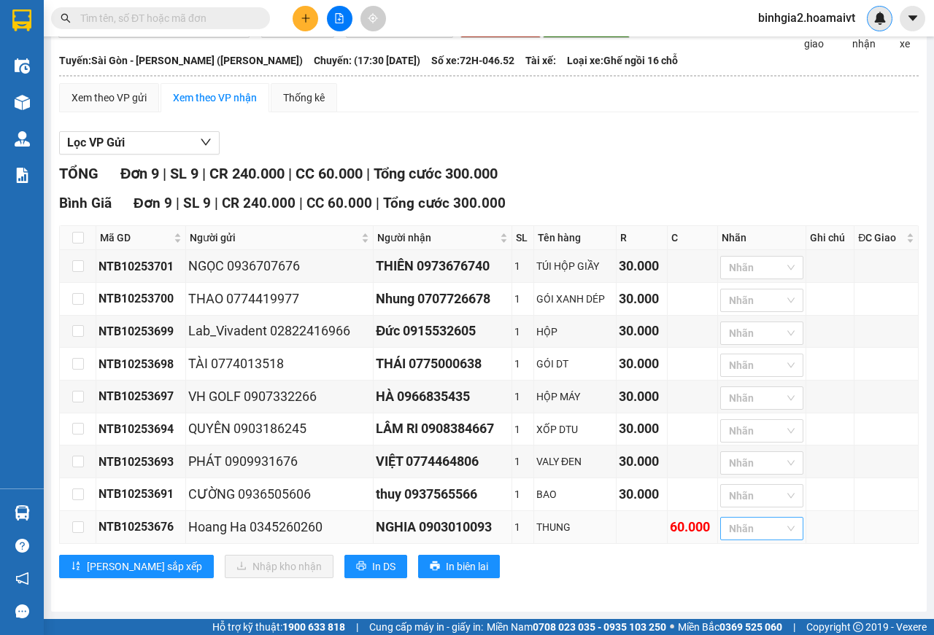
click at [742, 536] on div at bounding box center [754, 529] width 61 height 18
click at [730, 486] on div "N" at bounding box center [753, 489] width 66 height 16
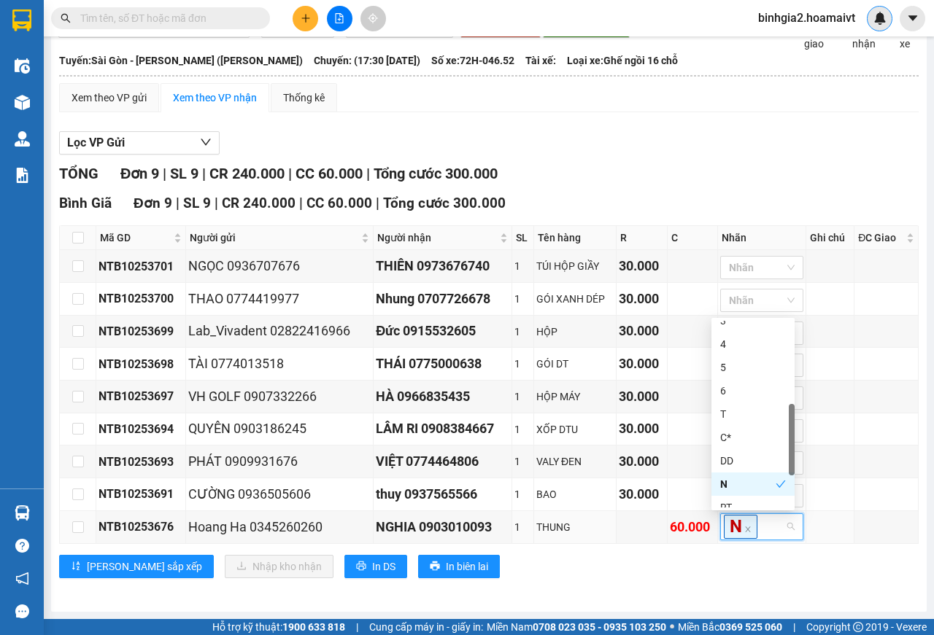
scroll to position [98, 0]
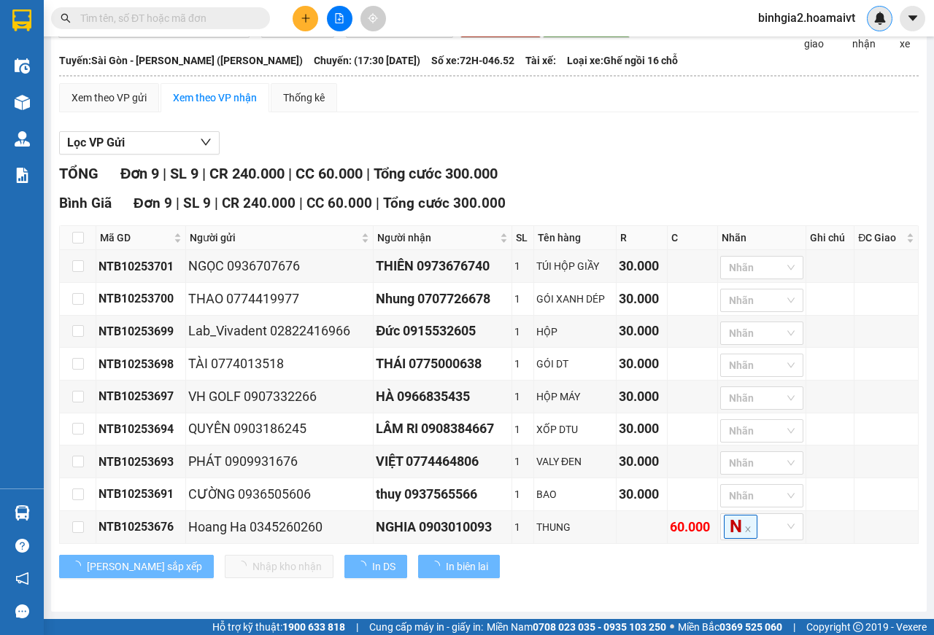
click at [684, 155] on div "Lọc VP Gửi TỔNG Đơn 9 | SL 9 | CR 240.000 | CC 60.000 | Tổng cước 300.000 Bìn…" at bounding box center [488, 360] width 859 height 473
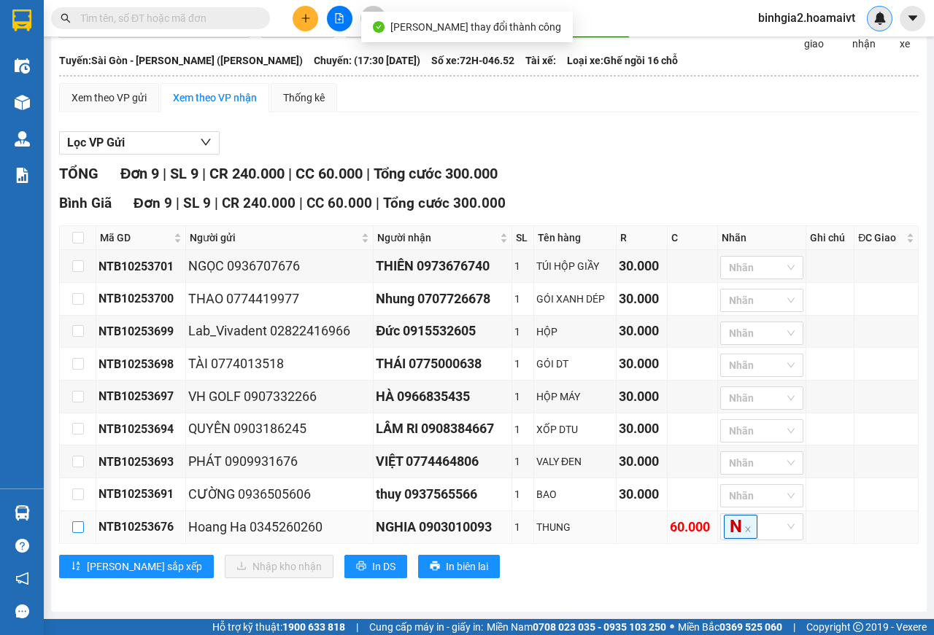
click at [79, 527] on input "checkbox" at bounding box center [78, 528] width 12 height 12
checkbox input "true"
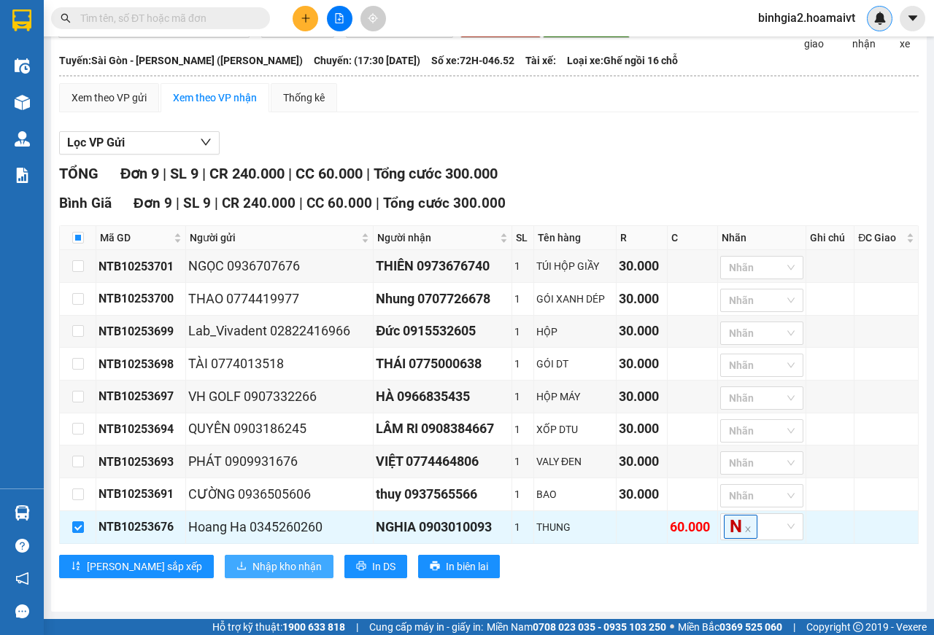
click at [252, 565] on span "Nhập kho nhận" at bounding box center [286, 567] width 69 height 16
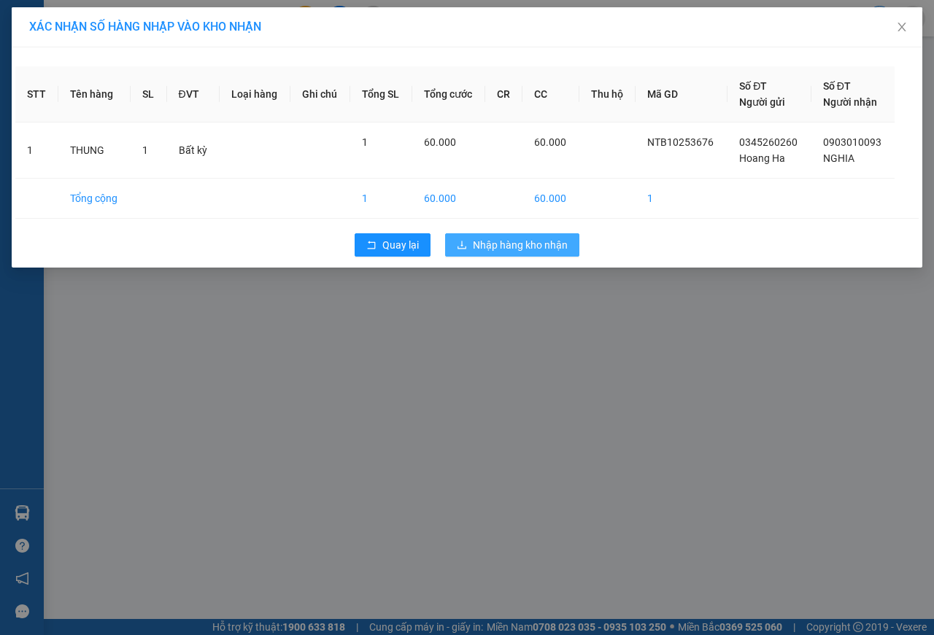
click at [511, 250] on span "Nhập hàng kho nhận" at bounding box center [520, 245] width 95 height 16
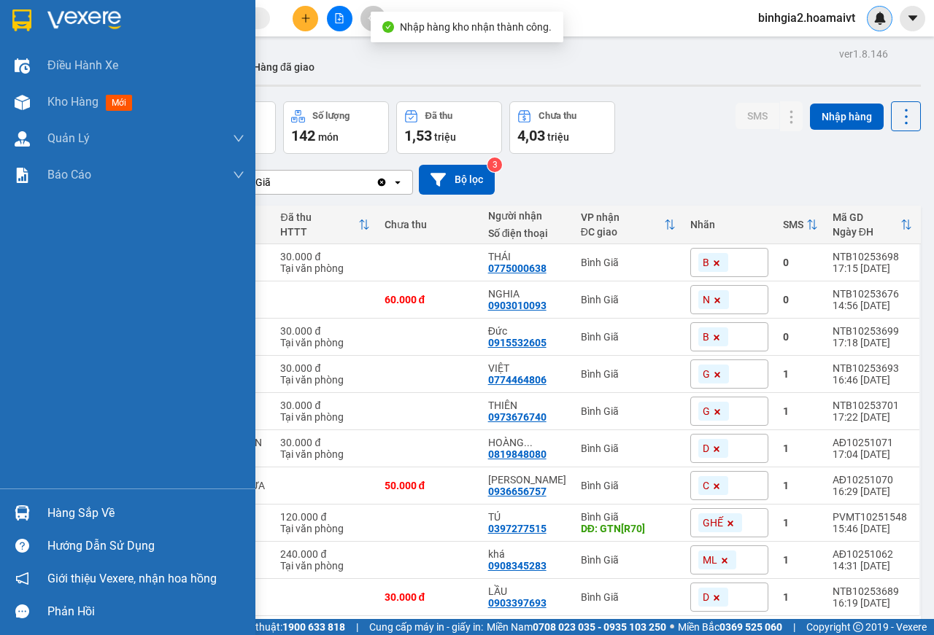
click at [77, 513] on div "Hàng sắp về" at bounding box center [145, 514] width 197 height 22
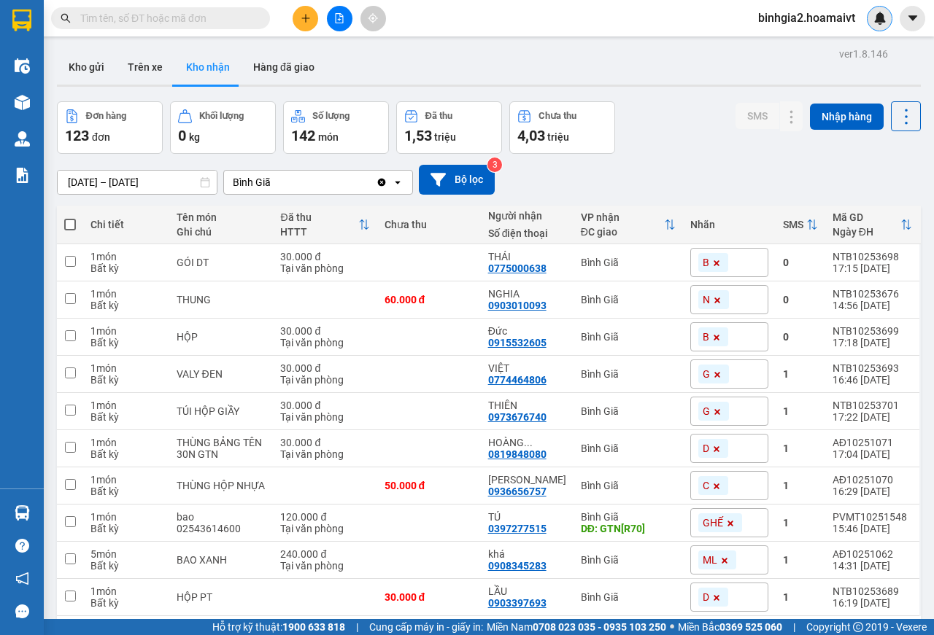
click at [687, 150] on section "Kết quả tìm kiếm ( 380 ) Bộ lọc Mã ĐH Trạng thái Món hàng Tổng cước Chưa cước N…" at bounding box center [467, 317] width 934 height 635
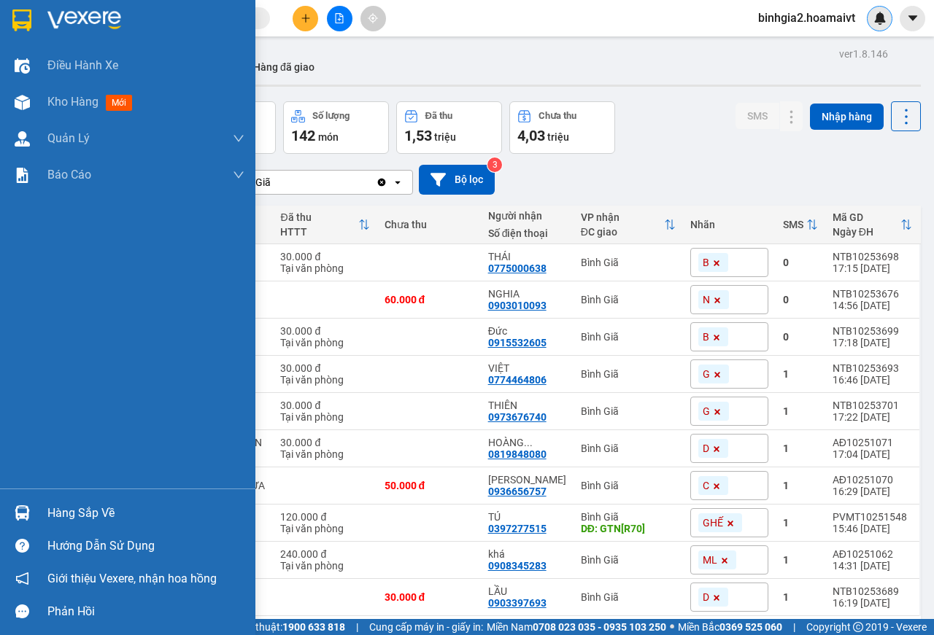
click at [83, 511] on div "Hàng sắp về" at bounding box center [145, 514] width 197 height 22
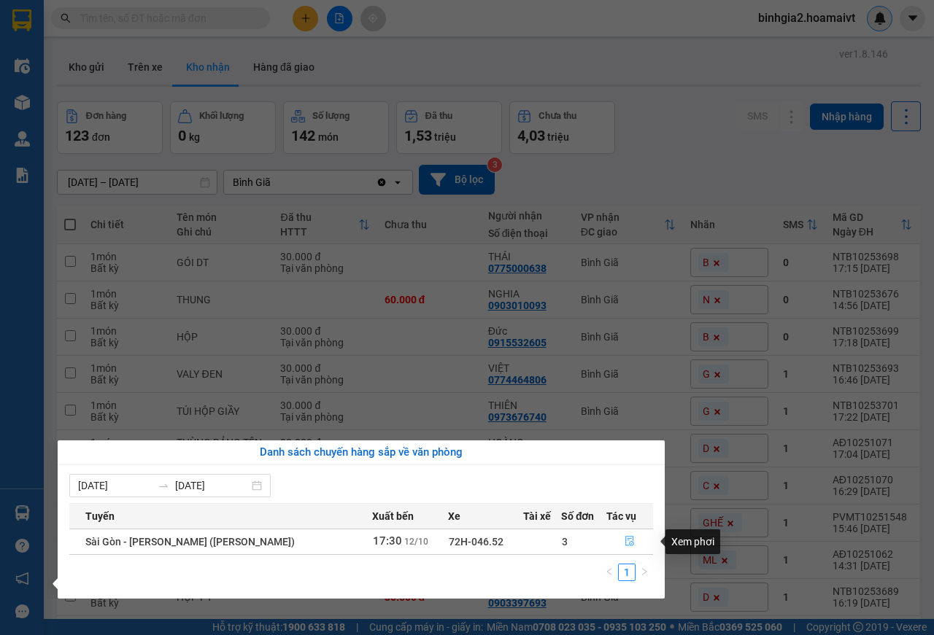
click at [625, 541] on icon "file-done" at bounding box center [629, 542] width 9 height 10
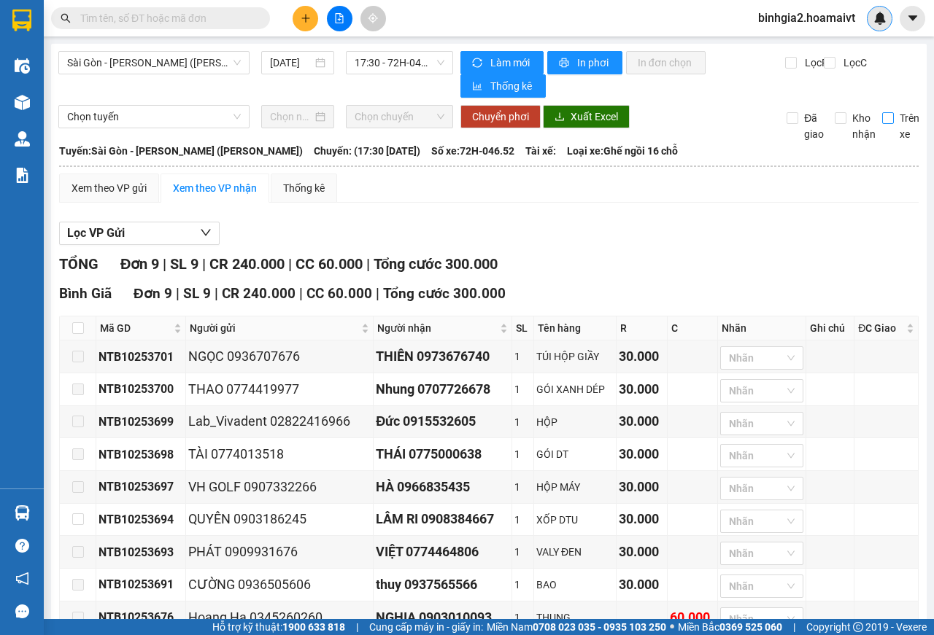
click at [882, 115] on input "Trên xe" at bounding box center [888, 118] width 12 height 12
checkbox input "true"
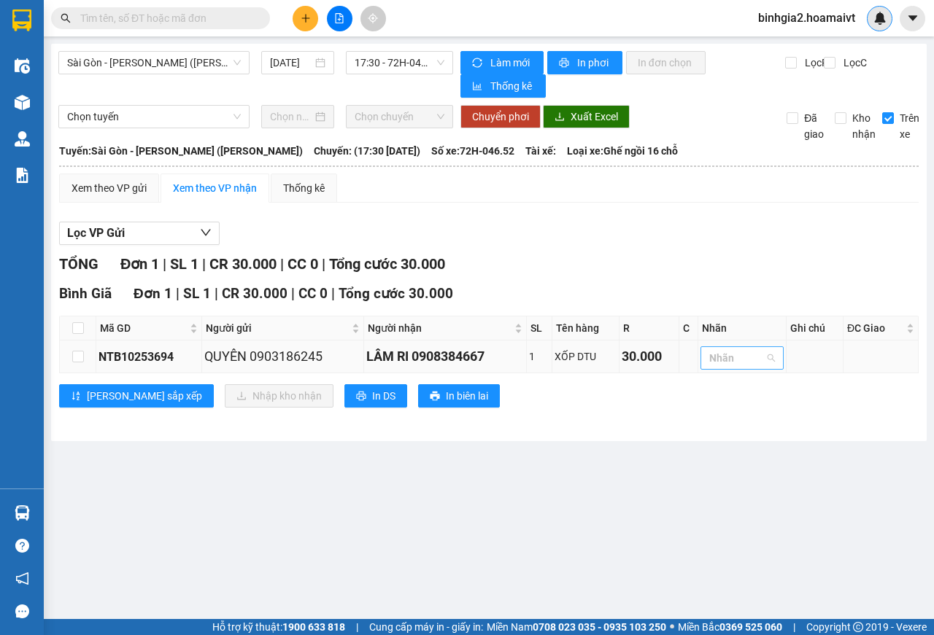
click at [754, 360] on div at bounding box center [734, 358] width 61 height 18
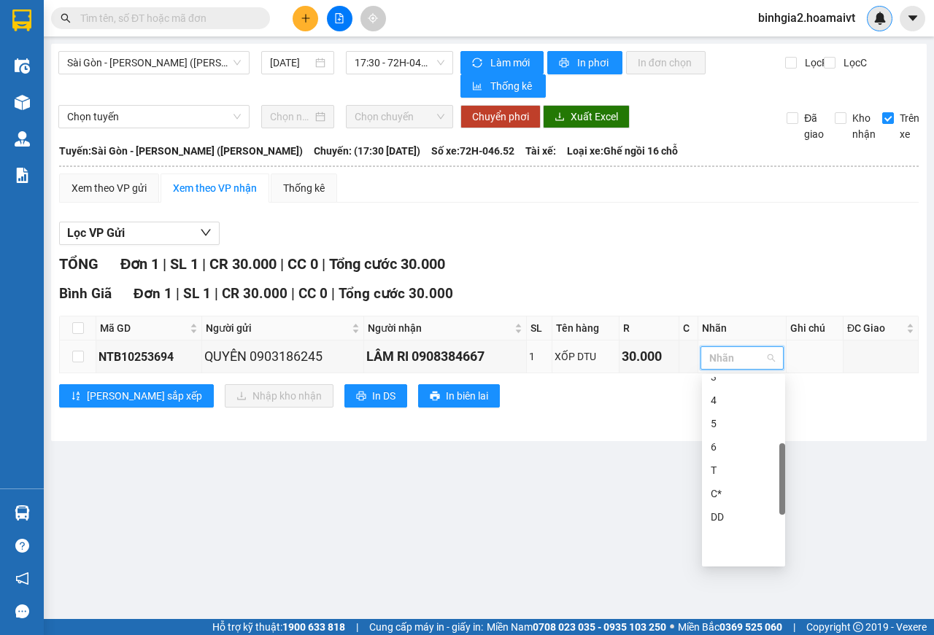
scroll to position [365, 0]
click at [735, 470] on div "N" at bounding box center [743, 468] width 66 height 16
drag, startPoint x: 581, startPoint y: 542, endPoint x: 410, endPoint y: 462, distance: 188.6
click at [573, 538] on main "[GEOGRAPHIC_DATA] - [GEOGRAPHIC_DATA] (Hàng Hoá) [DATE] 17:30 - 72H-046.52 Là…" at bounding box center [467, 309] width 934 height 619
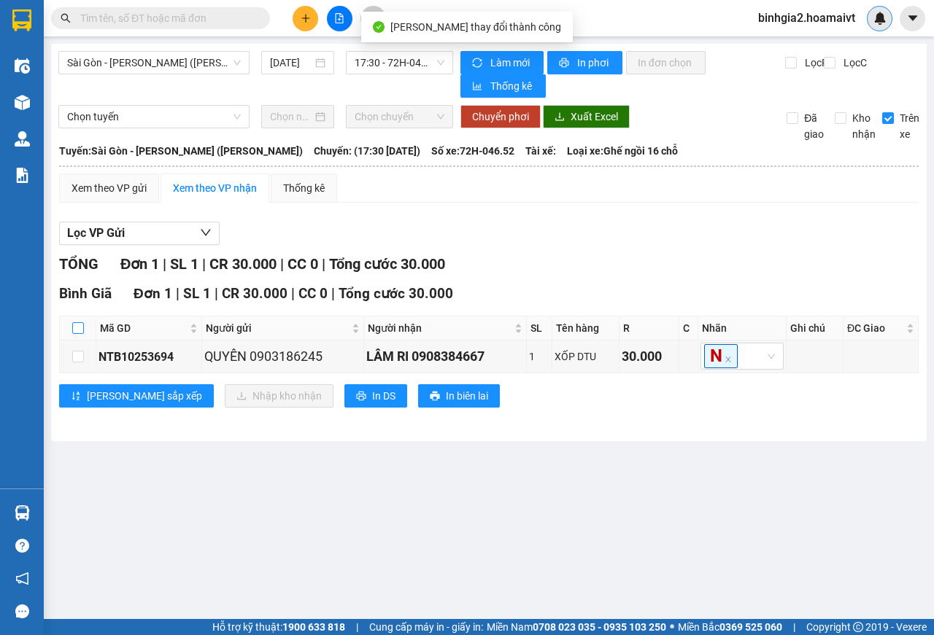
click at [76, 325] on input "checkbox" at bounding box center [78, 328] width 12 height 12
checkbox input "true"
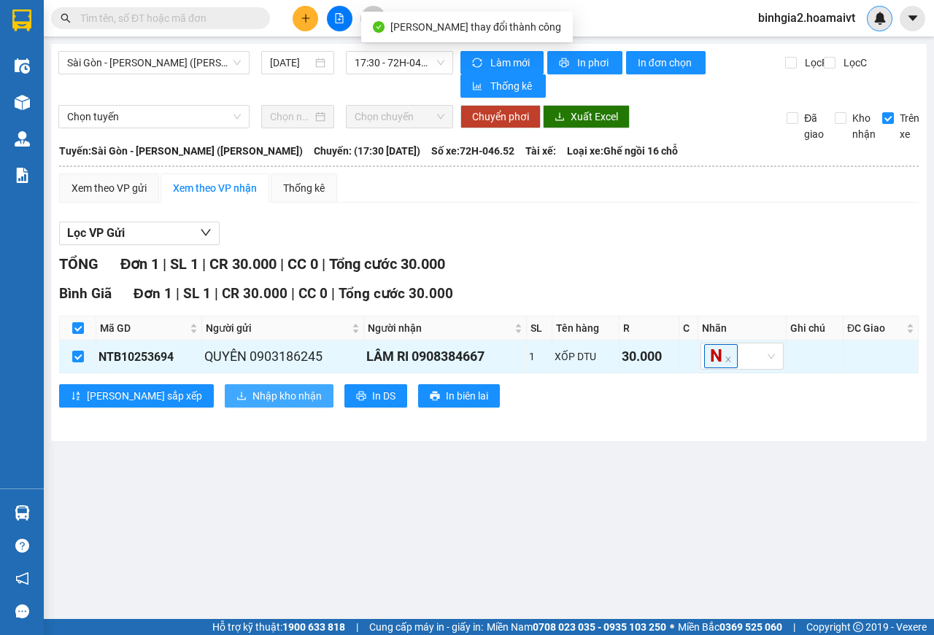
click at [252, 397] on span "Nhập kho nhận" at bounding box center [286, 396] width 69 height 16
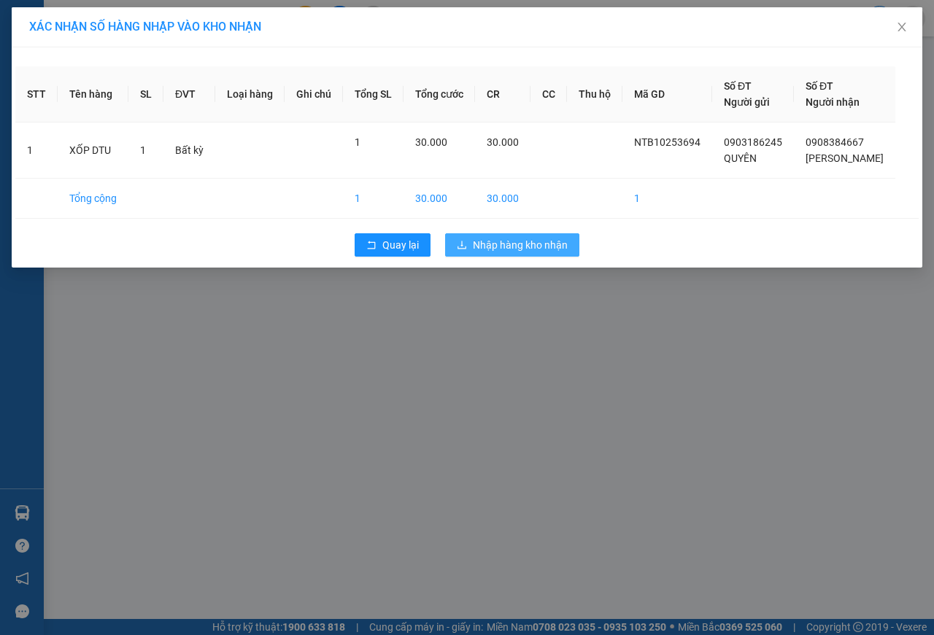
click at [473, 240] on span "Nhập hàng kho nhận" at bounding box center [520, 245] width 95 height 16
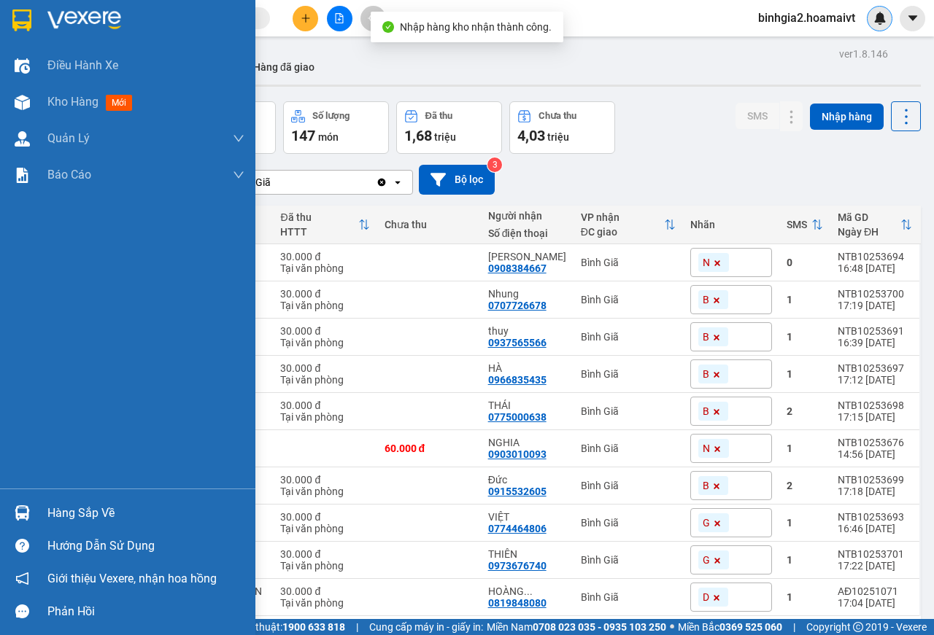
click at [68, 516] on div "Hàng sắp về" at bounding box center [145, 514] width 197 height 22
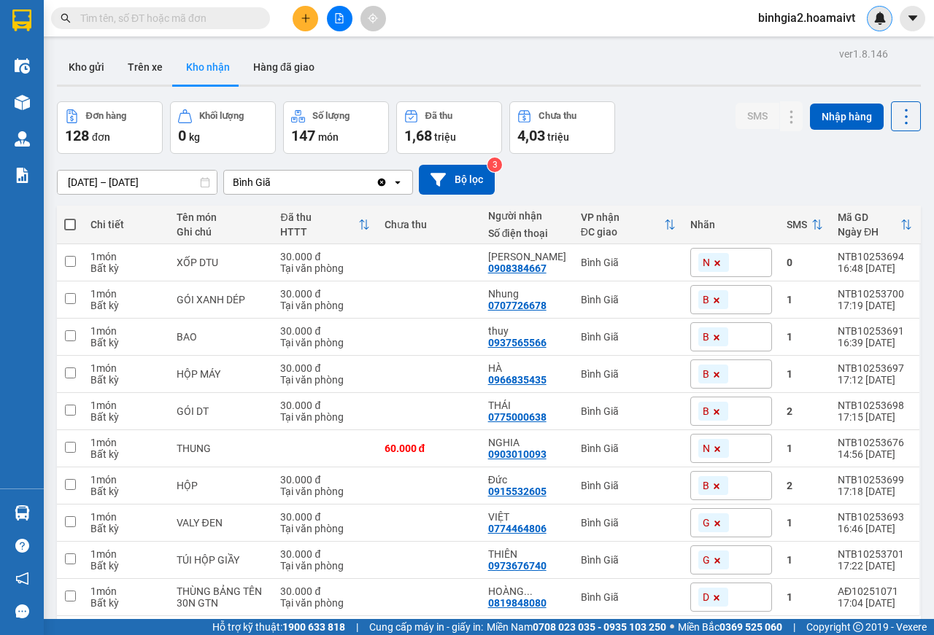
click at [723, 195] on section "Kết quả tìm kiếm ( 380 ) Bộ lọc Mã ĐH Trạng thái Món hàng Tổng cước Chưa cước N…" at bounding box center [467, 317] width 934 height 635
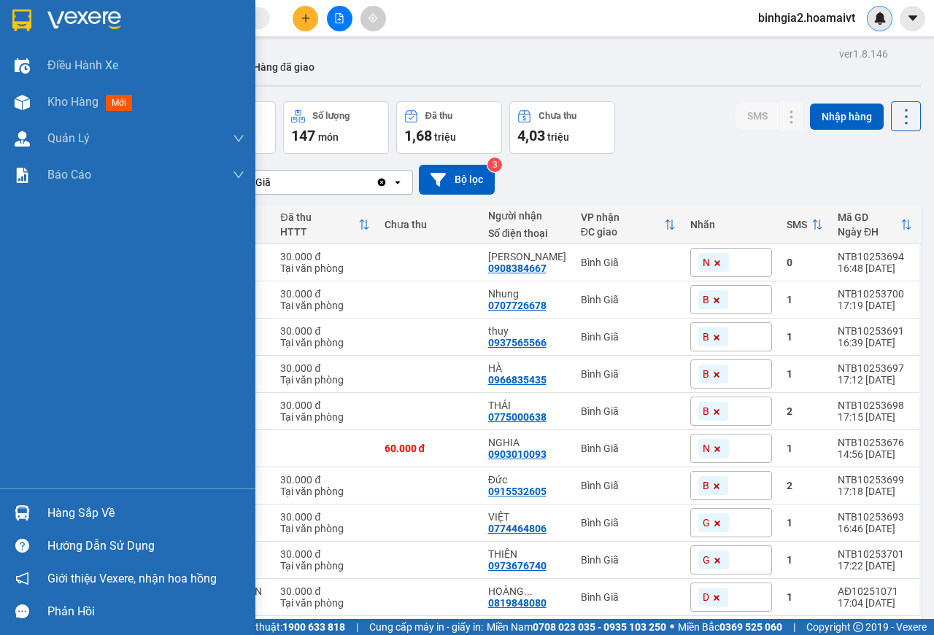
click at [85, 512] on div "Hàng sắp về" at bounding box center [145, 514] width 197 height 22
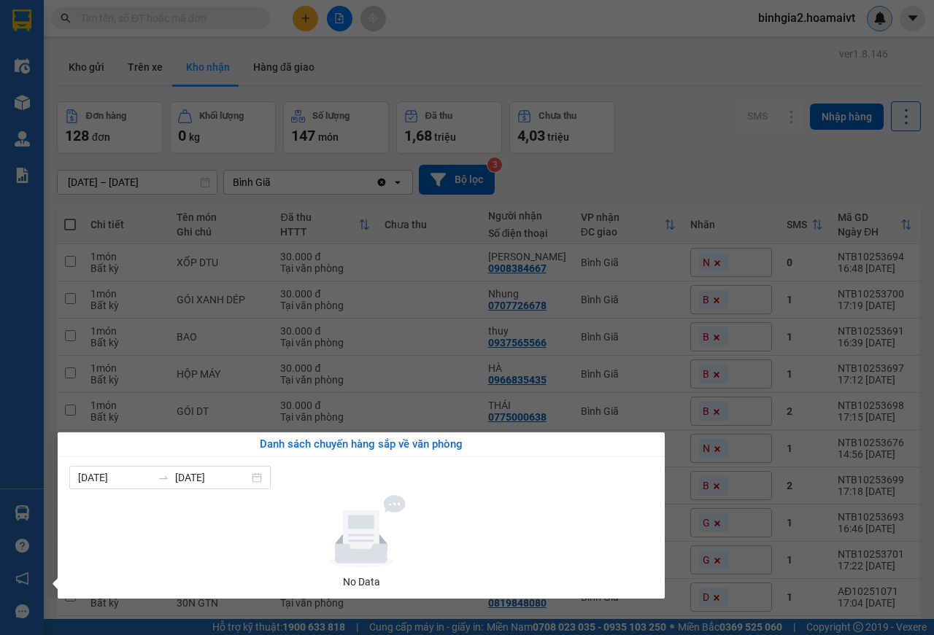
click at [635, 140] on section "Kết quả tìm kiếm ( 380 ) Bộ lọc Mã ĐH Trạng thái Món hàng Tổng cước Chưa cước N…" at bounding box center [467, 317] width 934 height 635
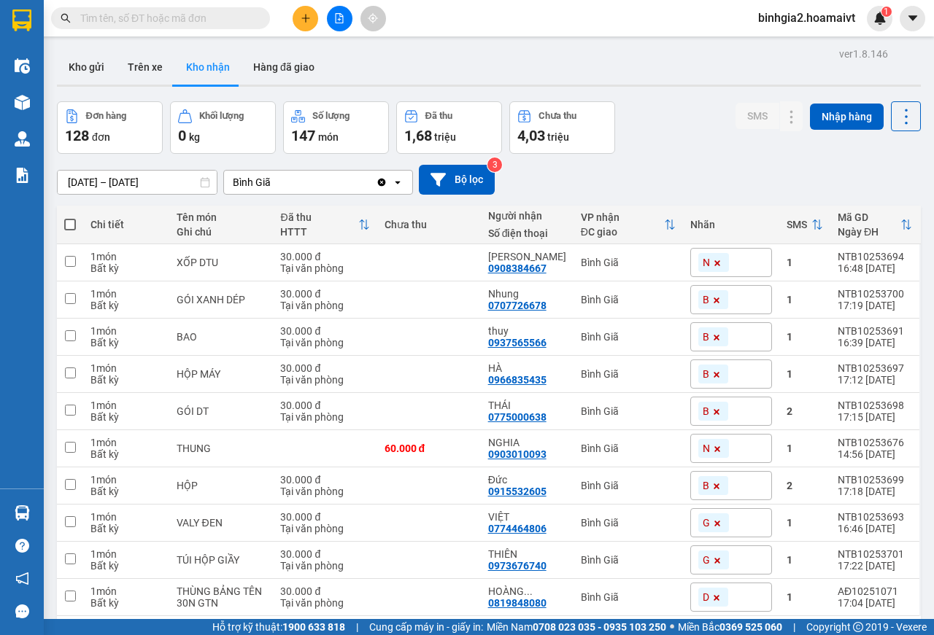
click at [684, 165] on div "11/10/2025 – 12/10/2025 Press the down arrow key to interact with the calendar …" at bounding box center [489, 180] width 864 height 30
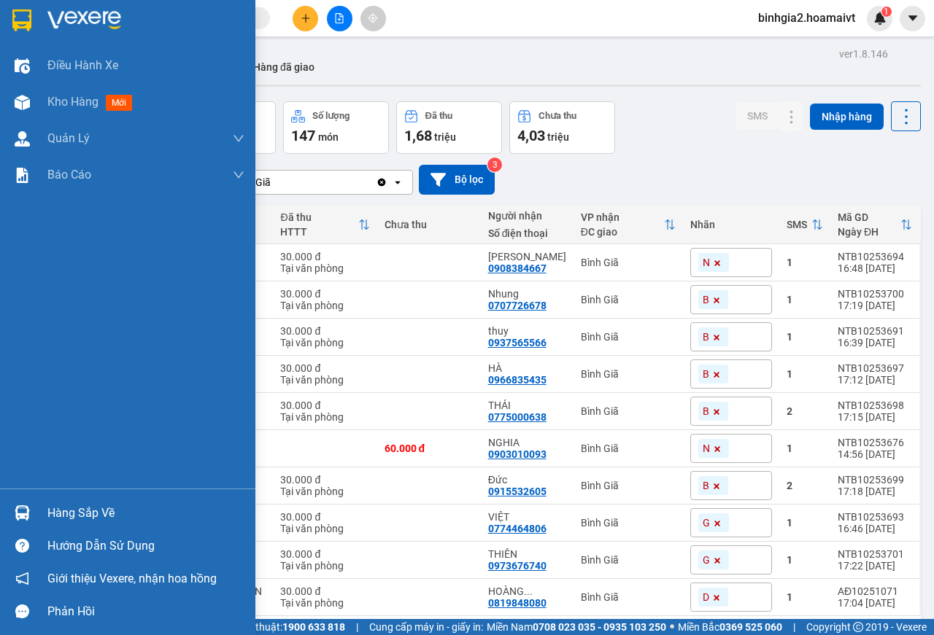
click at [69, 513] on div "Hàng sắp về" at bounding box center [145, 514] width 197 height 22
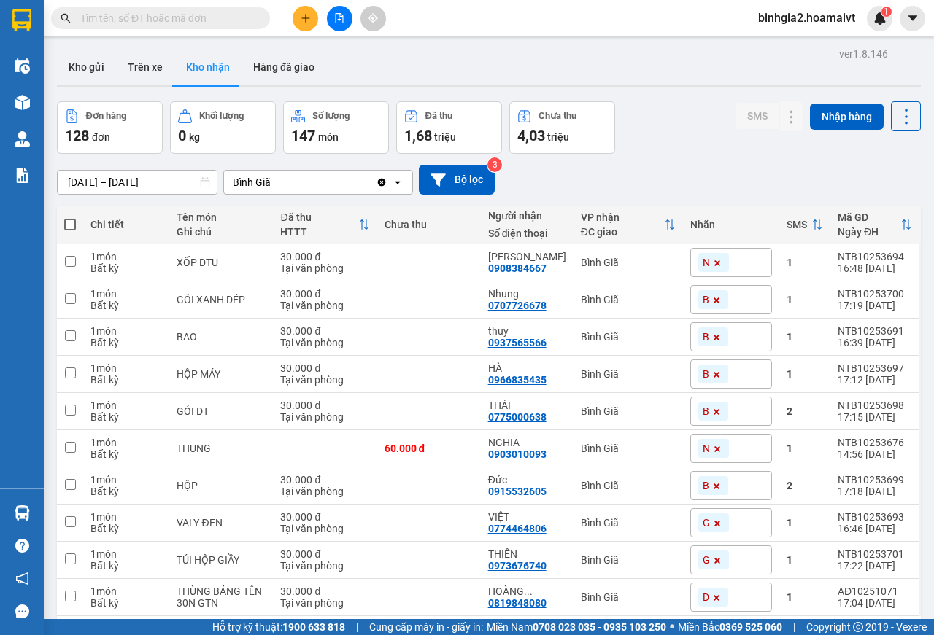
click at [690, 168] on section "Kết quả tìm kiếm ( 0 ) Bộ lọc No Data binhgia2.hoamaivt 1 Điều hành xe Kho hàng…" at bounding box center [467, 317] width 934 height 635
click at [883, 20] on img at bounding box center [879, 18] width 13 height 13
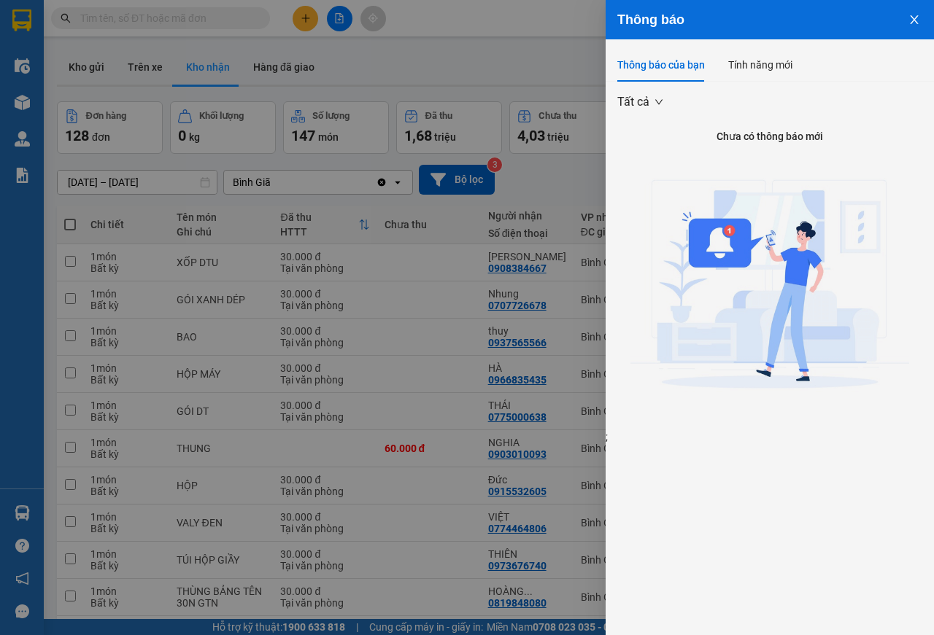
click at [913, 18] on icon "close" at bounding box center [914, 19] width 8 height 9
